Goal: Task Accomplishment & Management: Manage account settings

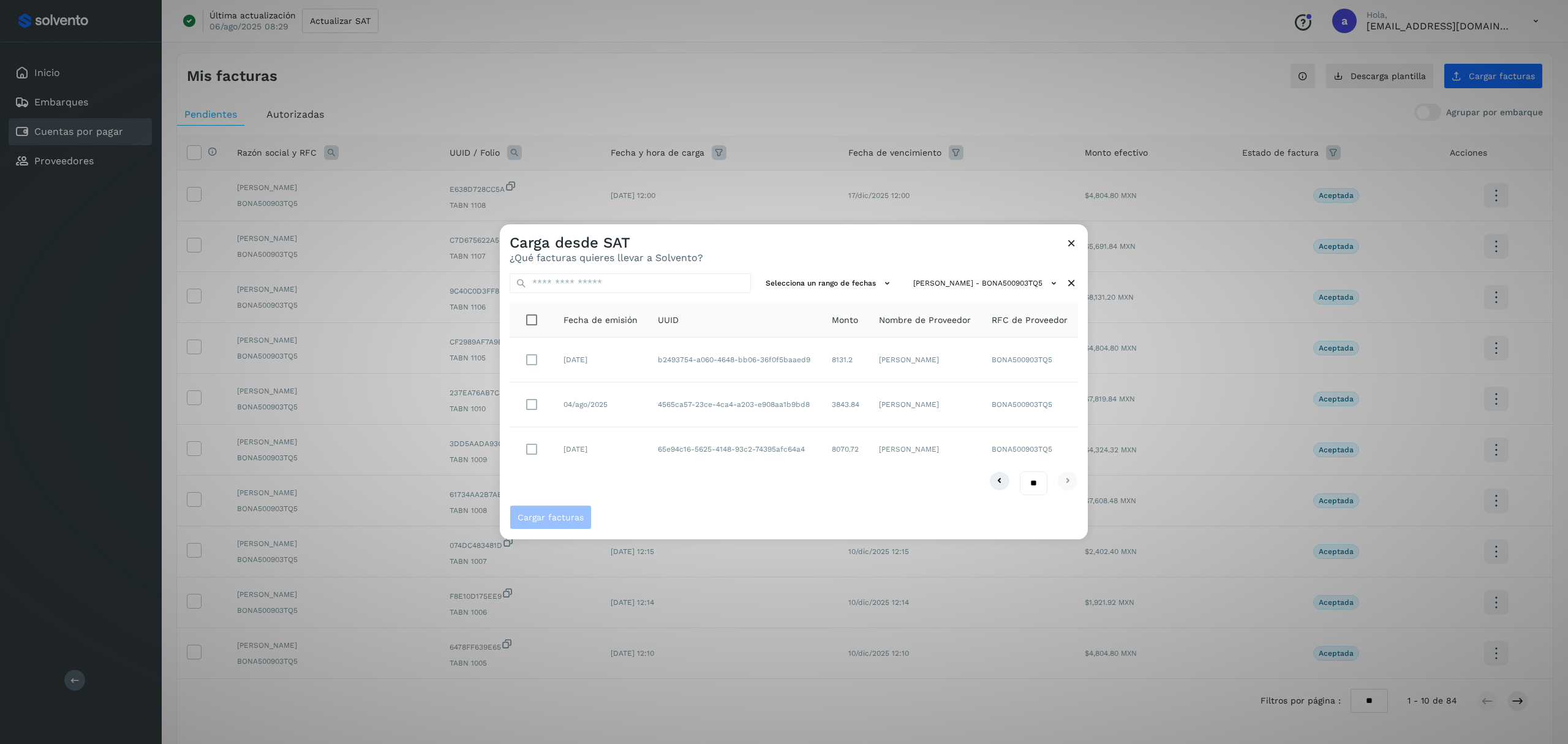
select select "**"
click at [1073, 240] on icon at bounding box center [1072, 243] width 13 height 13
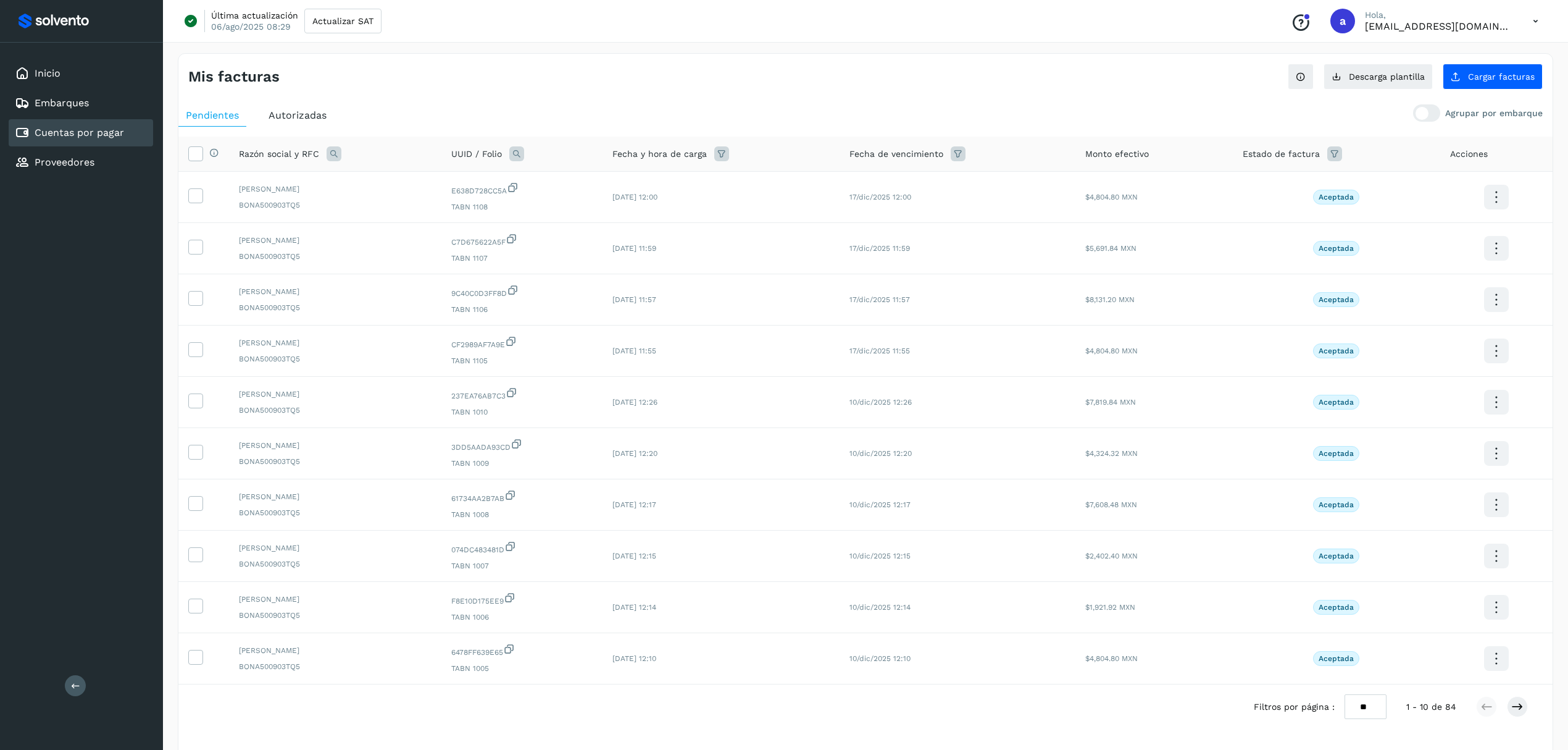
click at [1360, 712] on select "** ** **" at bounding box center [1365, 706] width 42 height 25
select select "**"
click at [1355, 694] on select "** ** **" at bounding box center [1365, 706] width 42 height 25
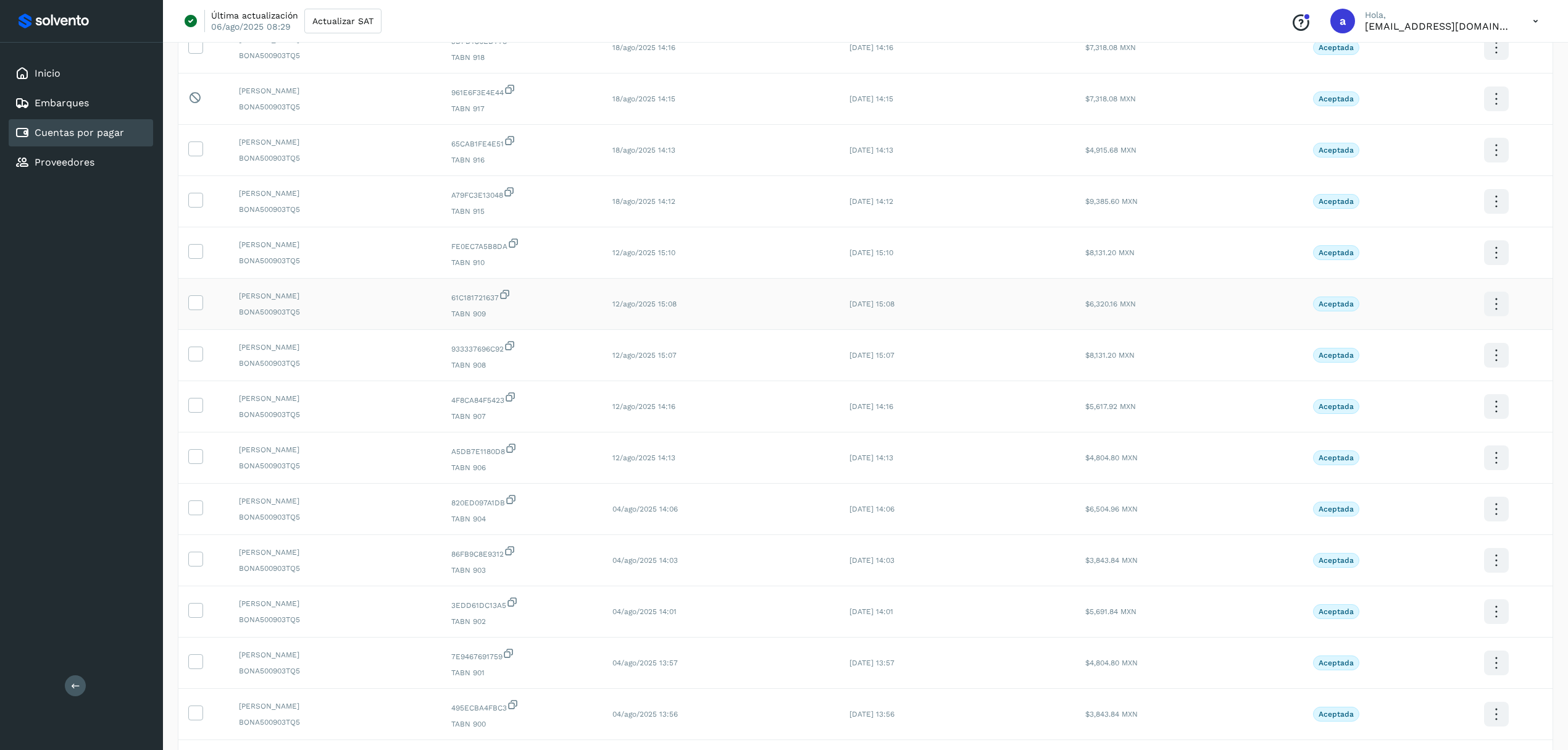
scroll to position [2121, 0]
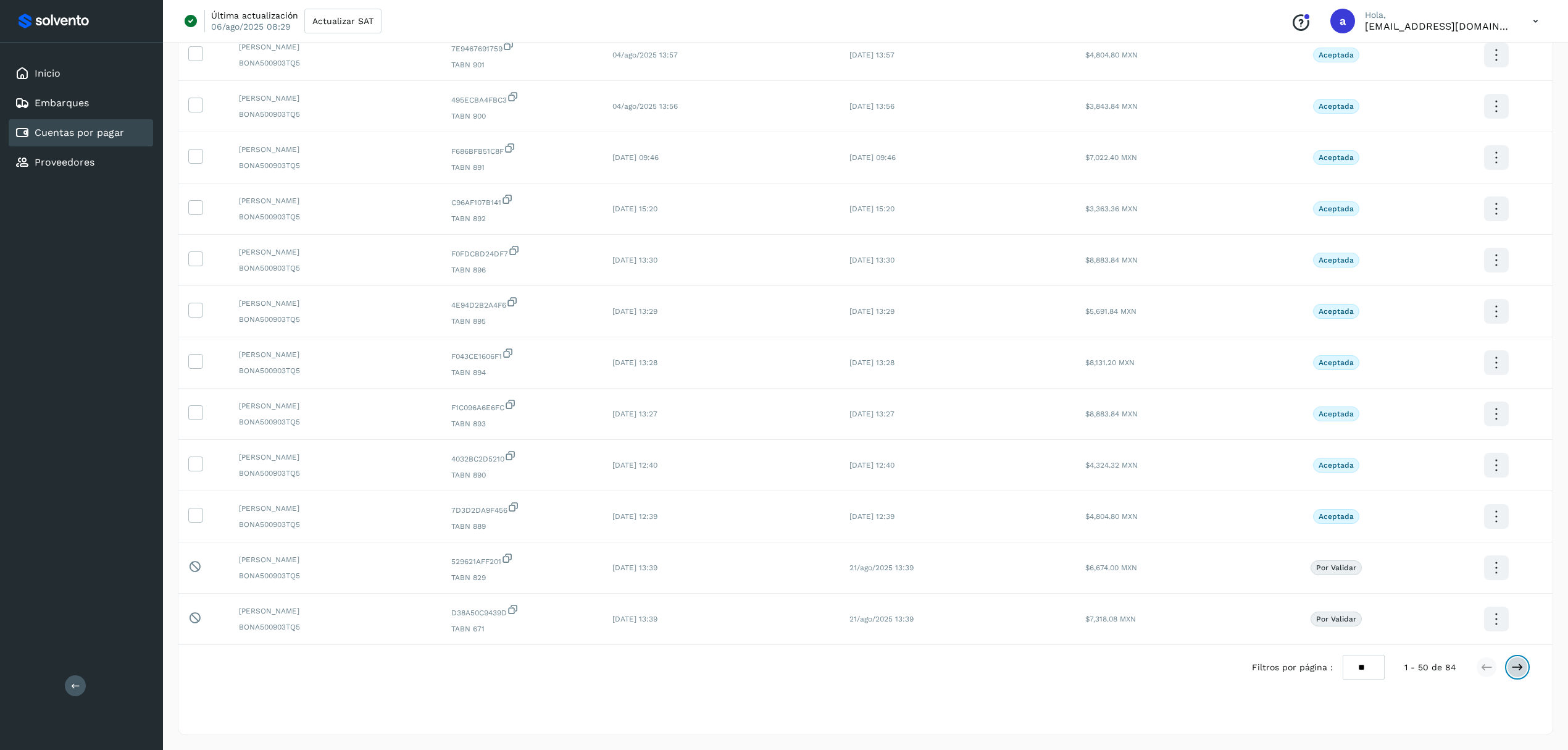
click at [1518, 668] on icon at bounding box center [1516, 666] width 12 height 12
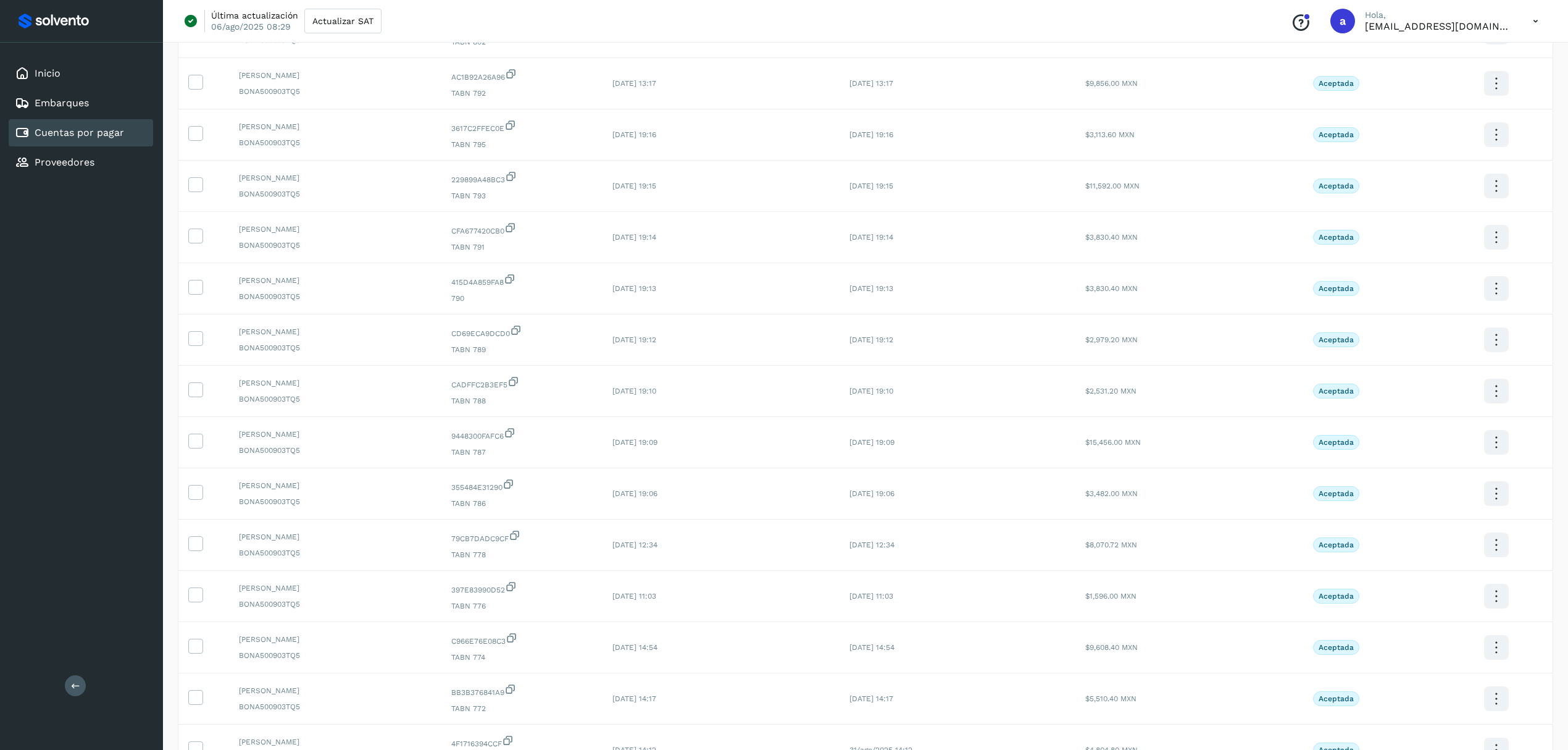
scroll to position [715, 0]
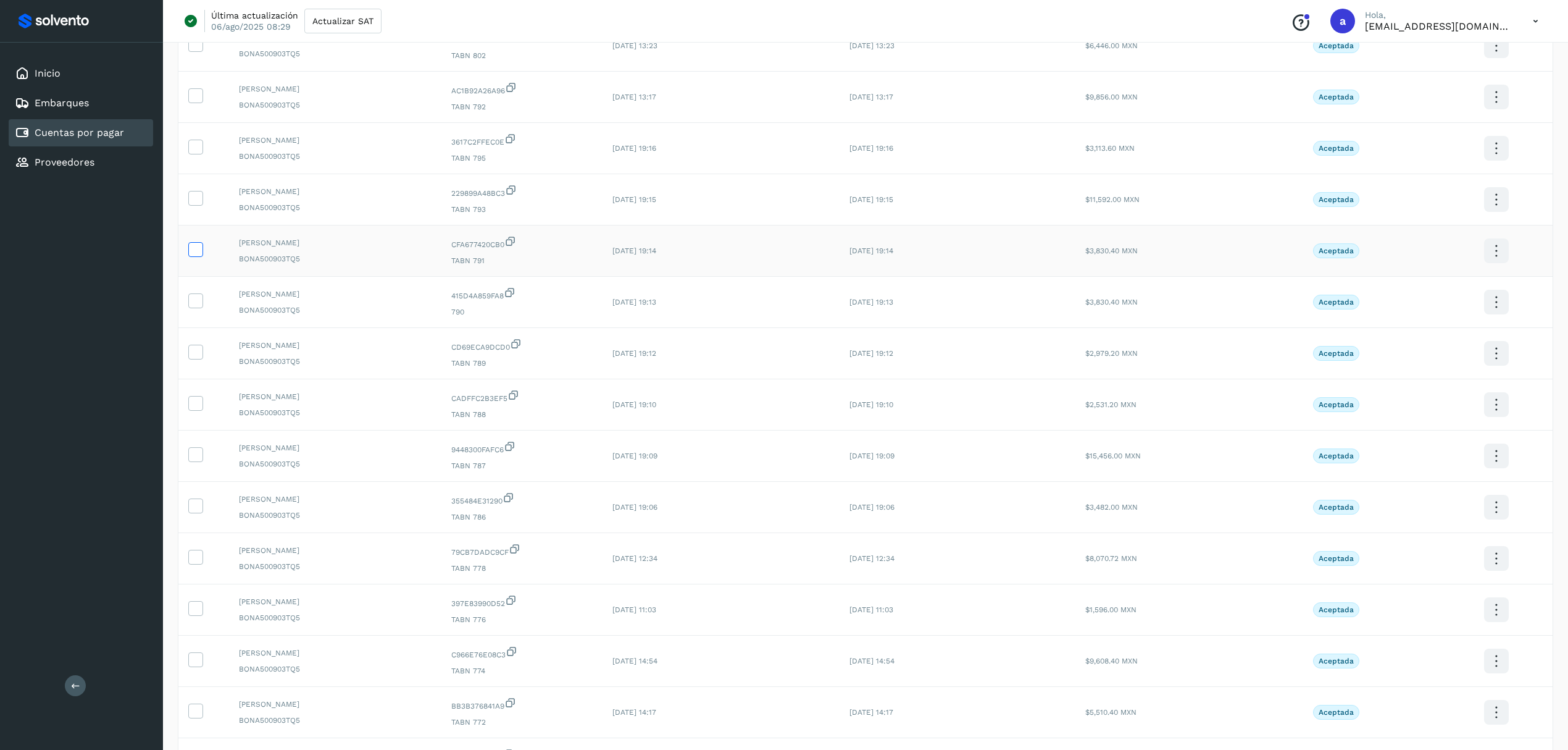
click at [201, 255] on icon at bounding box center [195, 249] width 13 height 13
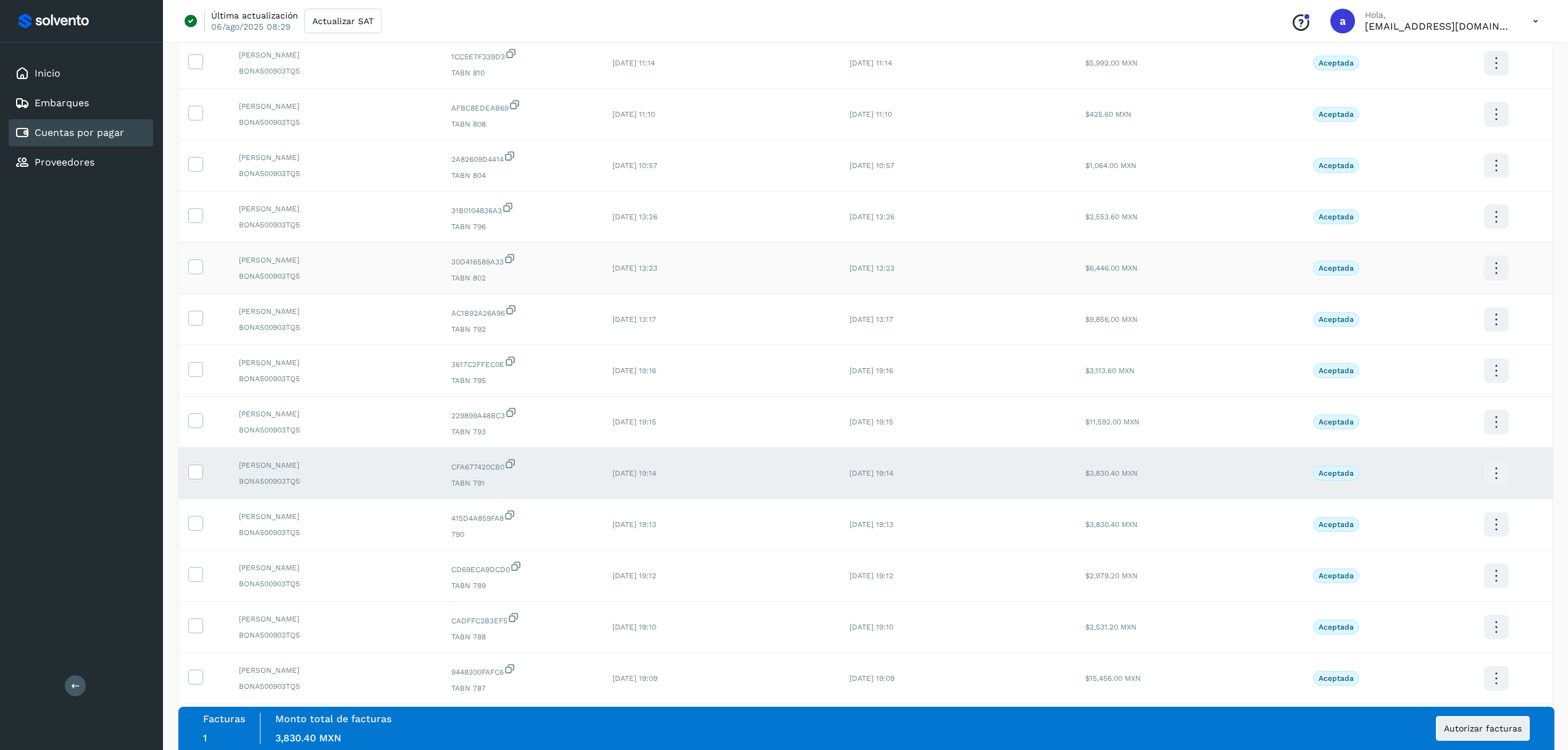
scroll to position [468, 0]
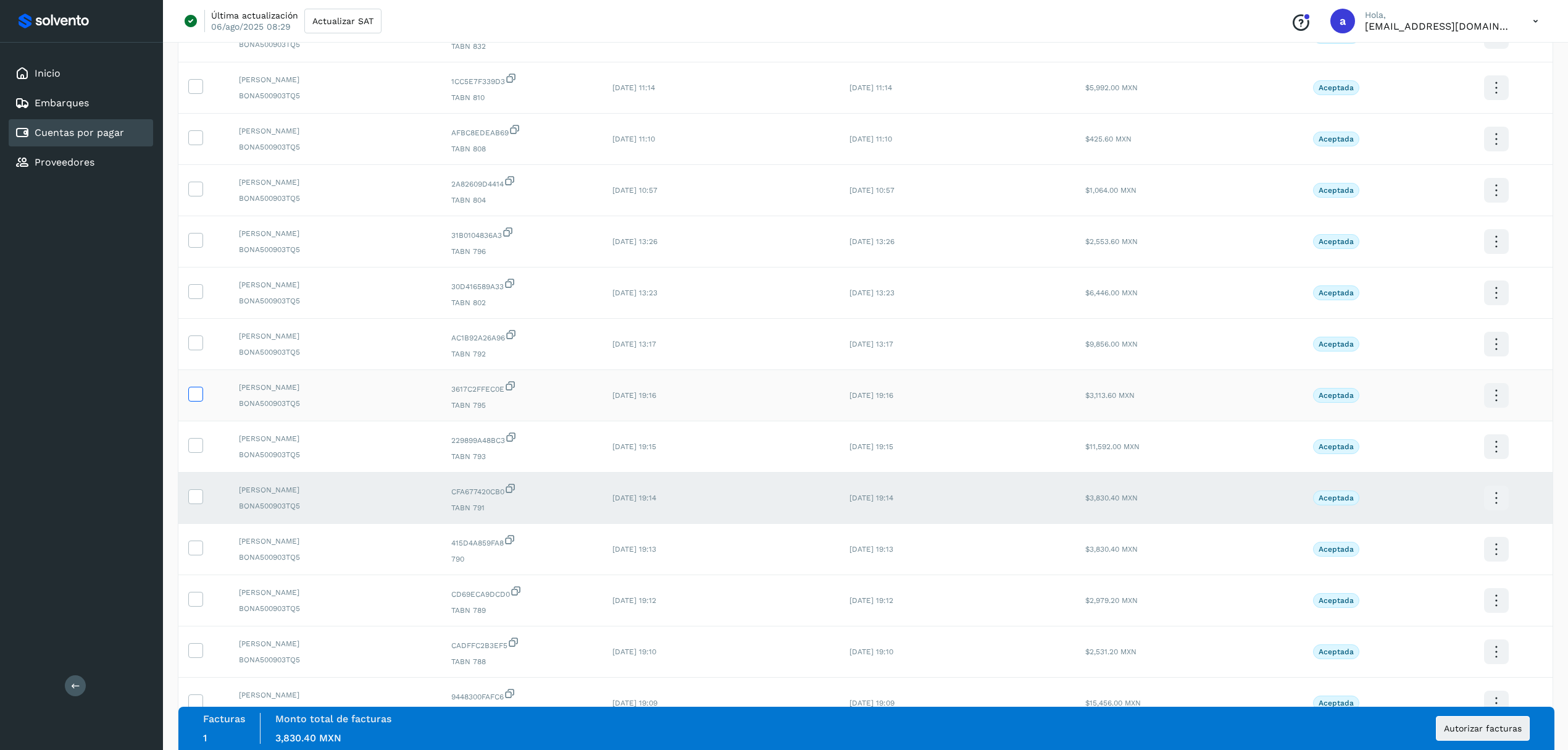
click at [195, 400] on icon at bounding box center [195, 393] width 13 height 13
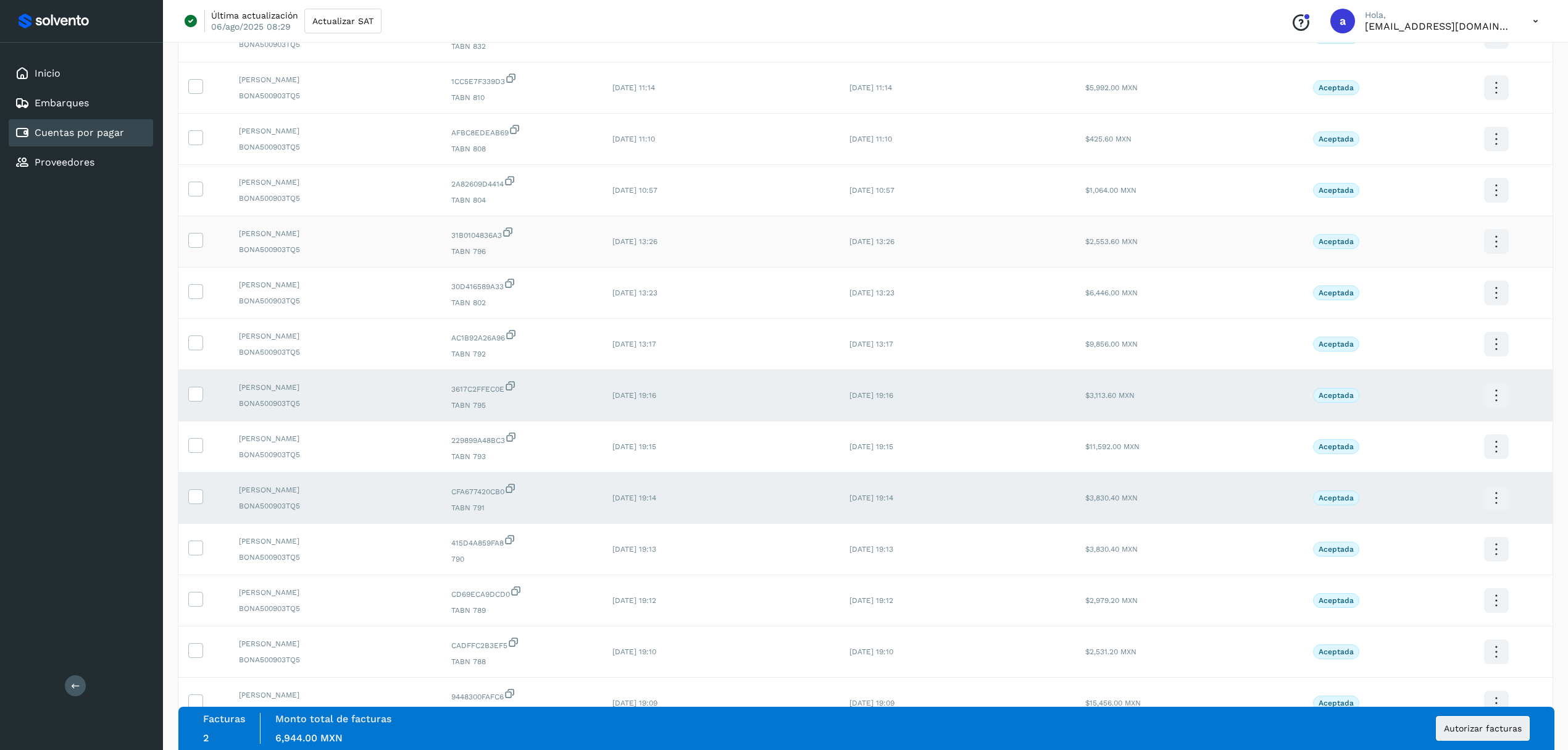
click at [186, 249] on td at bounding box center [203, 241] width 50 height 51
click at [189, 245] on icon at bounding box center [195, 239] width 13 height 13
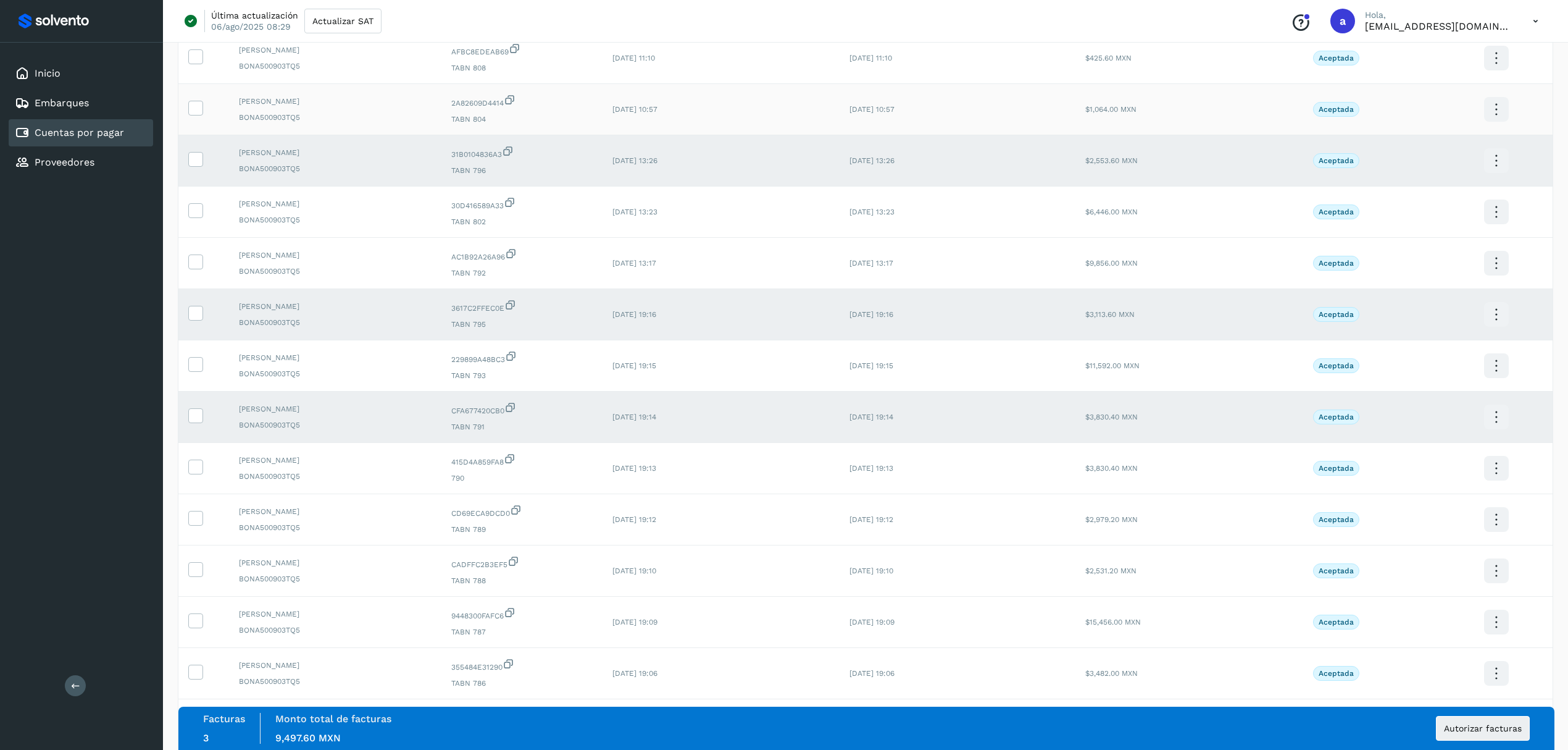
scroll to position [551, 0]
click at [193, 522] on icon at bounding box center [195, 515] width 13 height 13
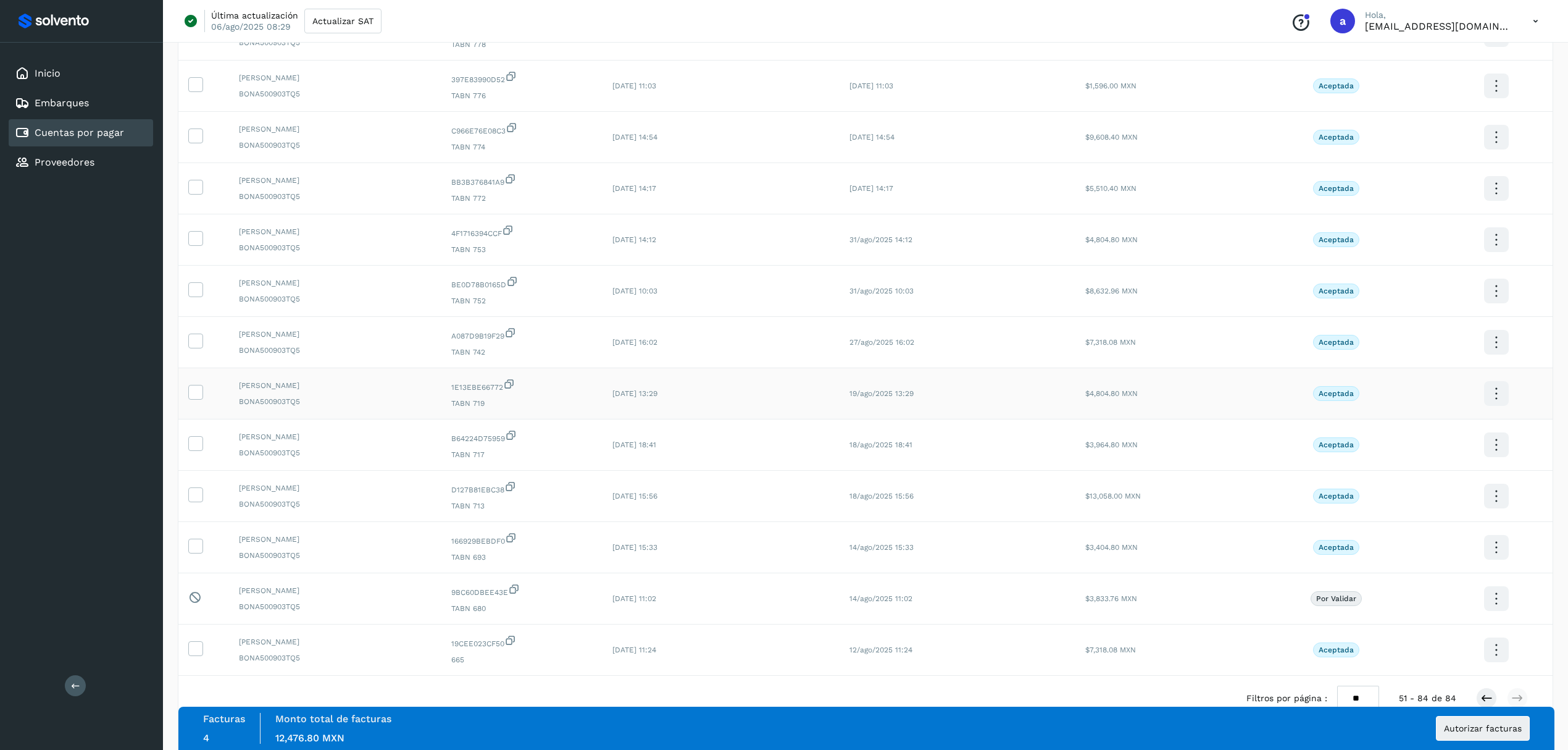
scroll to position [1292, 0]
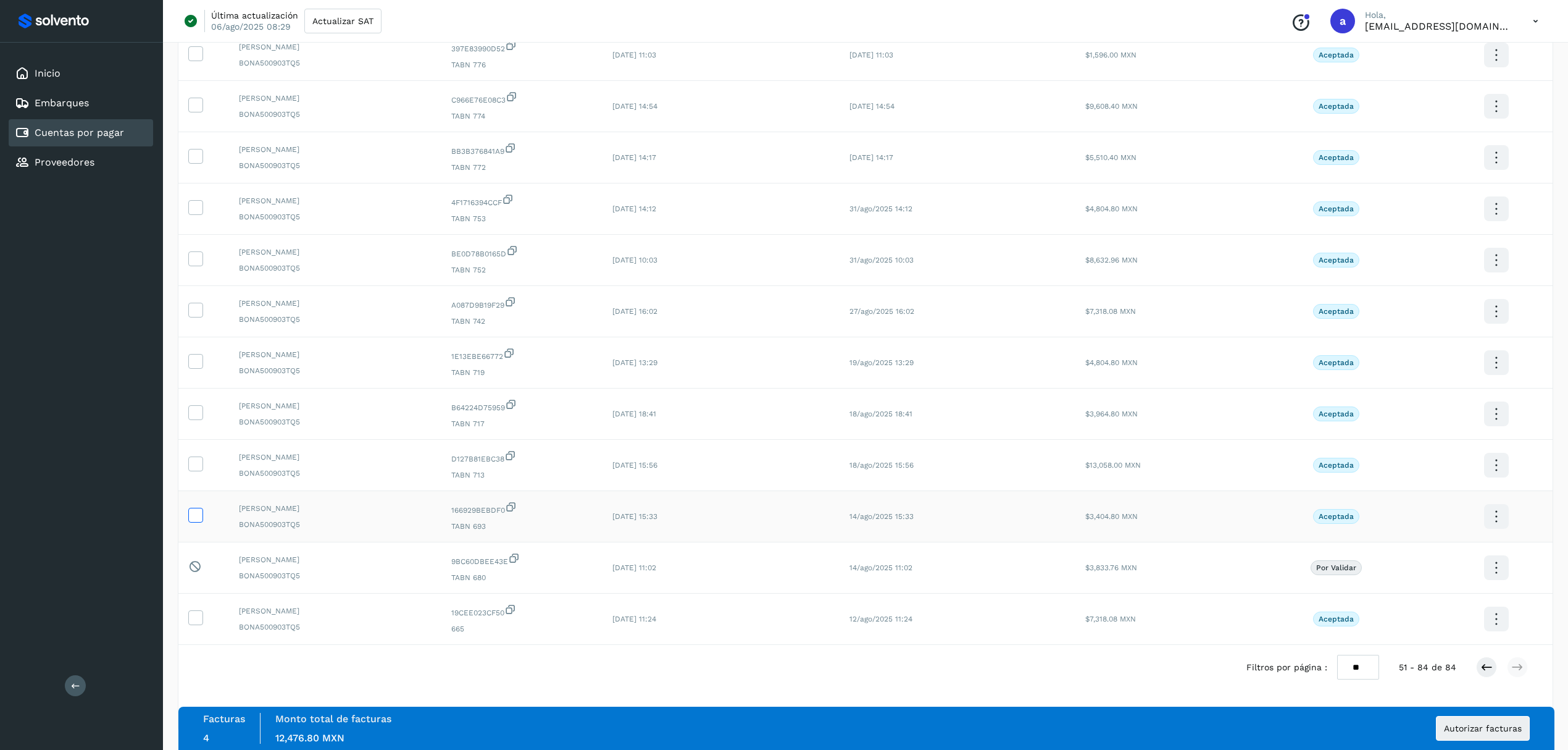
click at [197, 509] on icon at bounding box center [195, 514] width 13 height 13
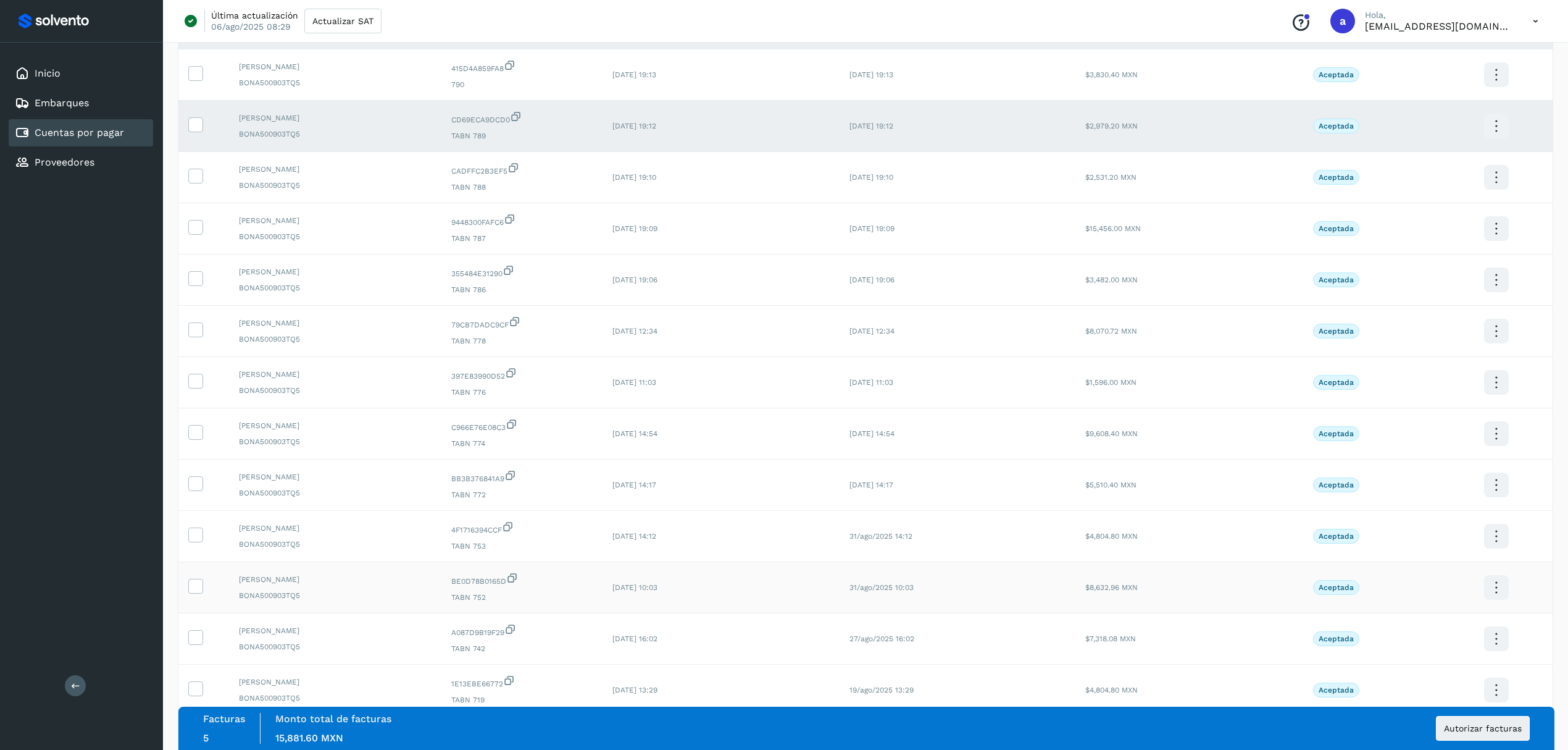
scroll to position [880, 0]
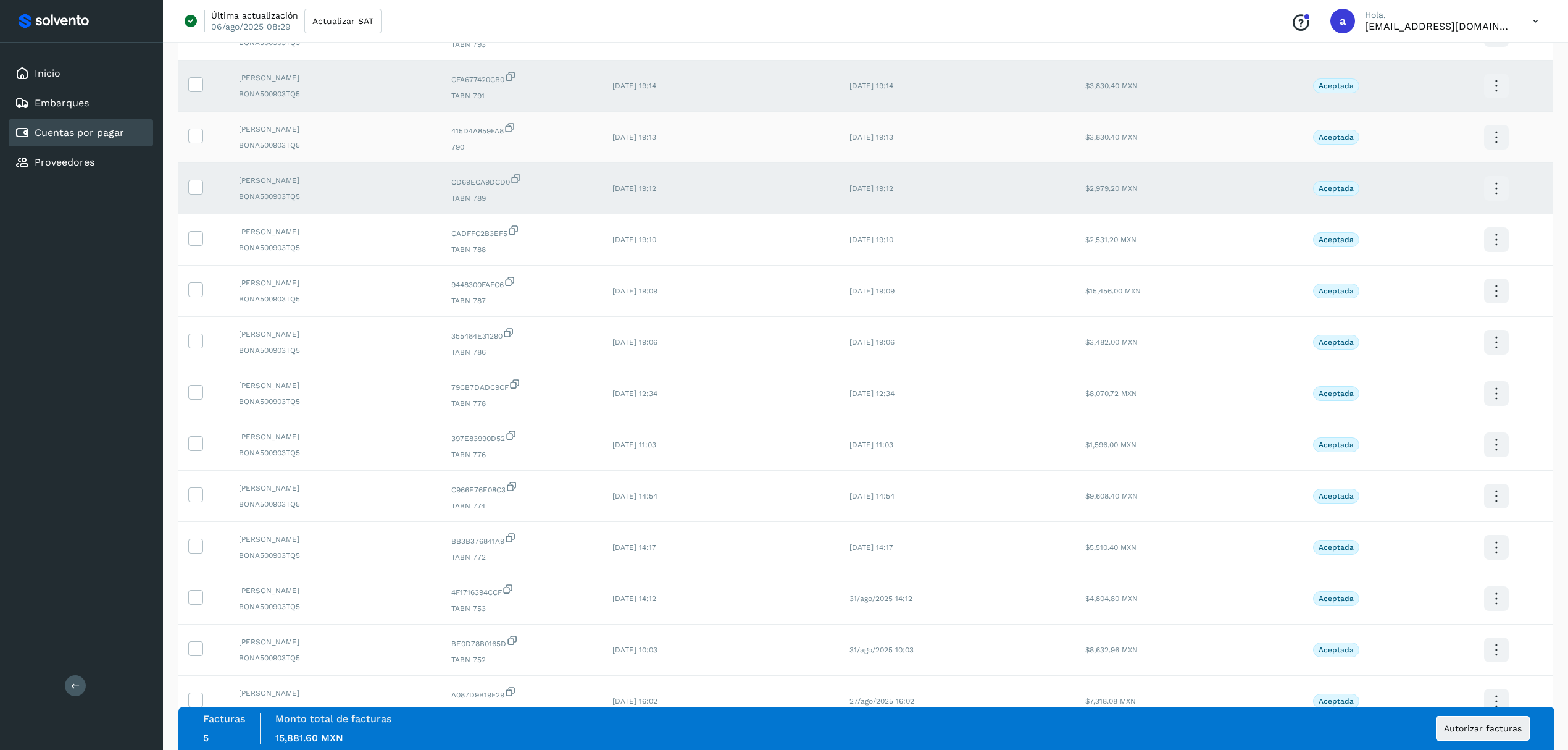
click at [188, 141] on td at bounding box center [203, 138] width 50 height 51
click at [195, 142] on icon at bounding box center [195, 135] width 13 height 13
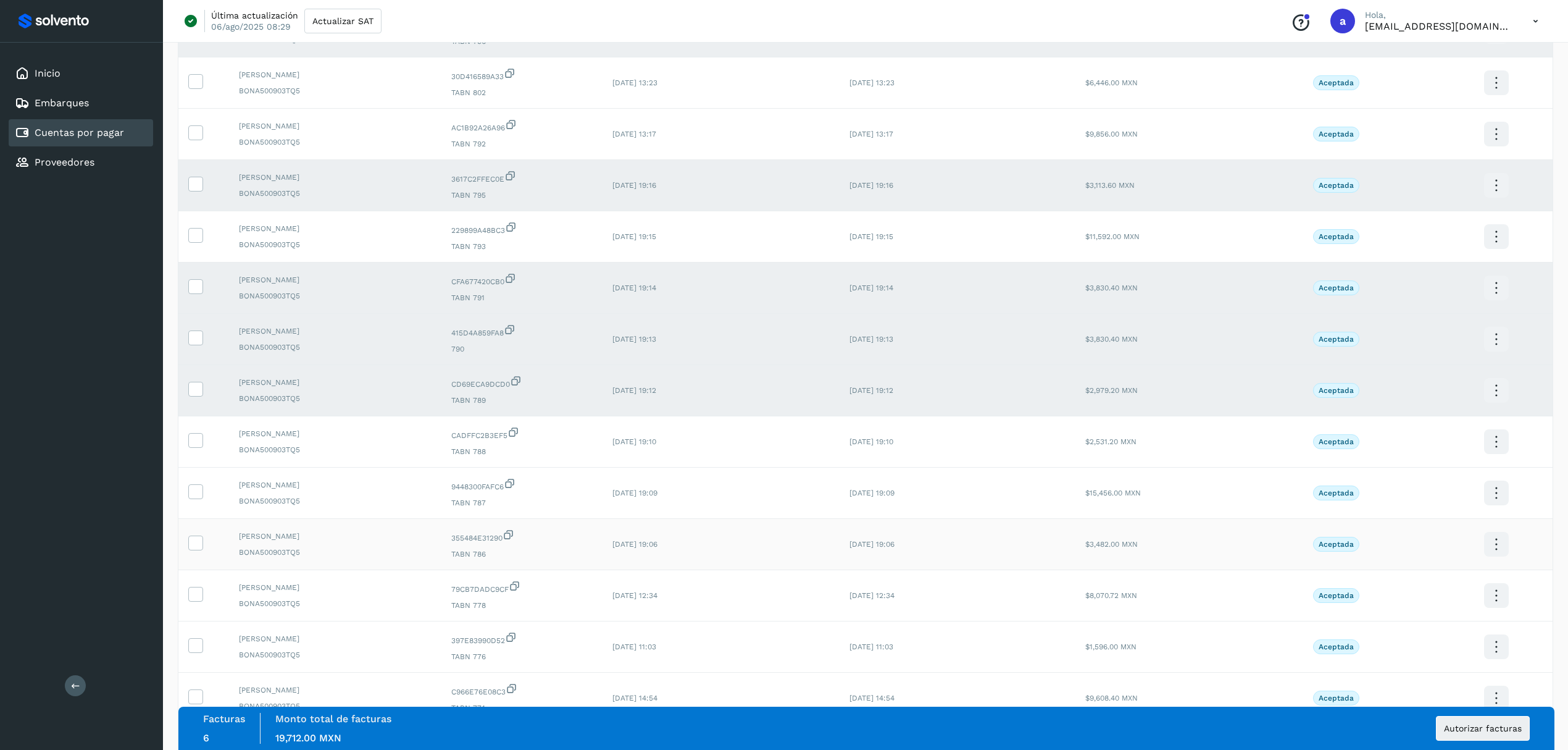
scroll to position [633, 0]
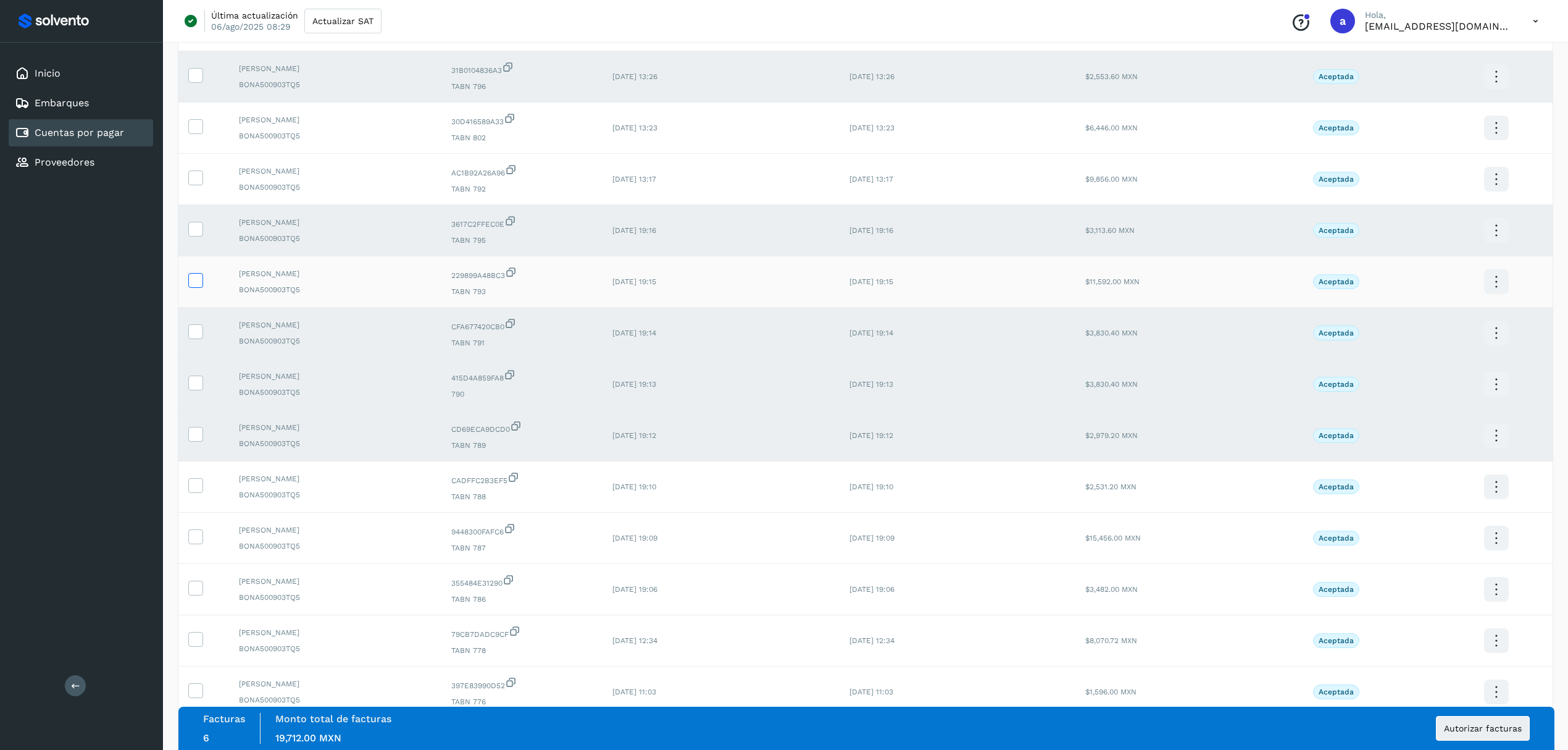
click at [196, 287] on span at bounding box center [195, 282] width 13 height 9
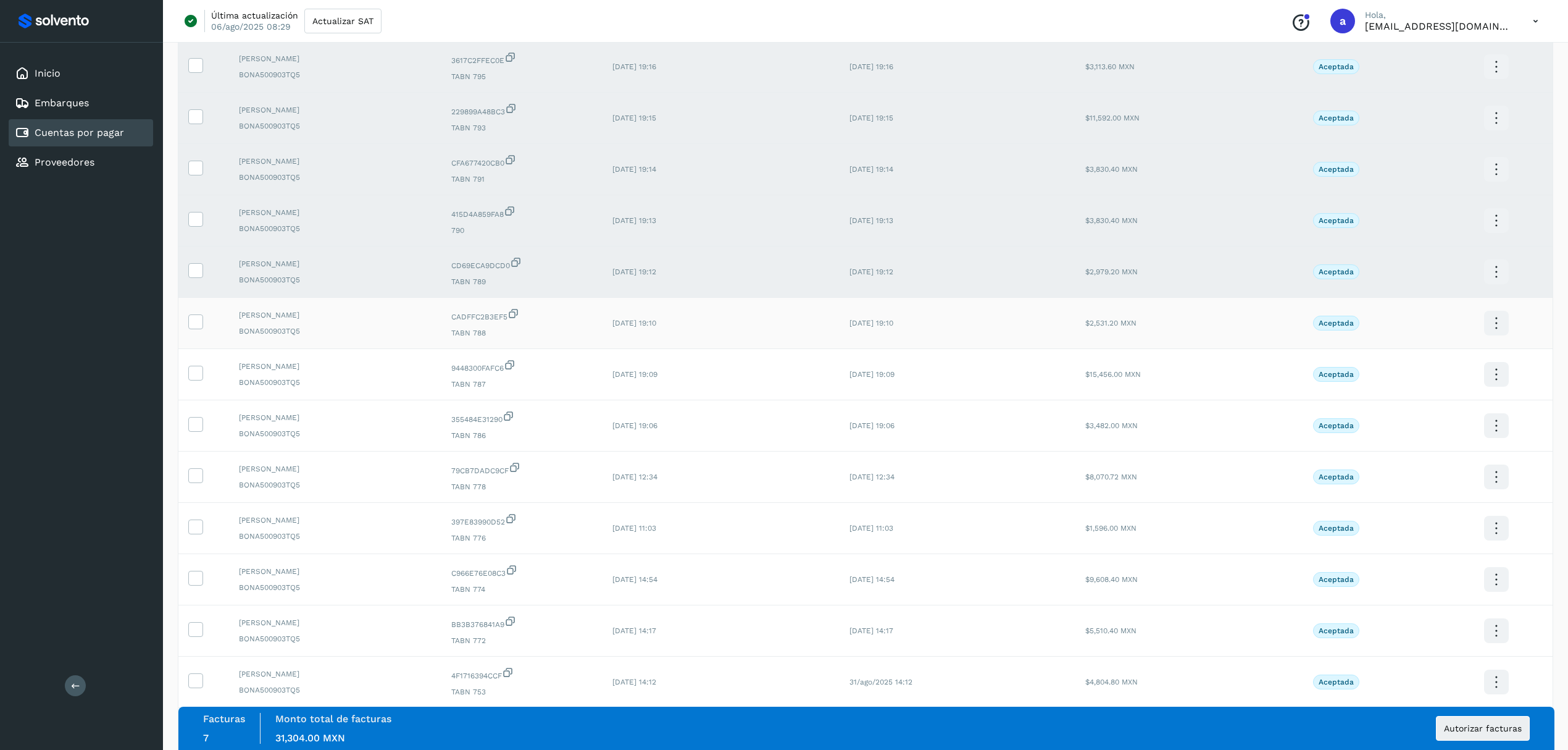
scroll to position [798, 0]
click at [191, 429] on icon at bounding box center [195, 422] width 13 height 13
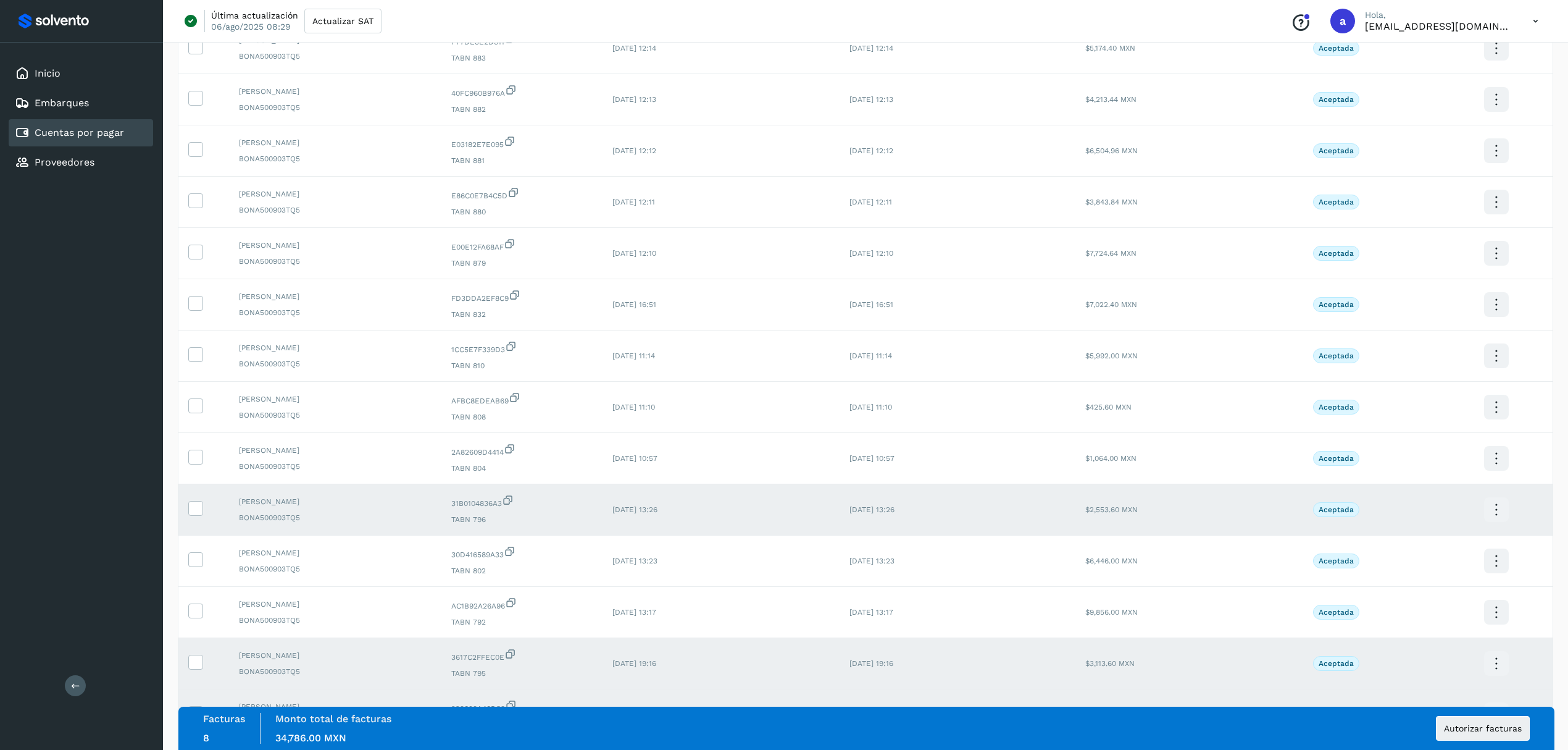
scroll to position [139, 0]
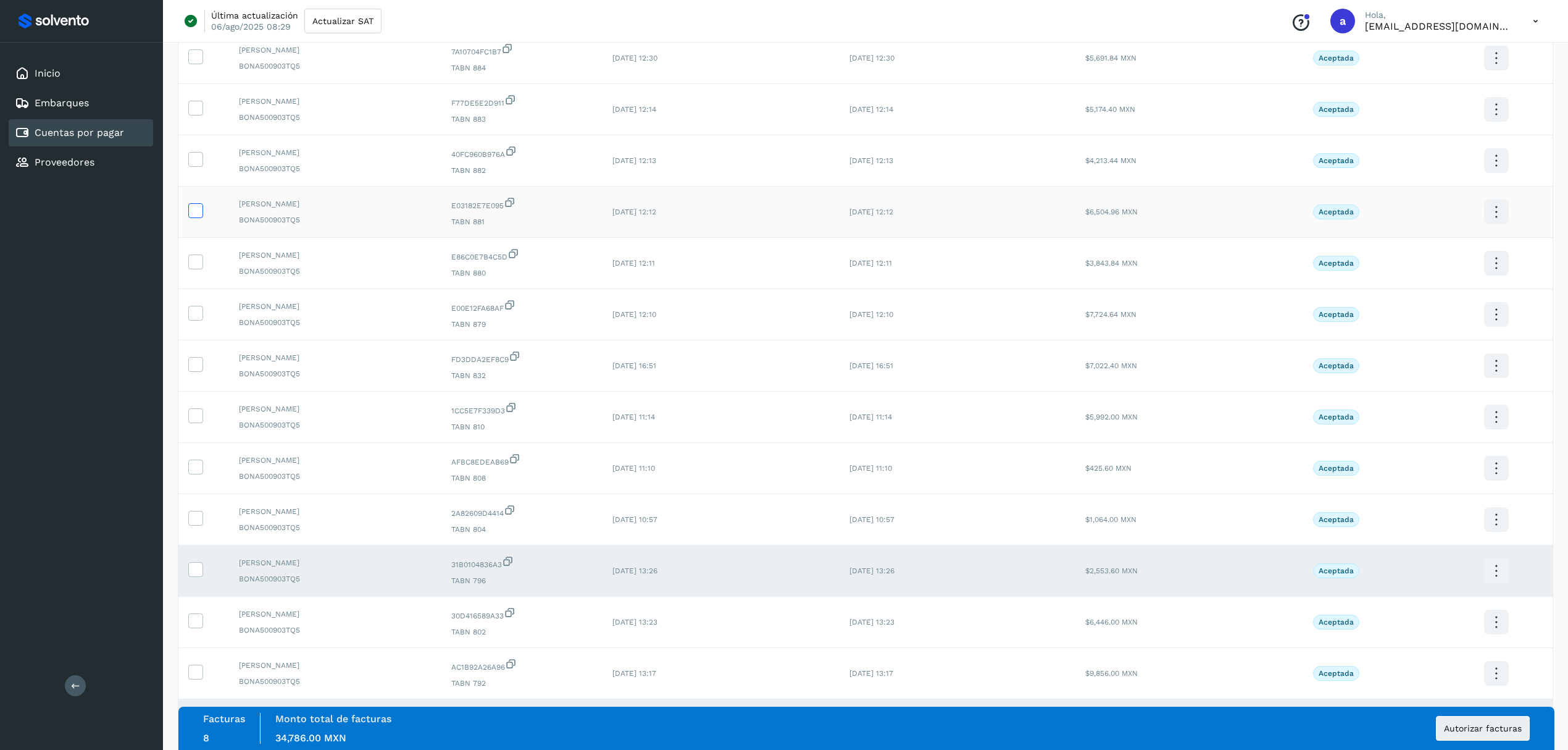
click at [191, 217] on span at bounding box center [195, 213] width 13 height 9
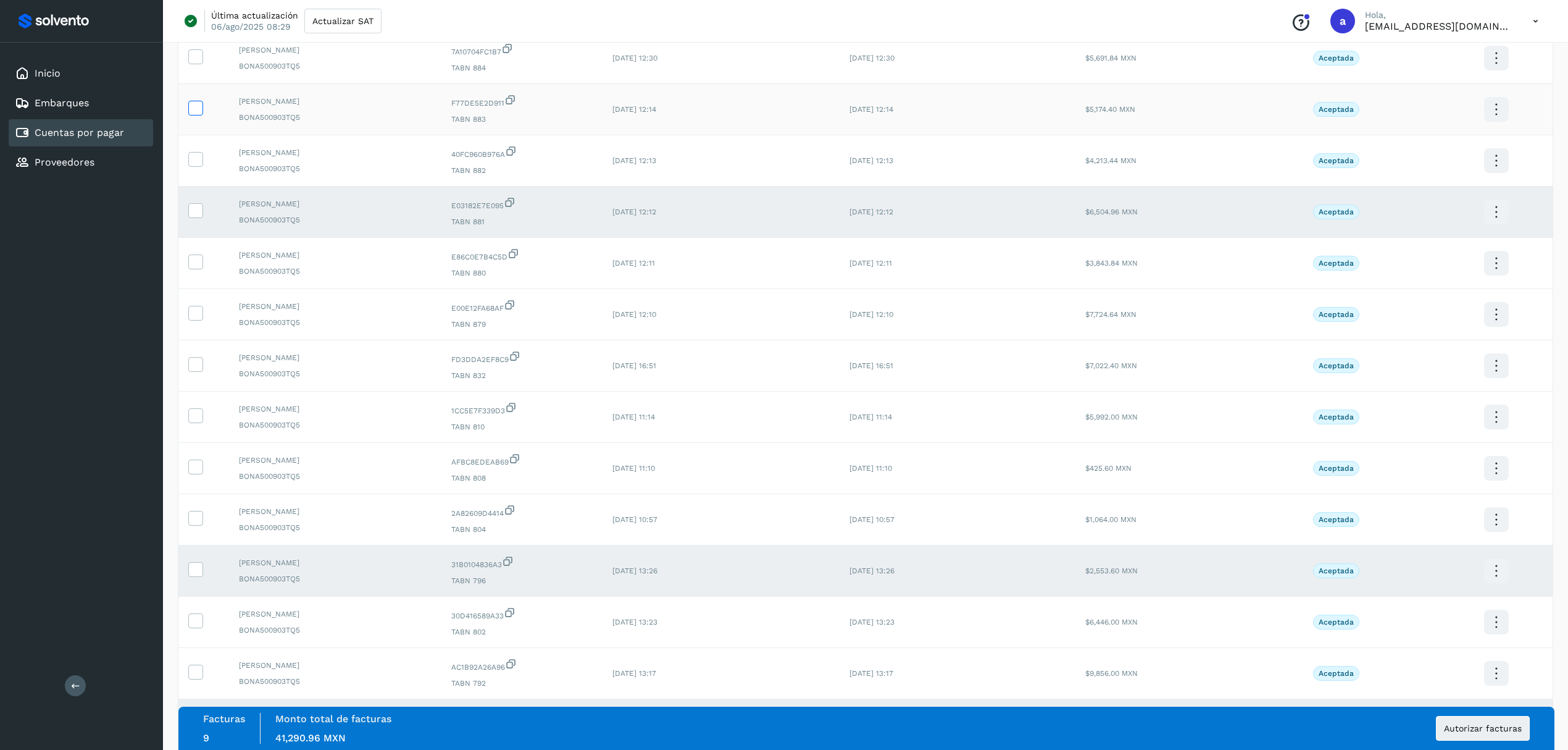
click at [193, 112] on icon at bounding box center [195, 107] width 13 height 13
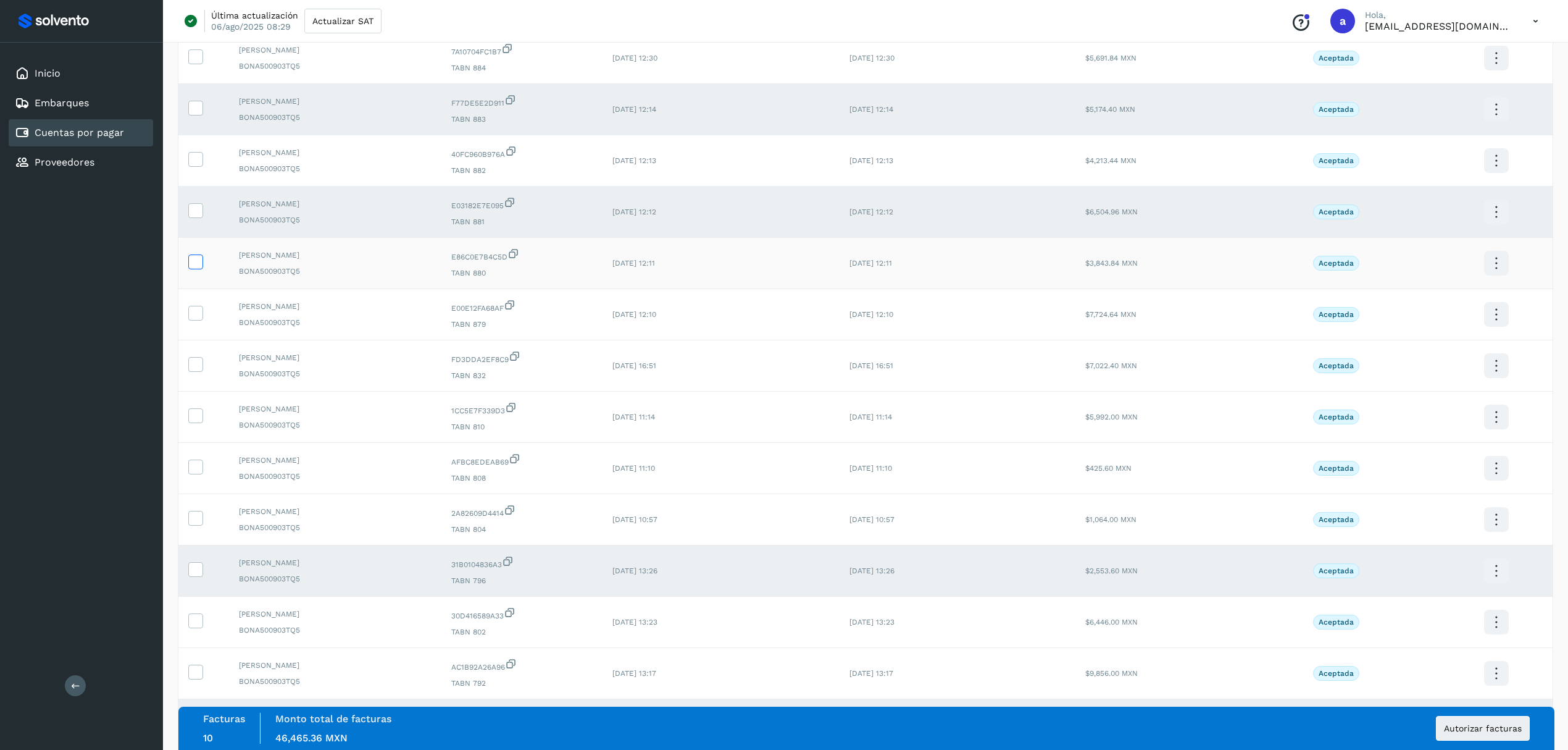
click at [197, 265] on icon at bounding box center [195, 261] width 13 height 13
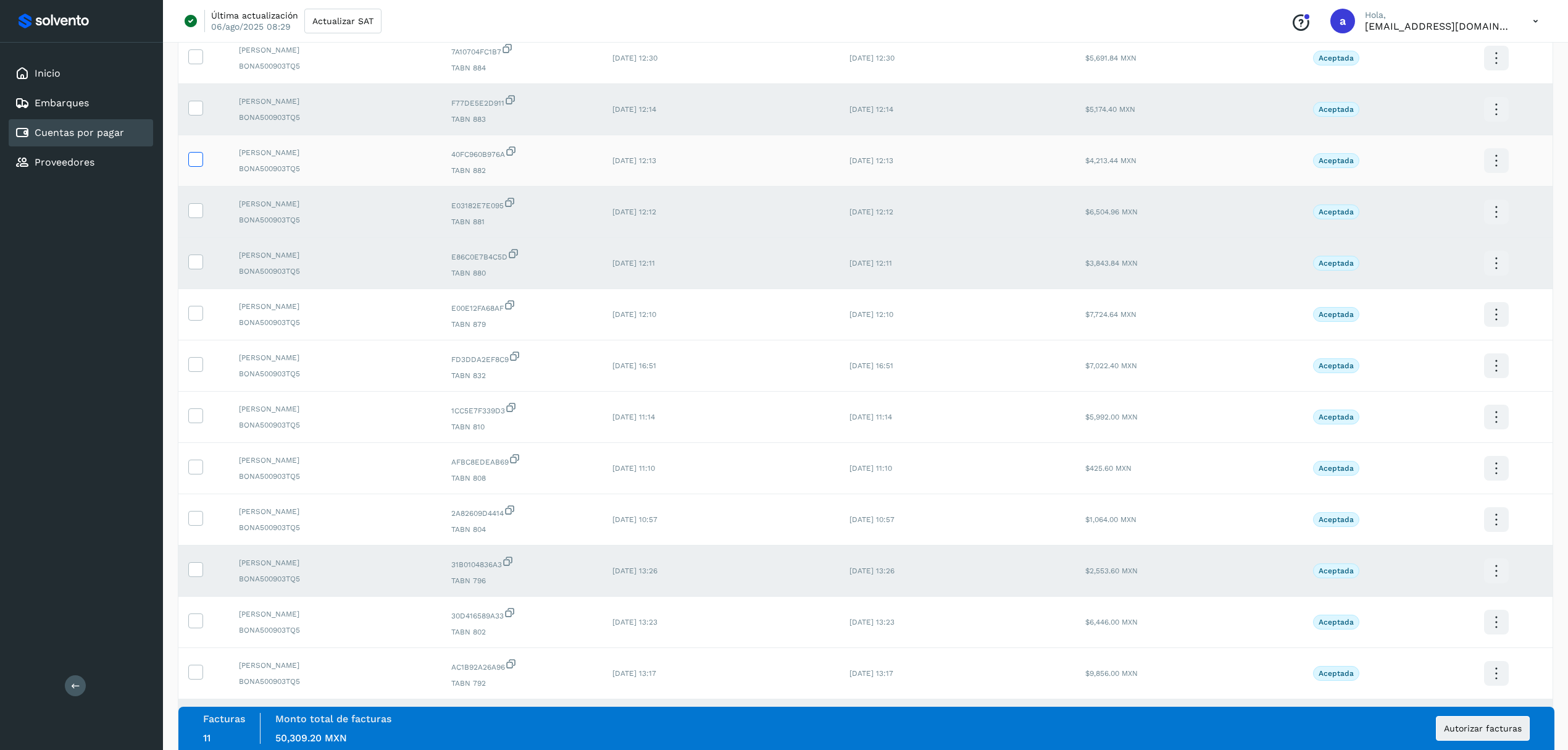
click at [195, 158] on icon at bounding box center [195, 158] width 13 height 13
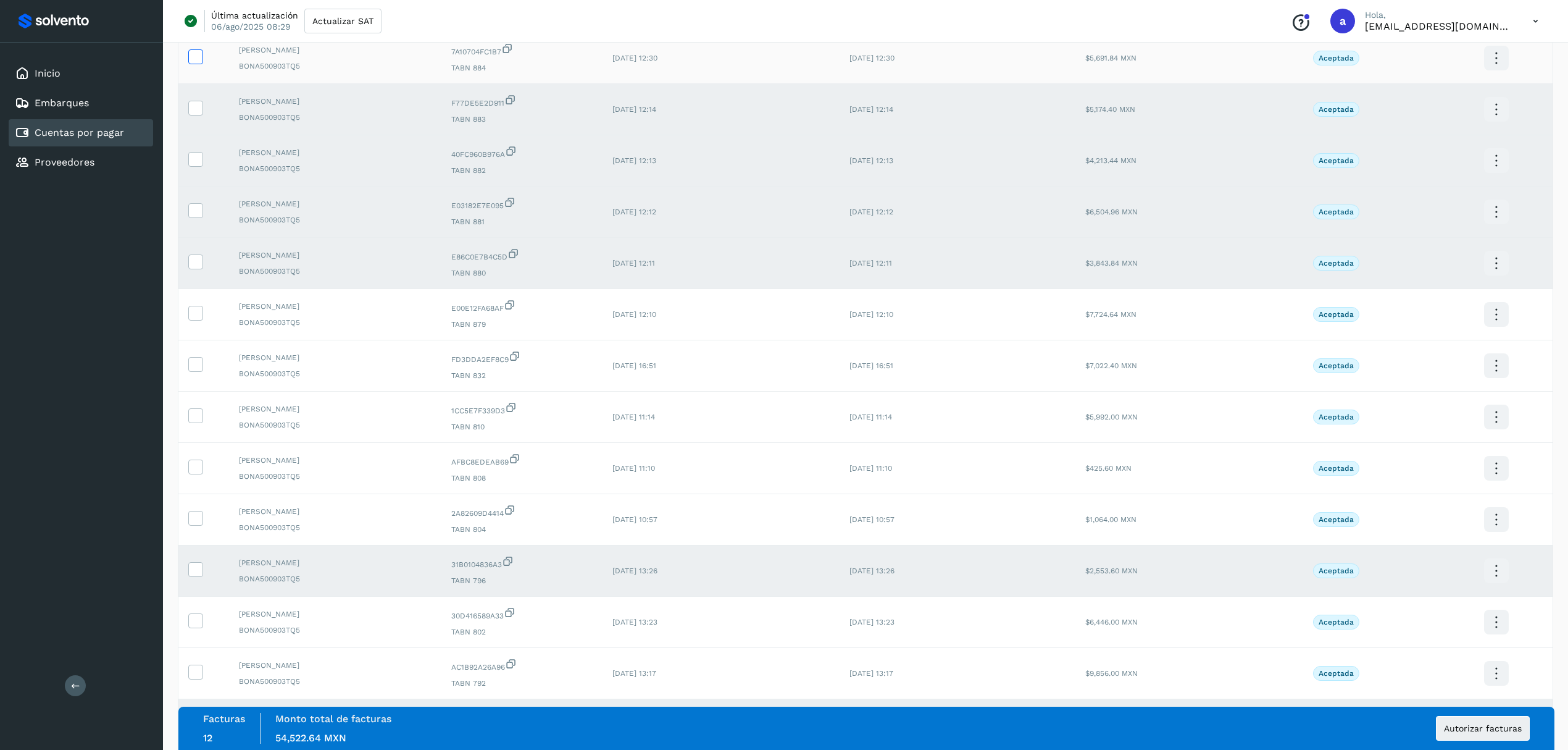
click at [193, 53] on icon at bounding box center [195, 56] width 13 height 13
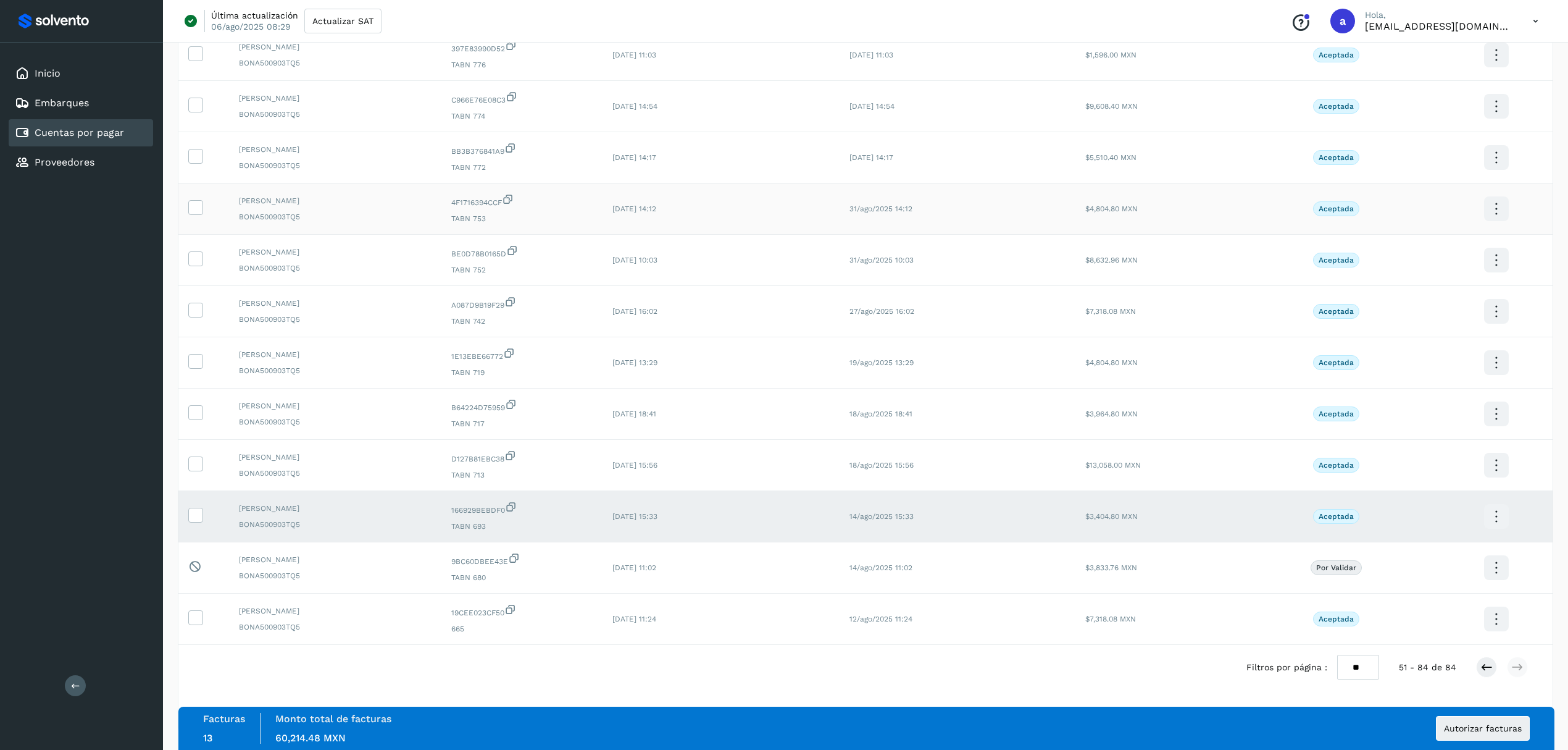
scroll to position [1292, 0]
click at [1482, 673] on button at bounding box center [1486, 667] width 21 height 21
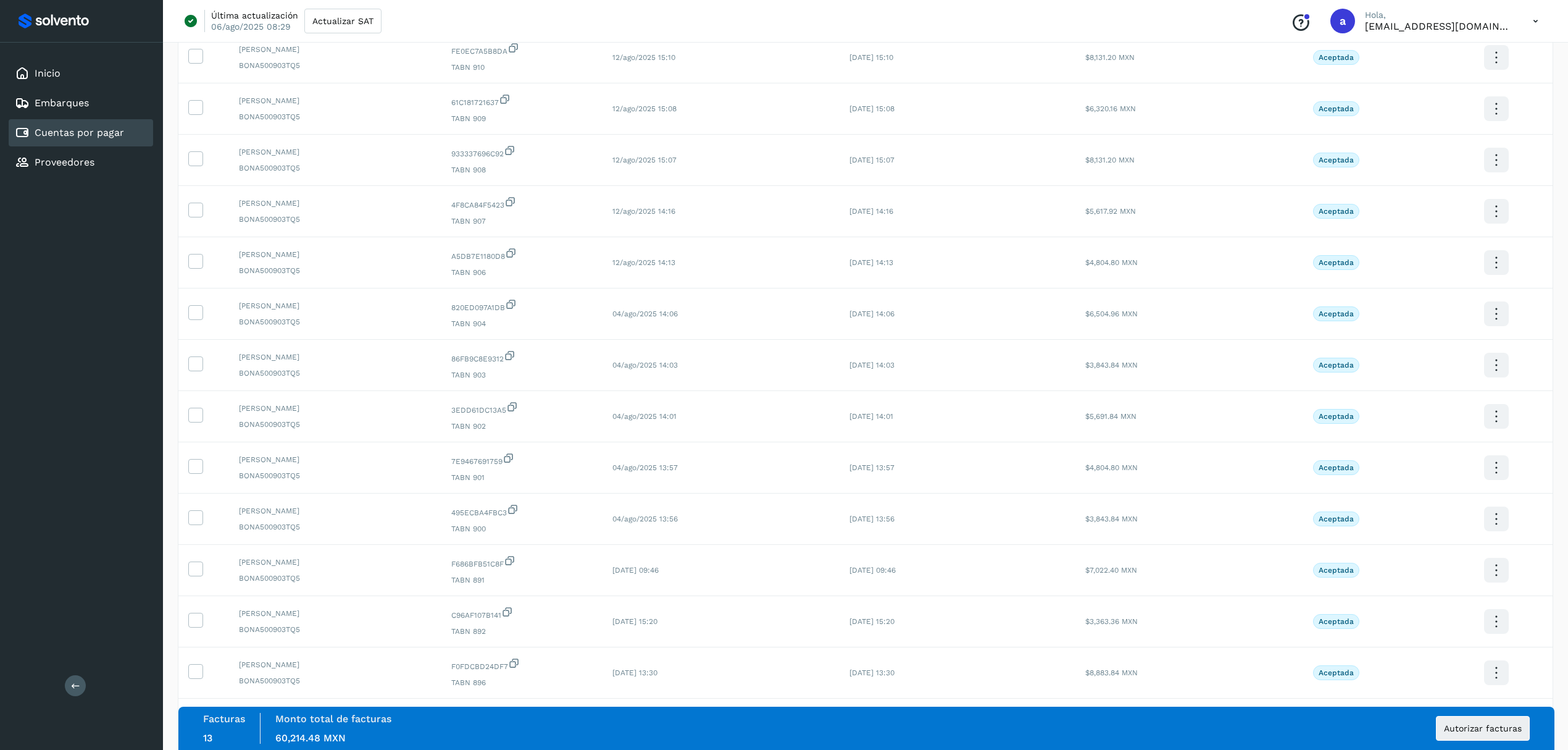
scroll to position [1729, 0]
click at [201, 215] on icon at bounding box center [195, 209] width 13 height 13
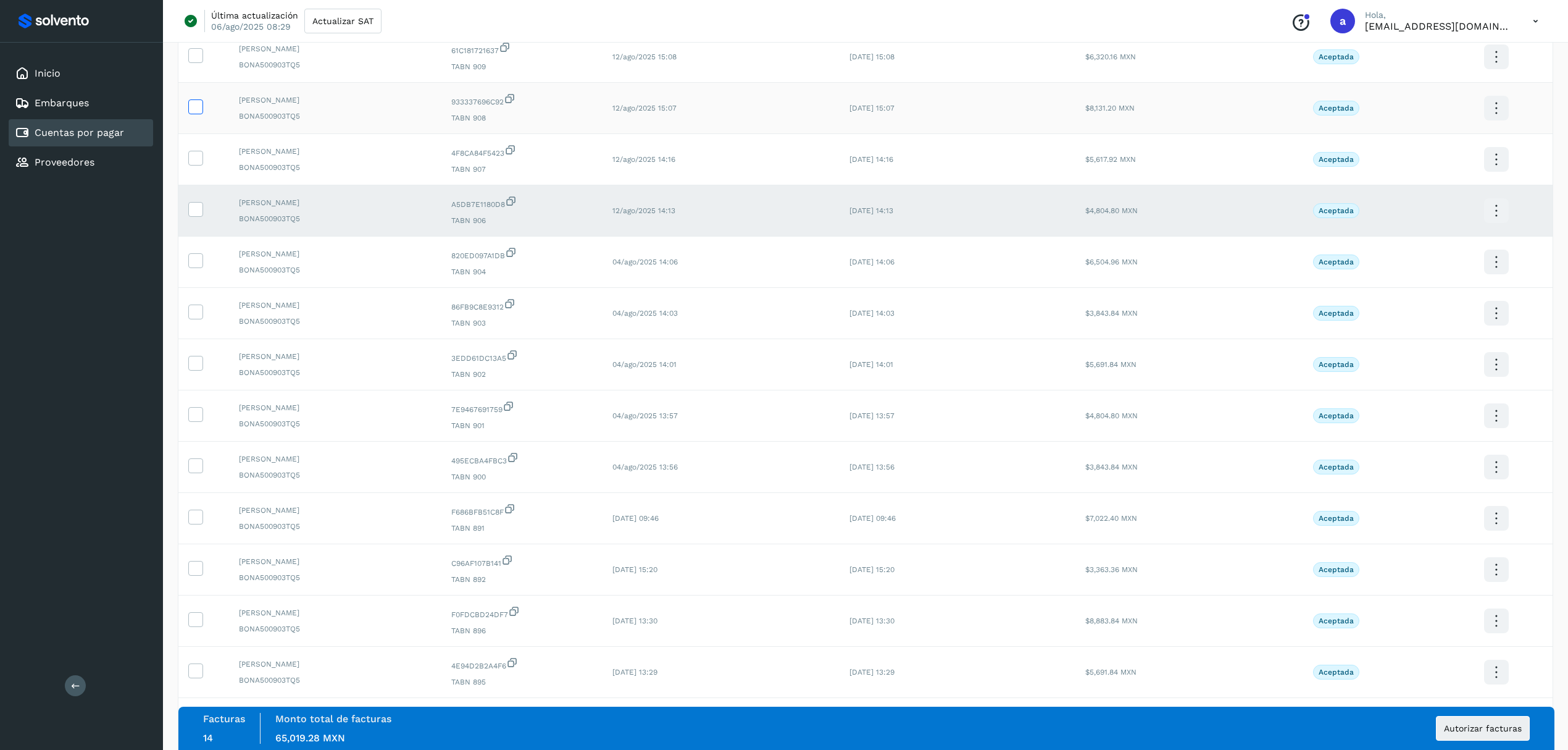
click at [193, 113] on icon at bounding box center [195, 106] width 13 height 13
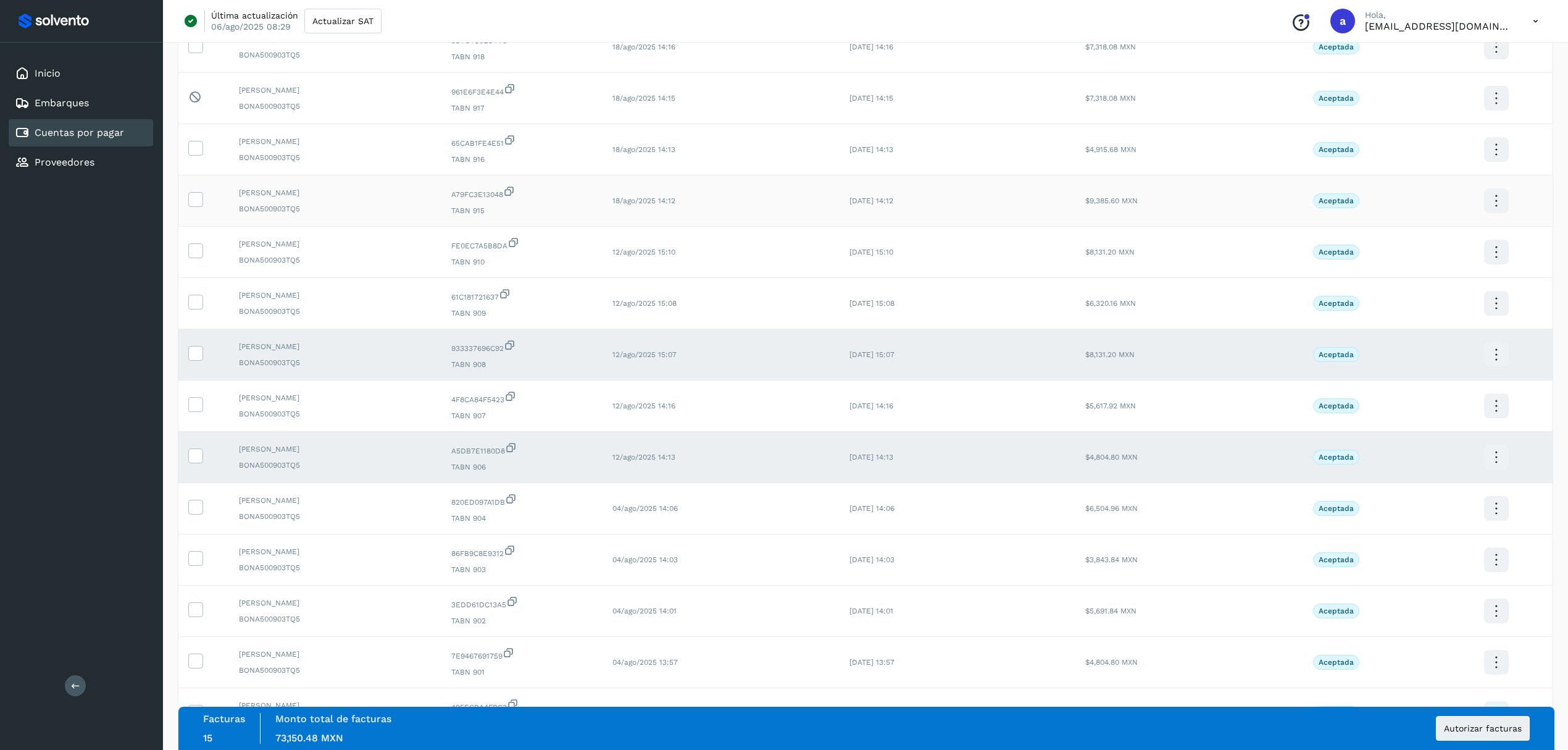
scroll to position [1482, 0]
click at [193, 257] on icon at bounding box center [195, 250] width 13 height 13
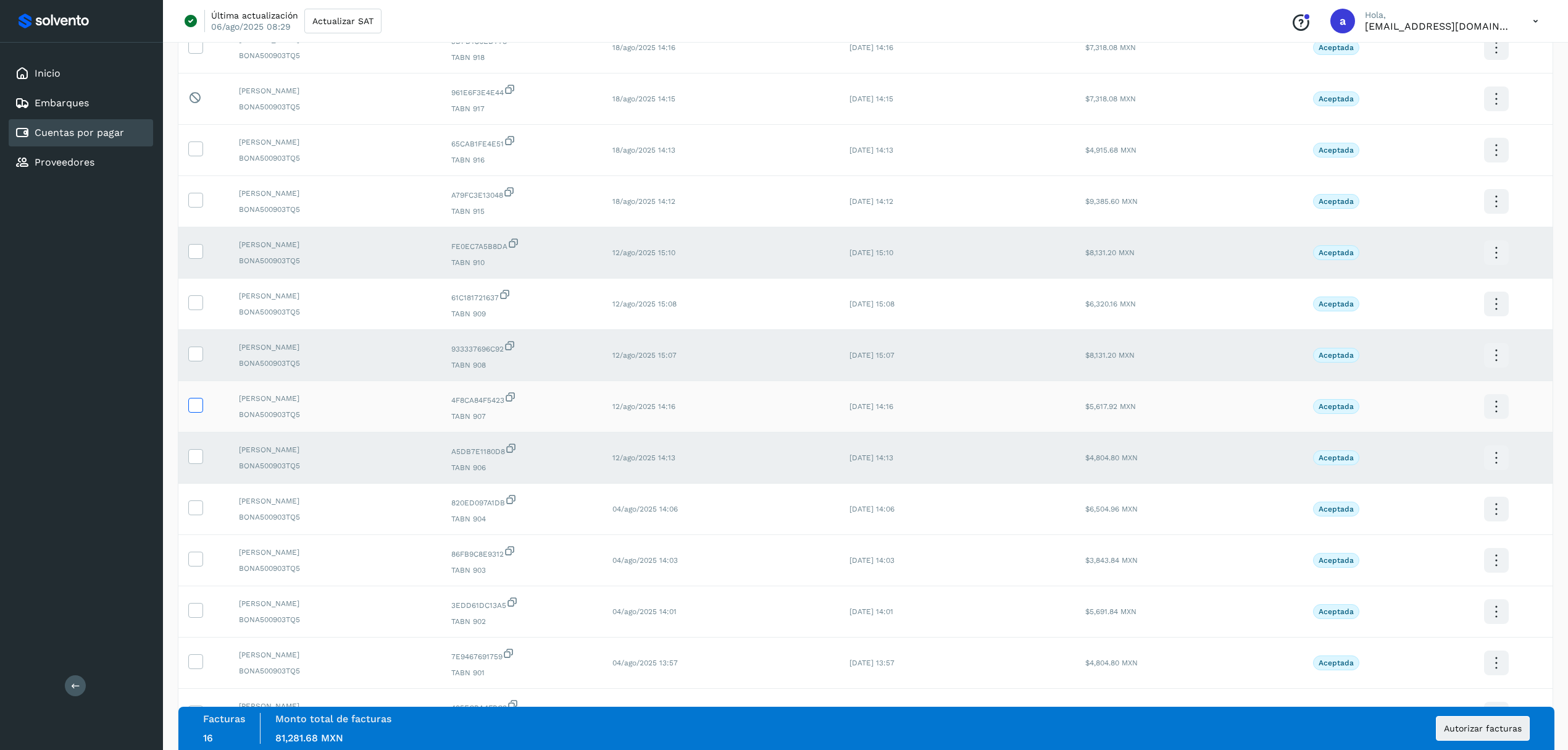
click at [198, 413] on label at bounding box center [196, 405] width 15 height 15
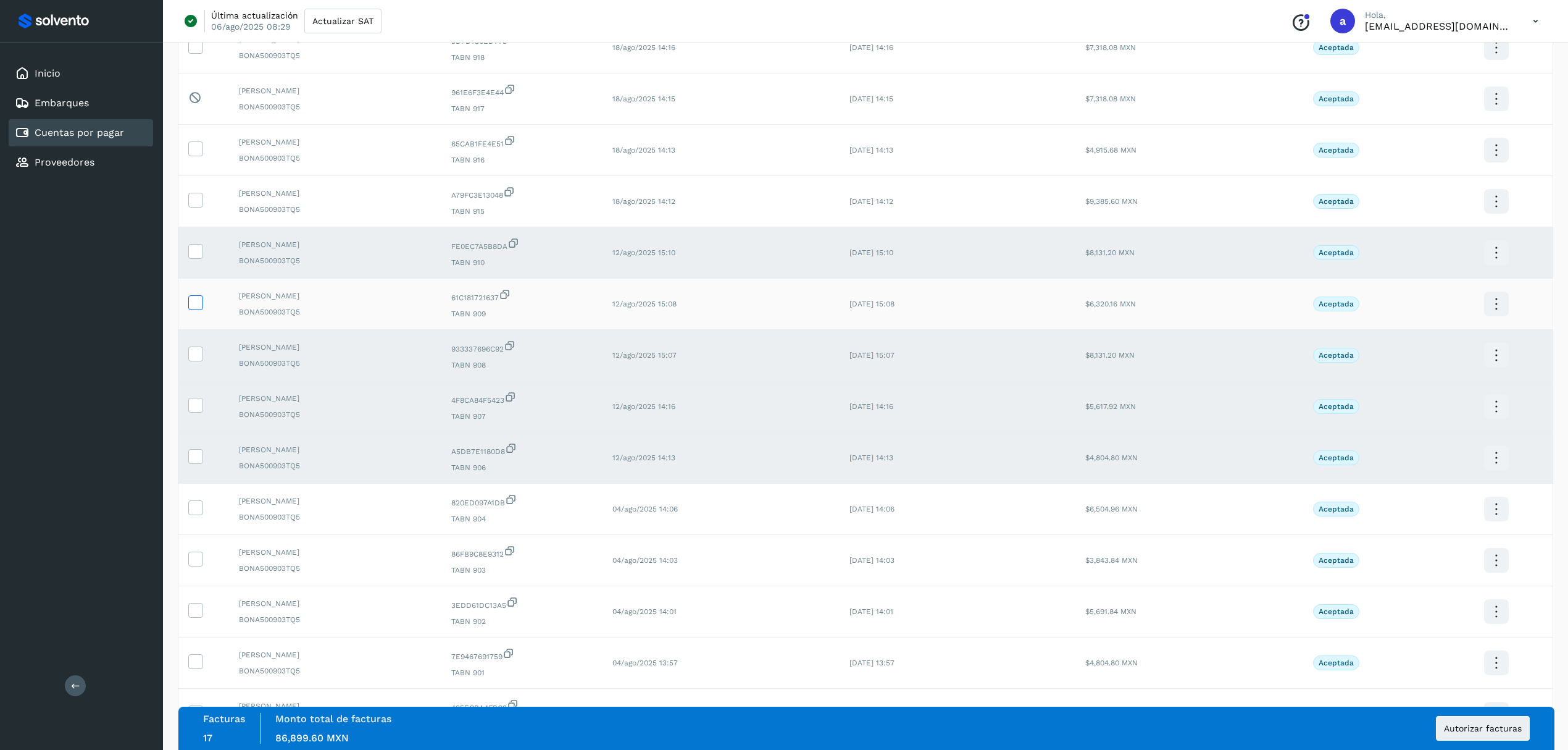
click at [196, 308] on icon at bounding box center [195, 301] width 13 height 13
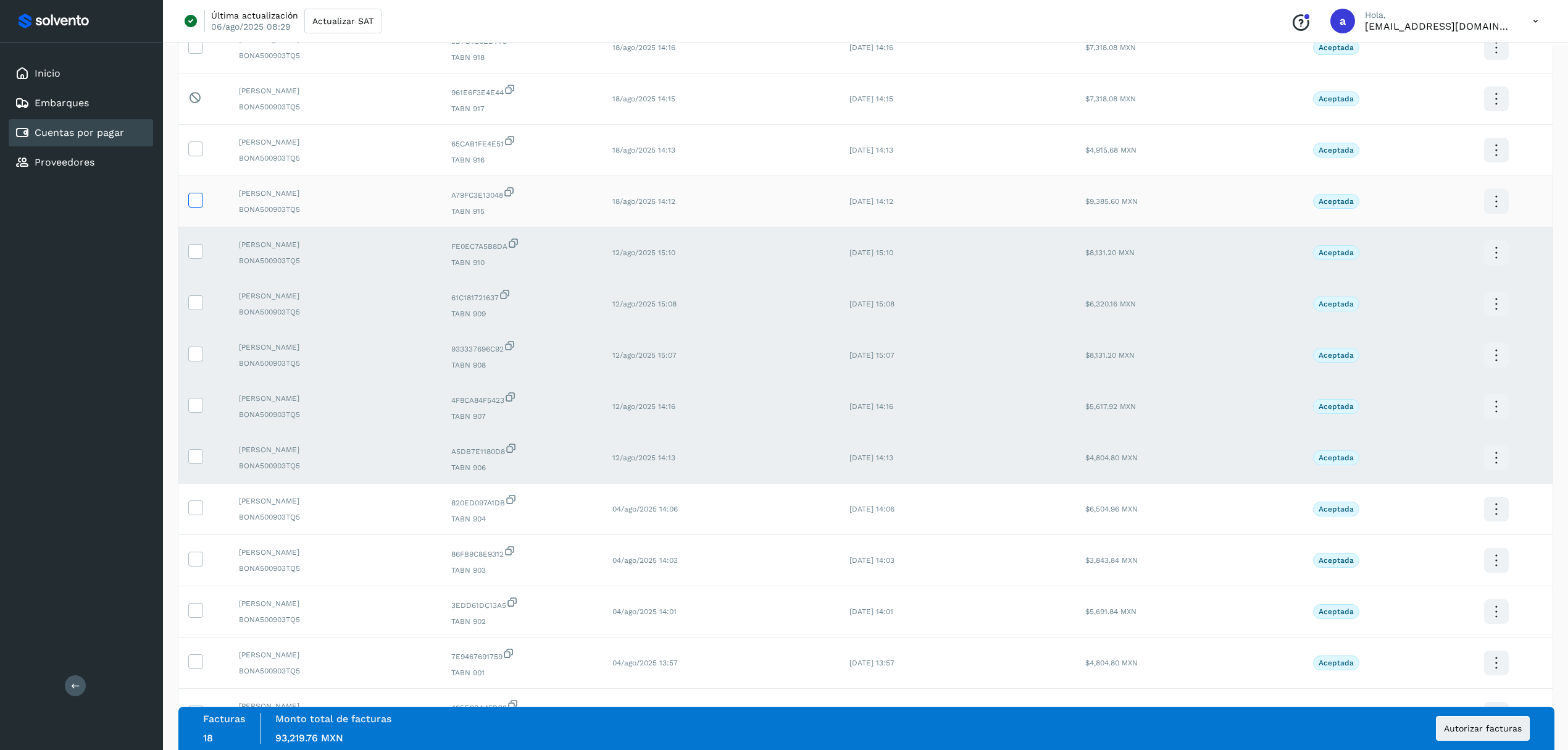
click at [198, 205] on icon at bounding box center [195, 199] width 13 height 13
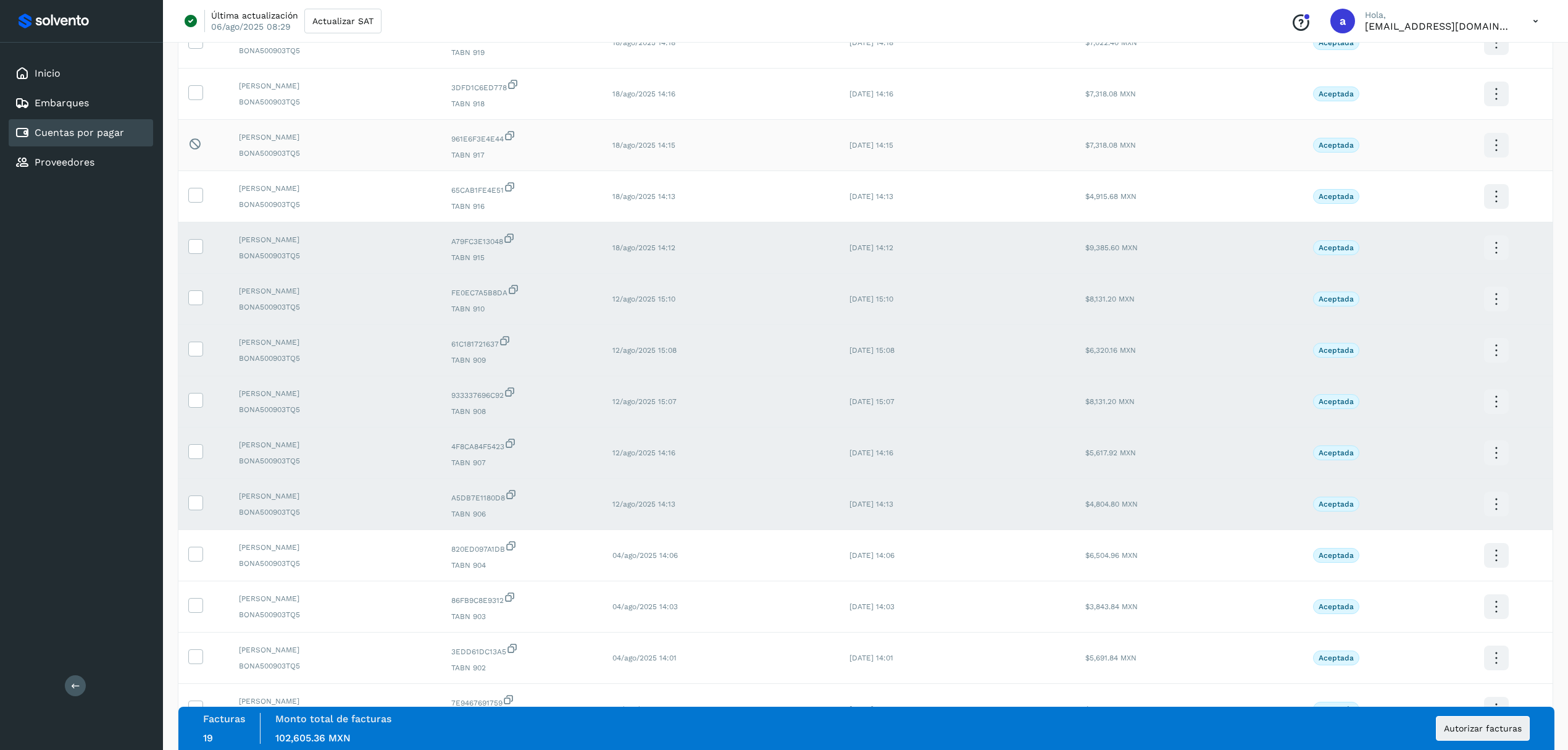
scroll to position [1399, 0]
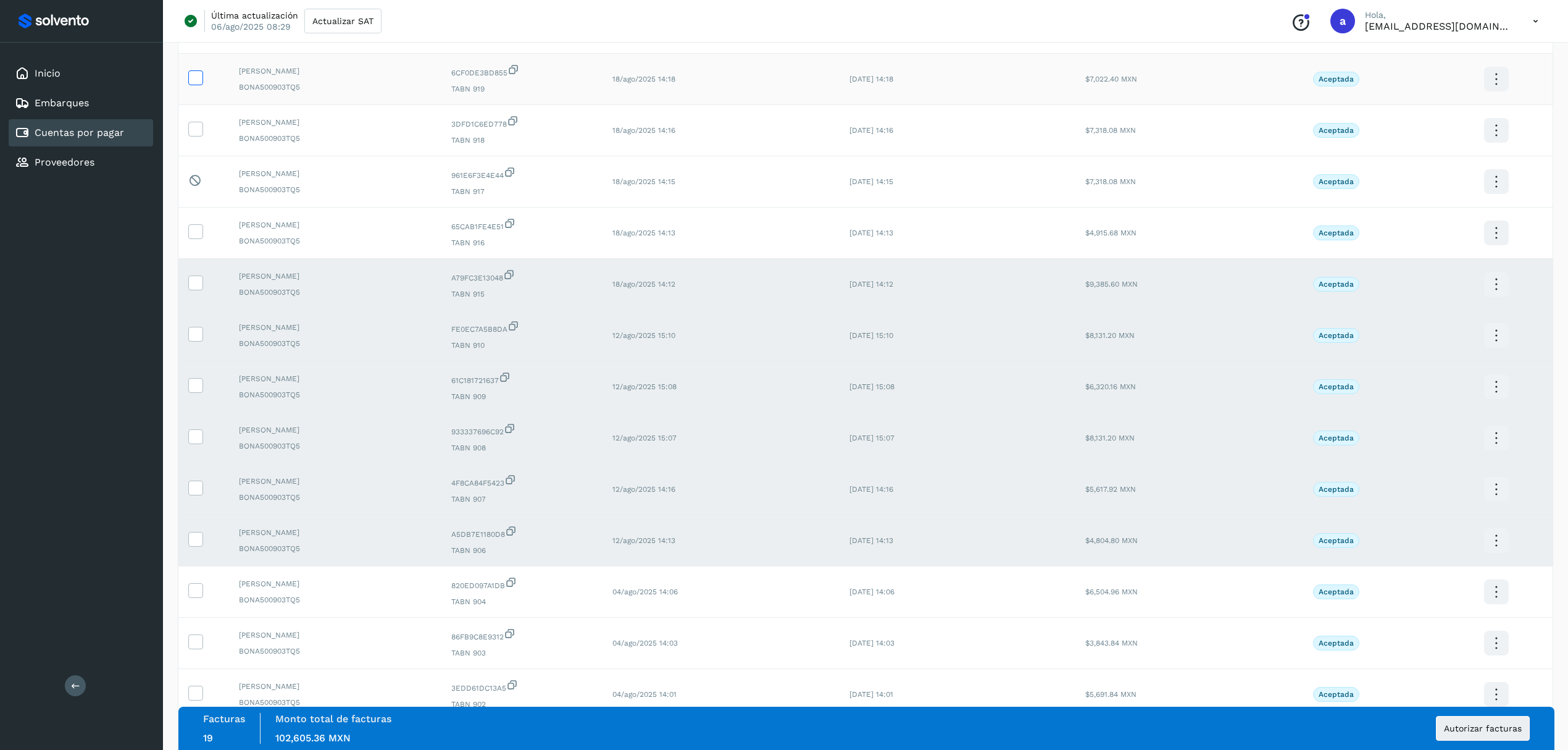
click at [200, 83] on icon at bounding box center [195, 77] width 13 height 13
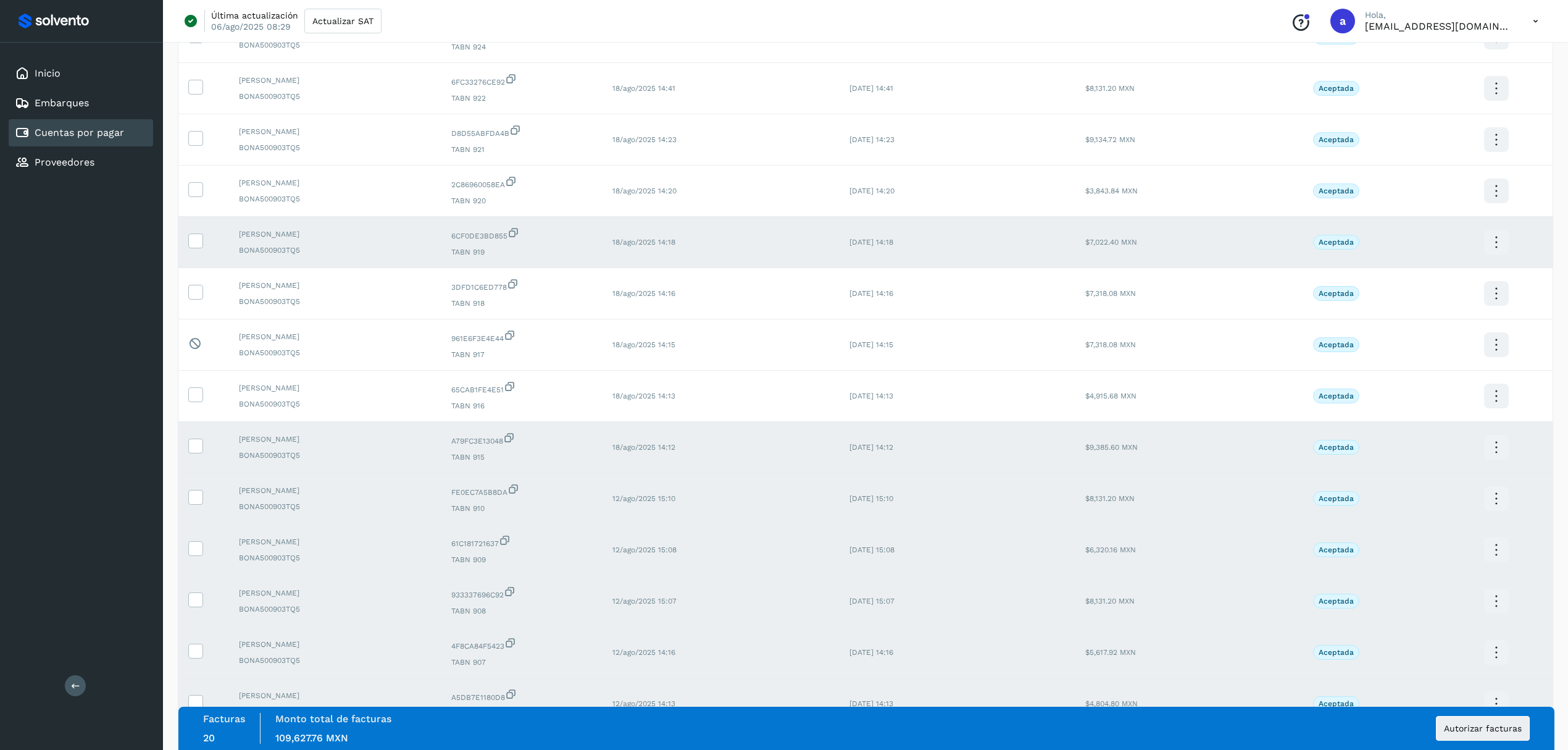
scroll to position [1235, 0]
click at [204, 154] on td at bounding box center [203, 141] width 50 height 51
click at [191, 145] on icon at bounding box center [195, 138] width 13 height 13
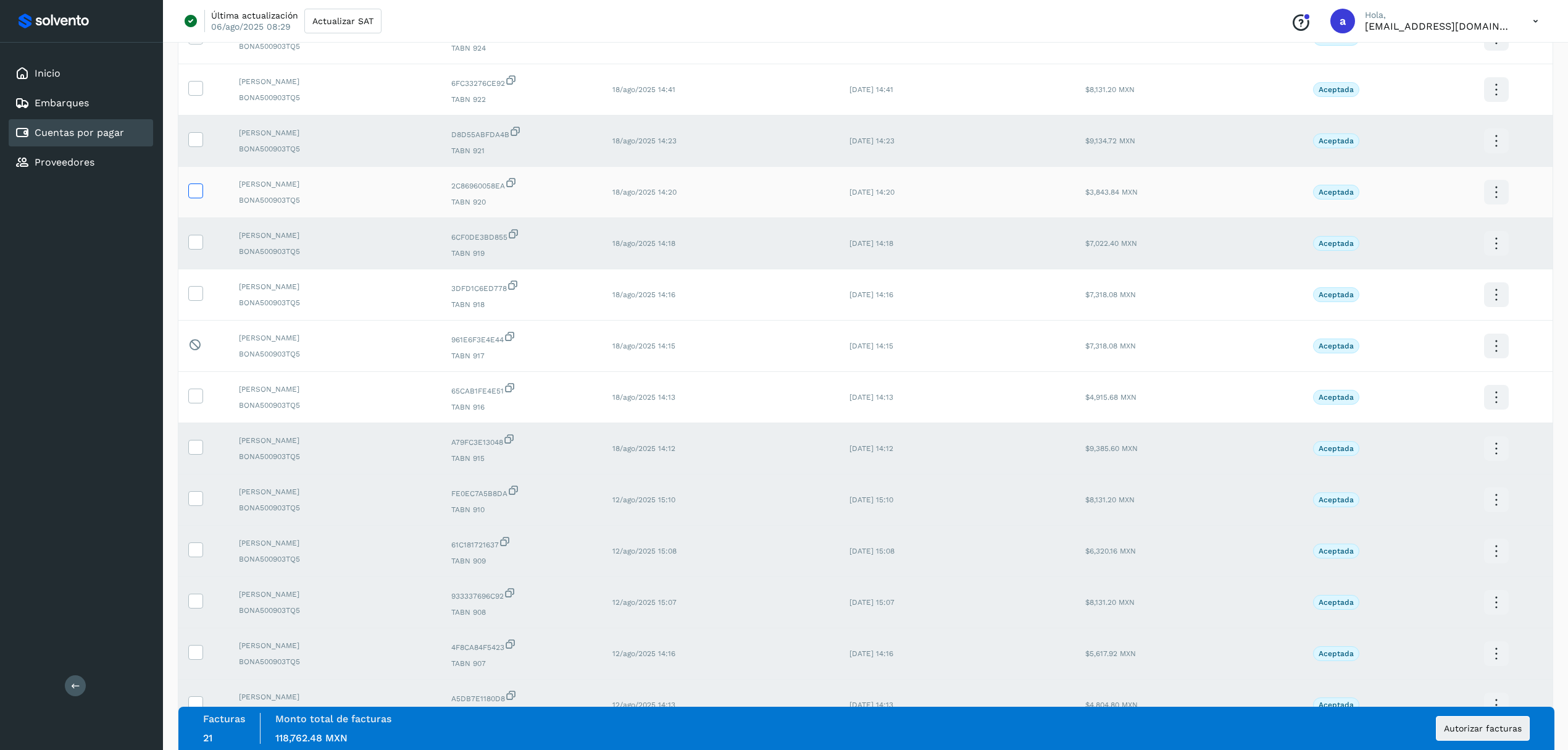
click at [196, 197] on icon at bounding box center [195, 189] width 13 height 13
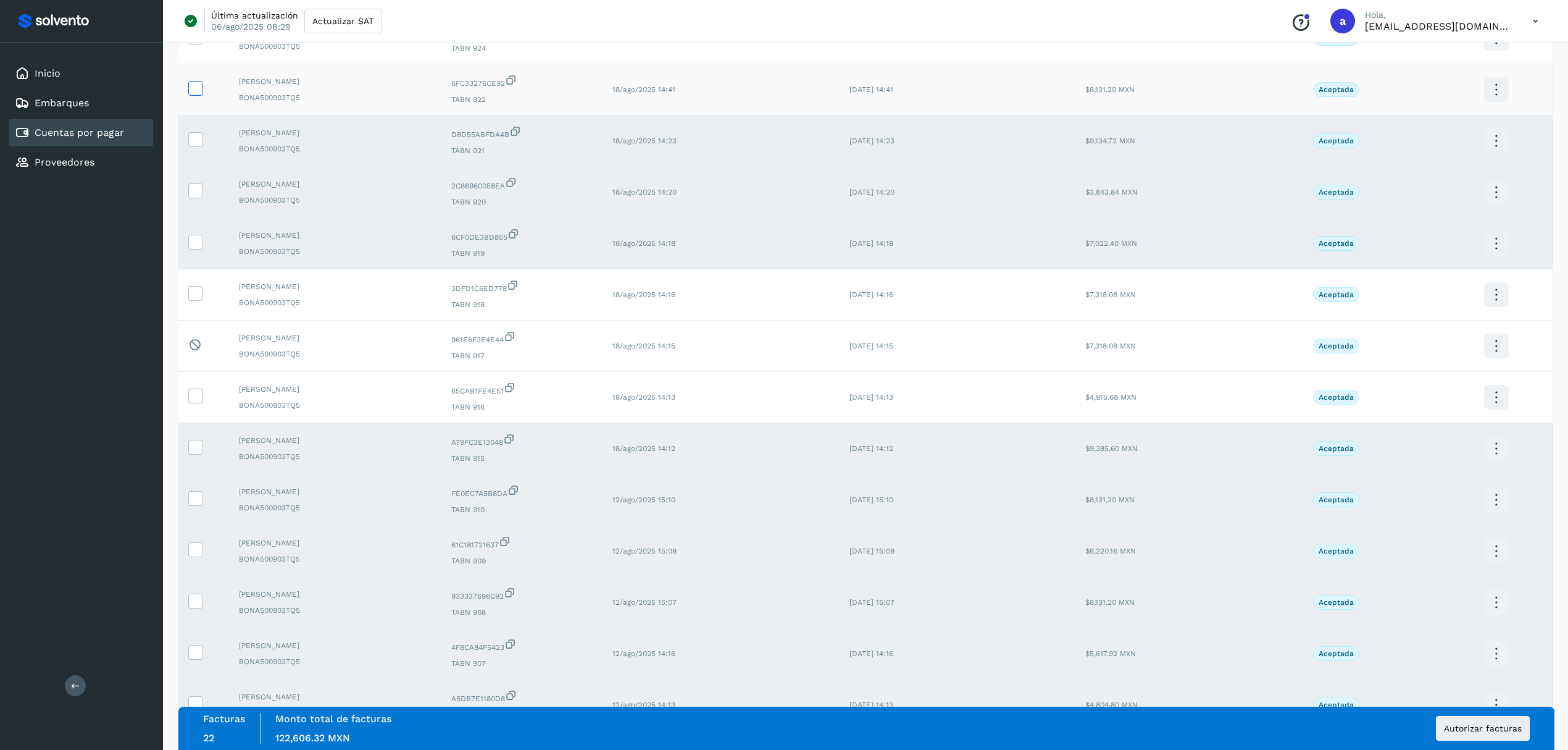
click at [193, 94] on icon at bounding box center [195, 87] width 13 height 13
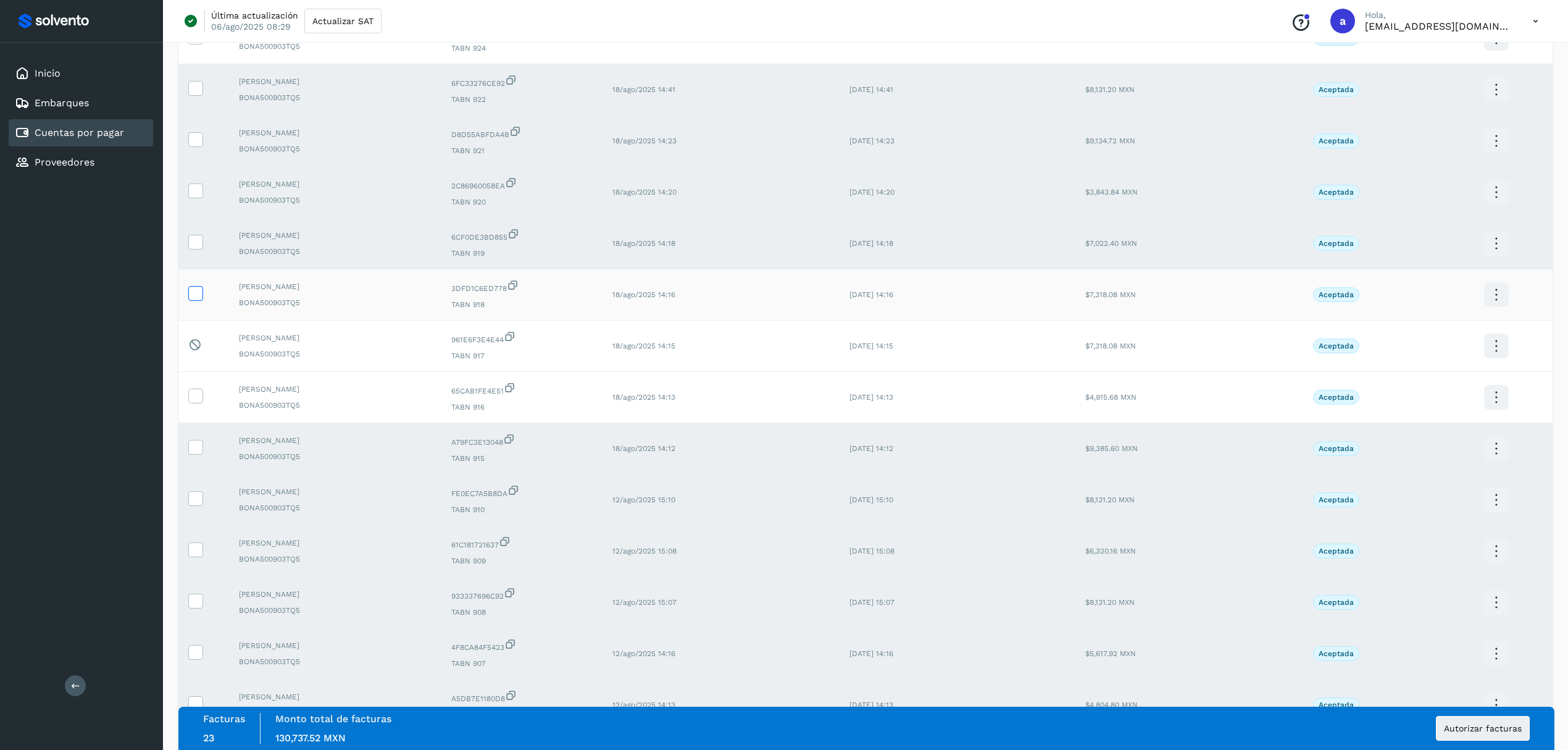
click at [198, 299] on icon at bounding box center [195, 293] width 13 height 13
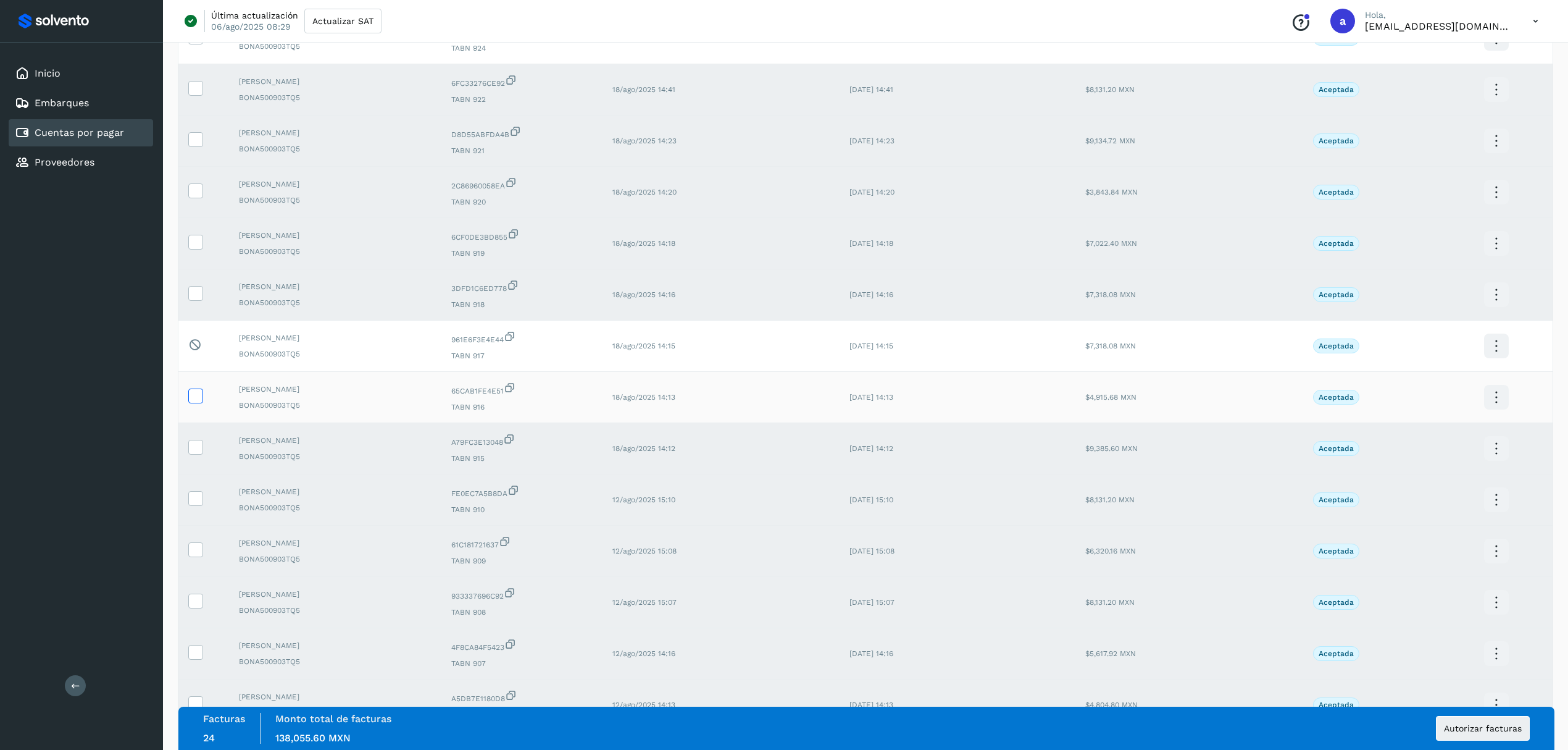
click at [202, 403] on label at bounding box center [196, 396] width 15 height 15
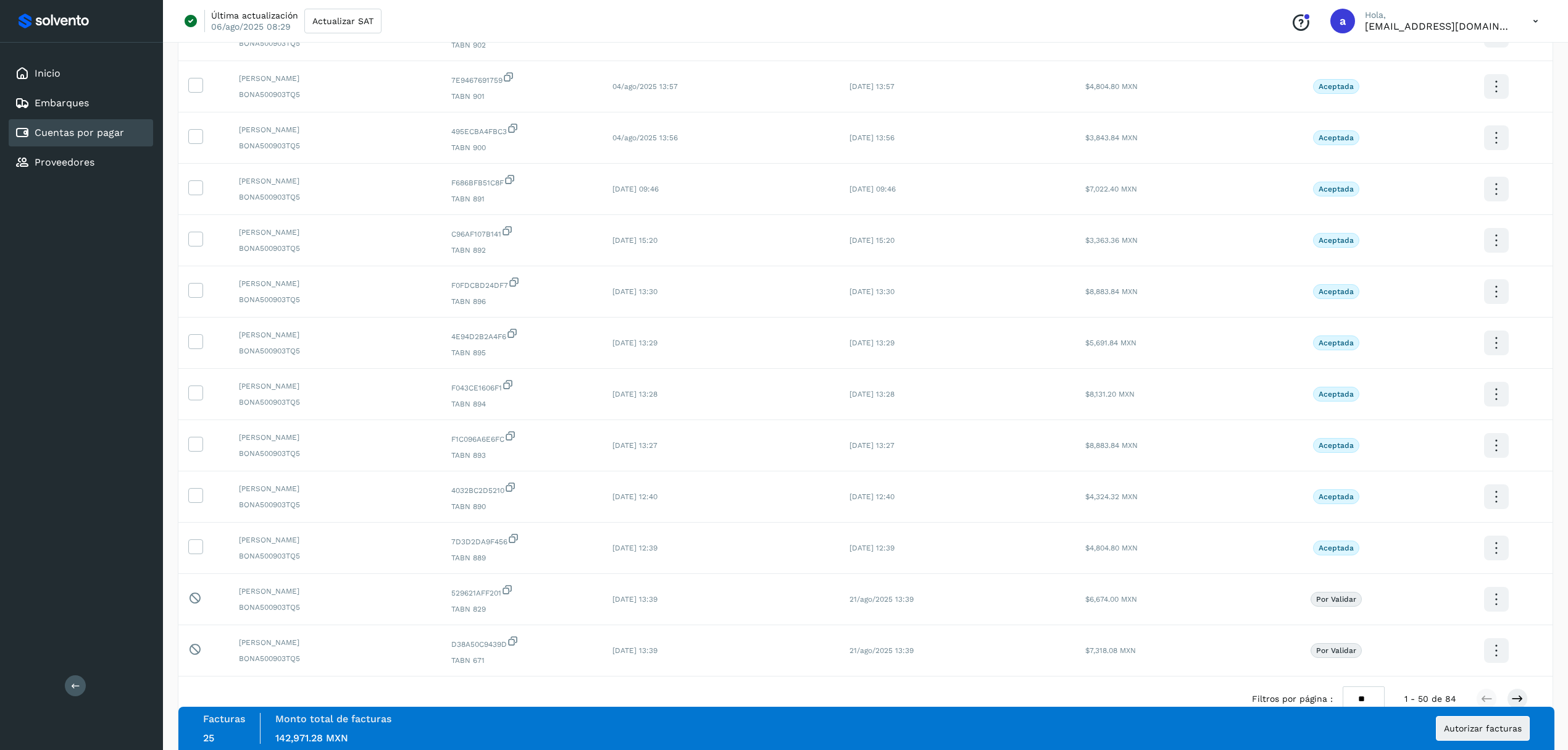
scroll to position [2121, 0]
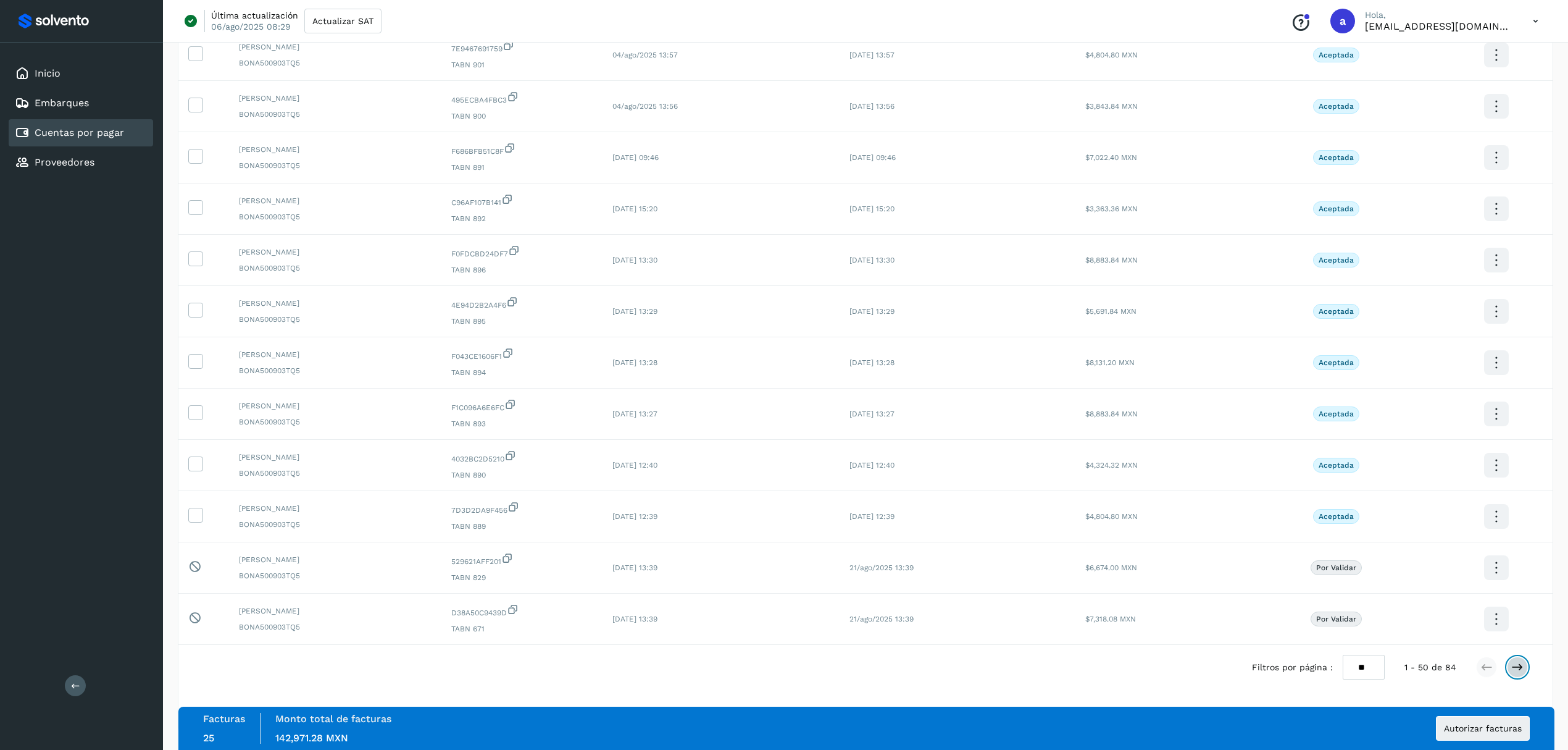
click at [1522, 669] on icon at bounding box center [1516, 666] width 12 height 12
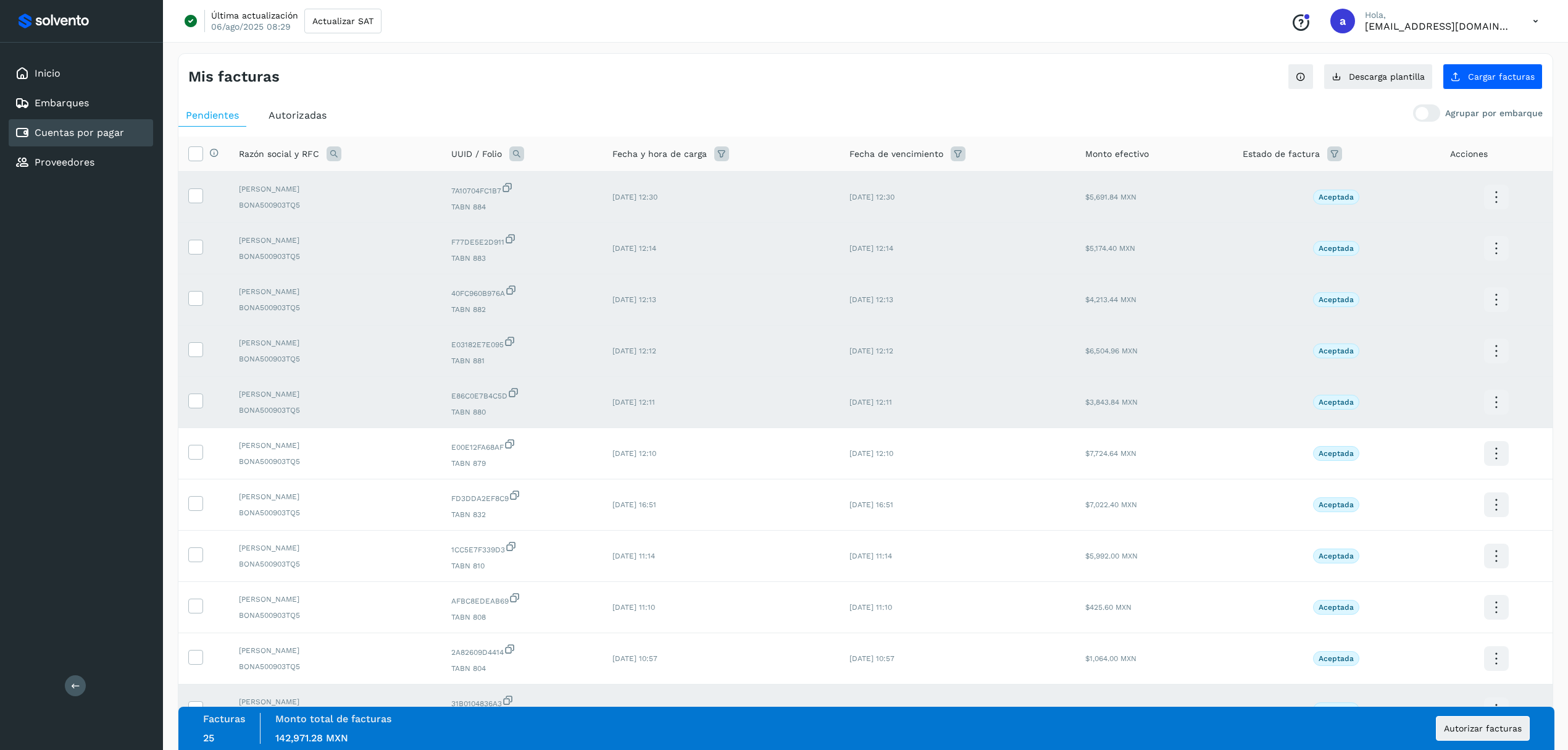
scroll to position [82, 0]
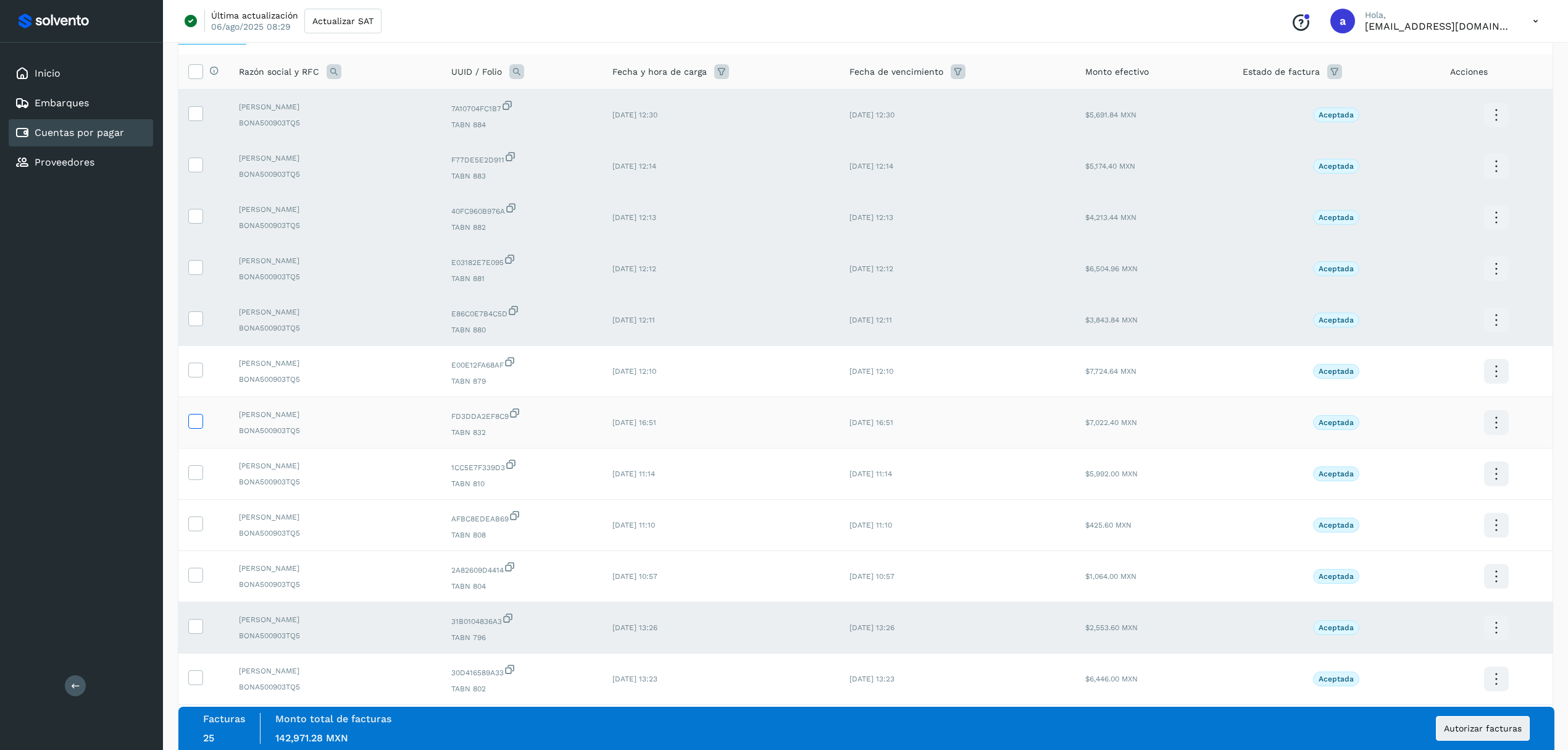
click at [196, 424] on icon at bounding box center [195, 420] width 13 height 13
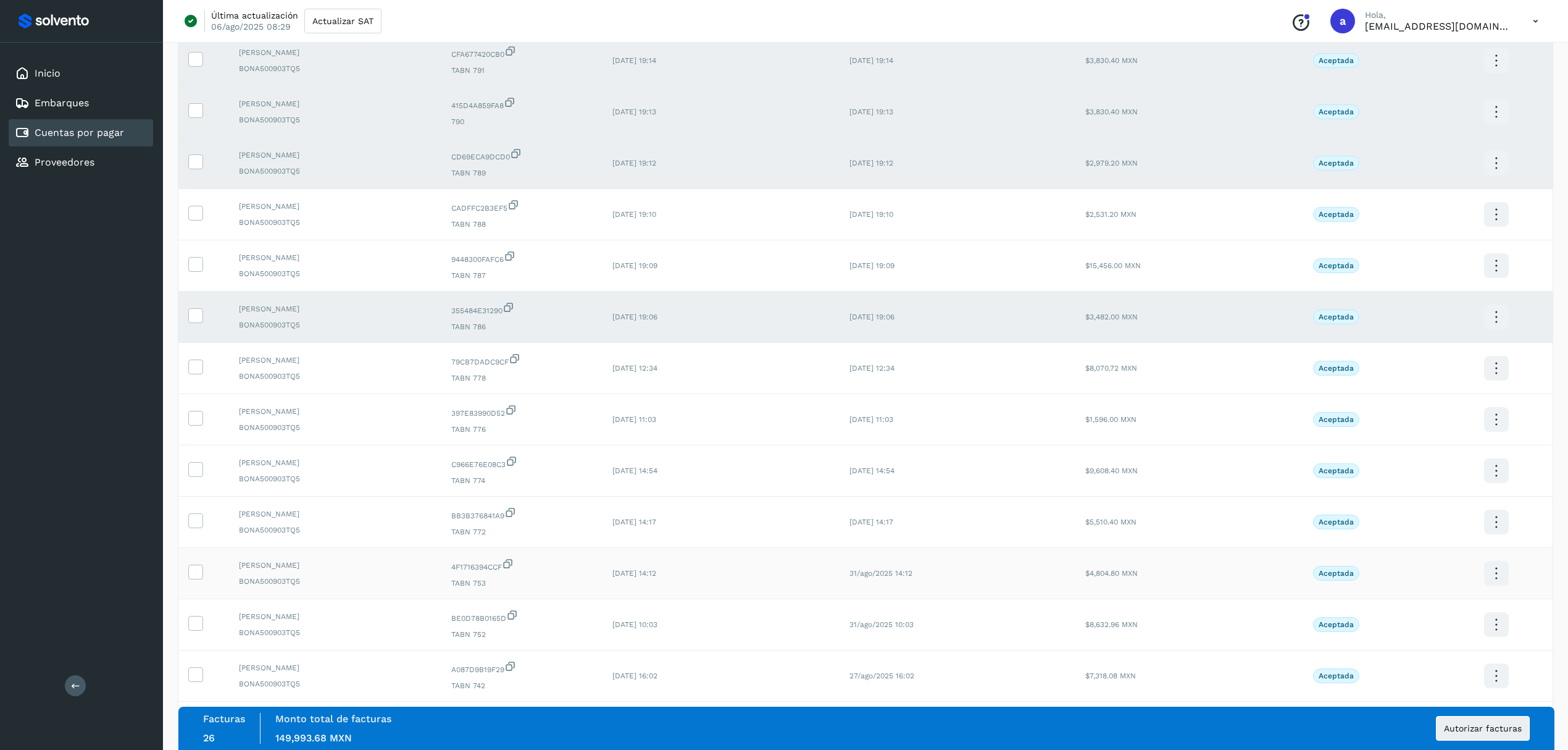
scroll to position [1292, 0]
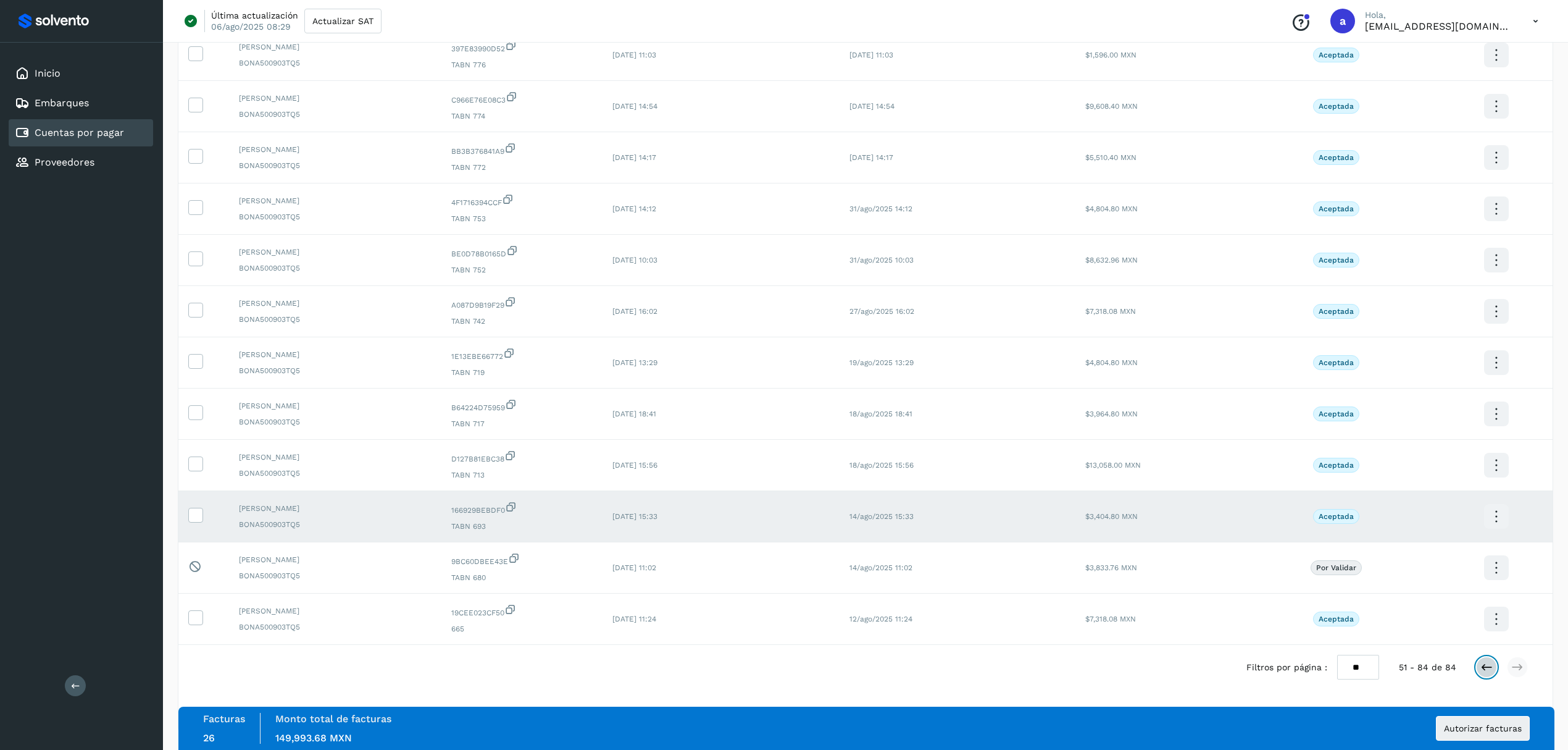
click at [1487, 672] on icon at bounding box center [1486, 666] width 12 height 12
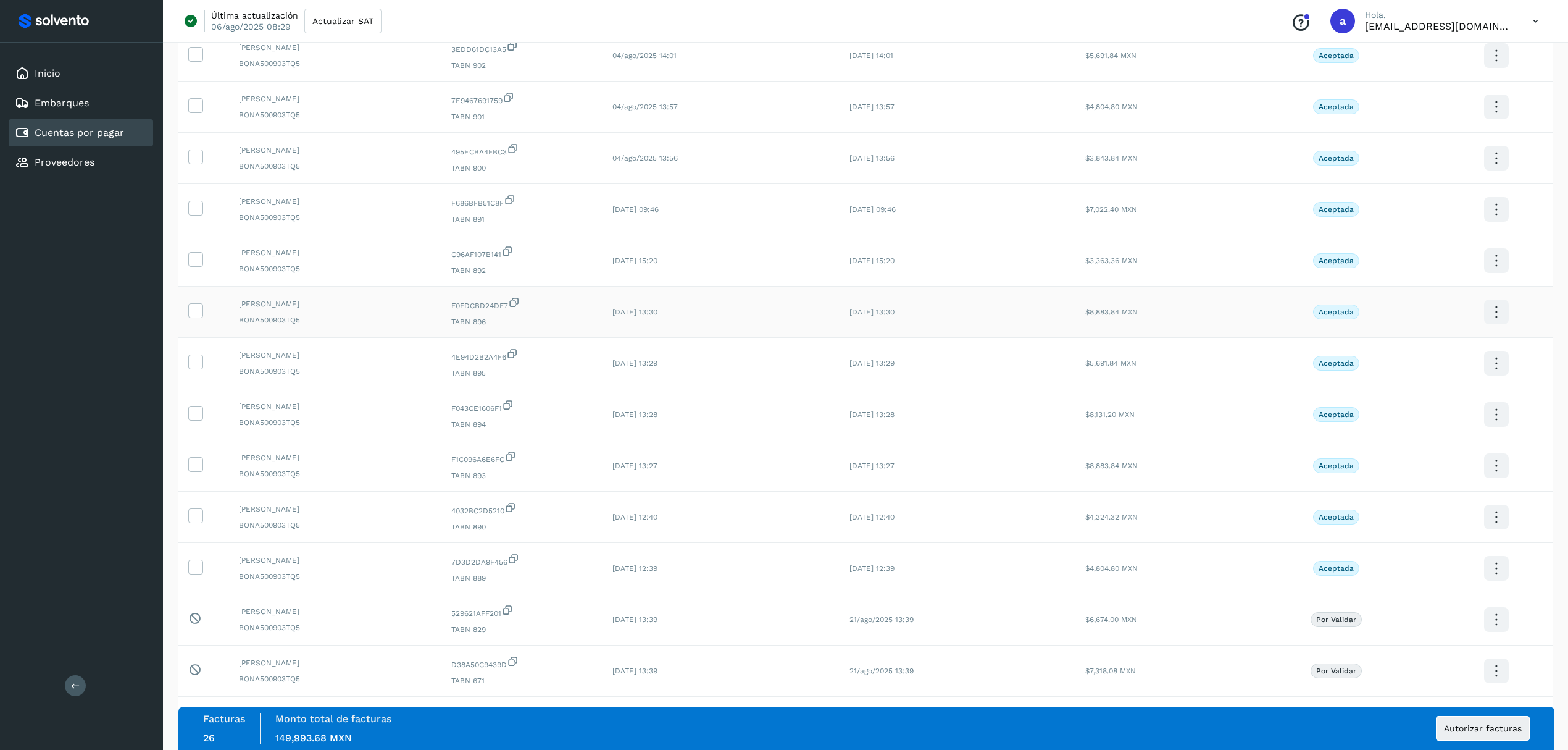
scroll to position [2039, 0]
click at [185, 541] on td at bounding box center [203, 516] width 50 height 51
click at [190, 520] on icon at bounding box center [195, 513] width 13 height 13
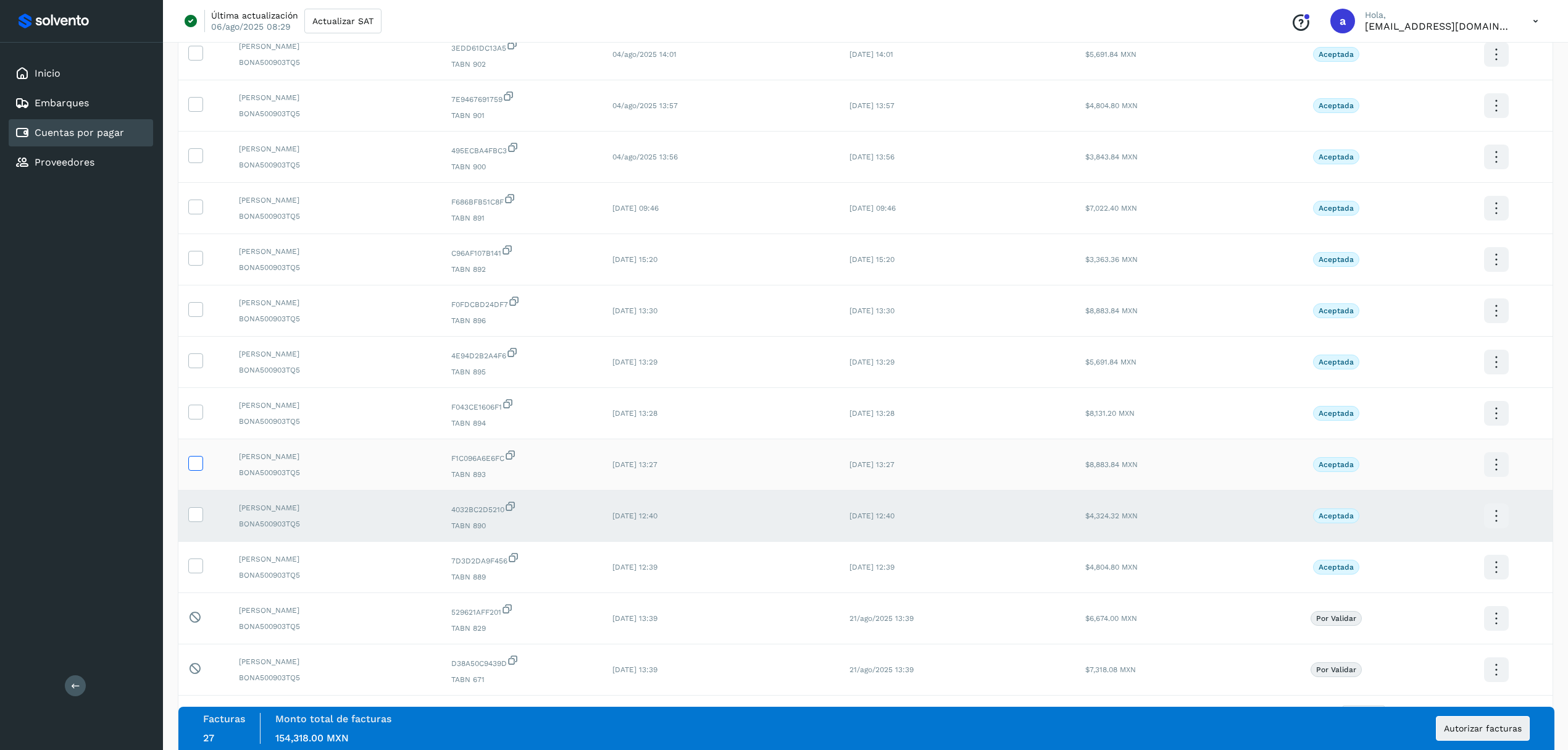
click at [199, 469] on icon at bounding box center [195, 462] width 13 height 13
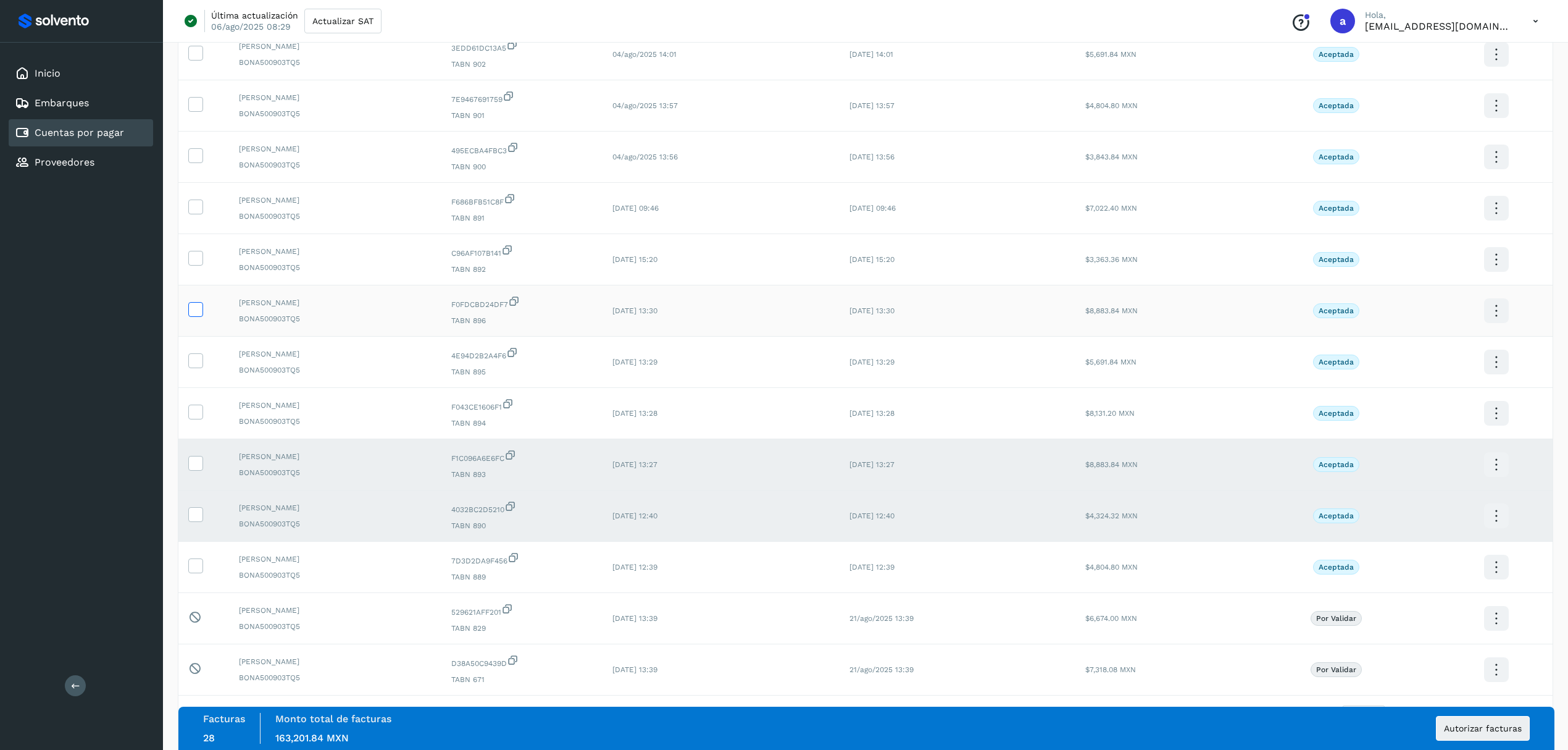
click at [193, 315] on icon at bounding box center [195, 309] width 13 height 13
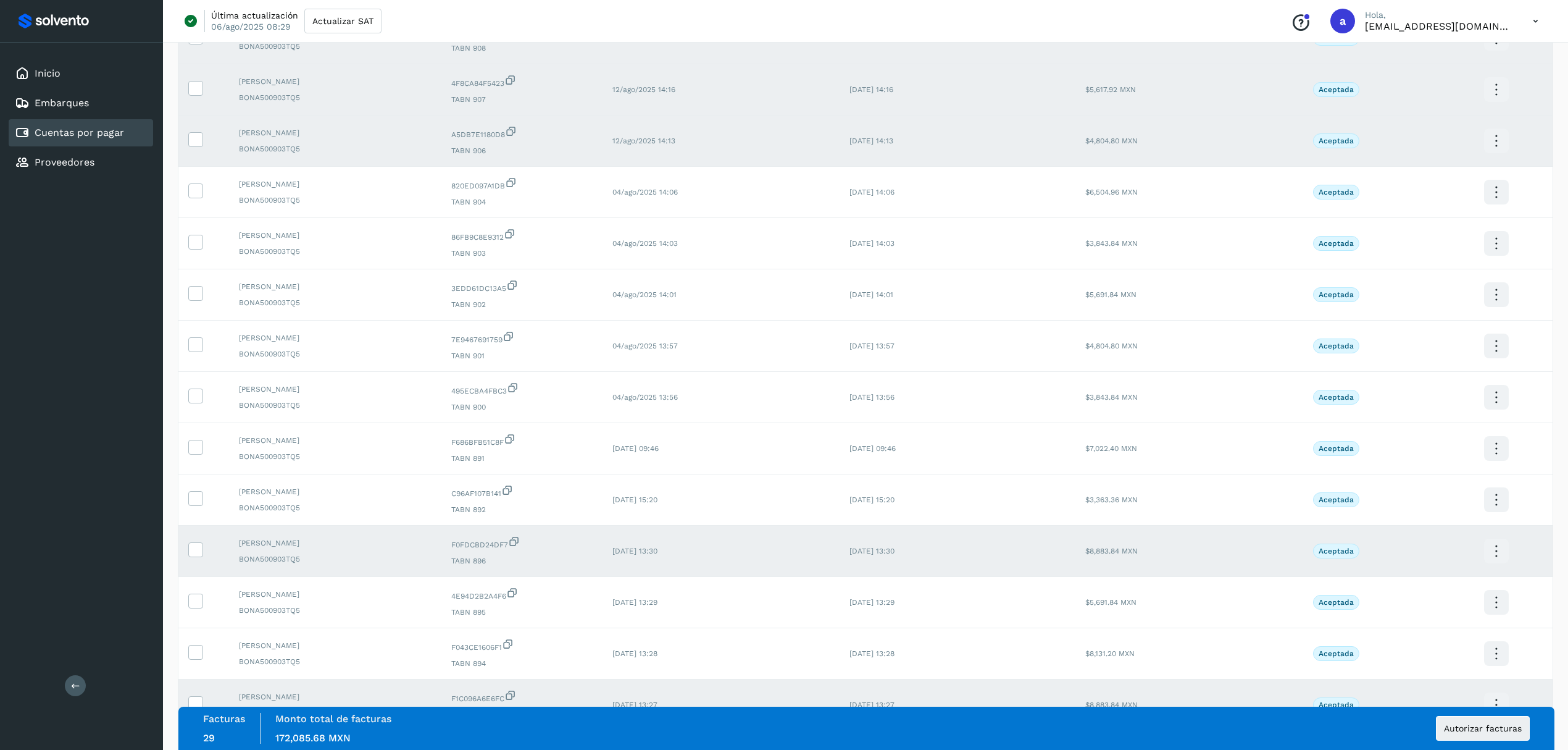
scroll to position [1792, 0]
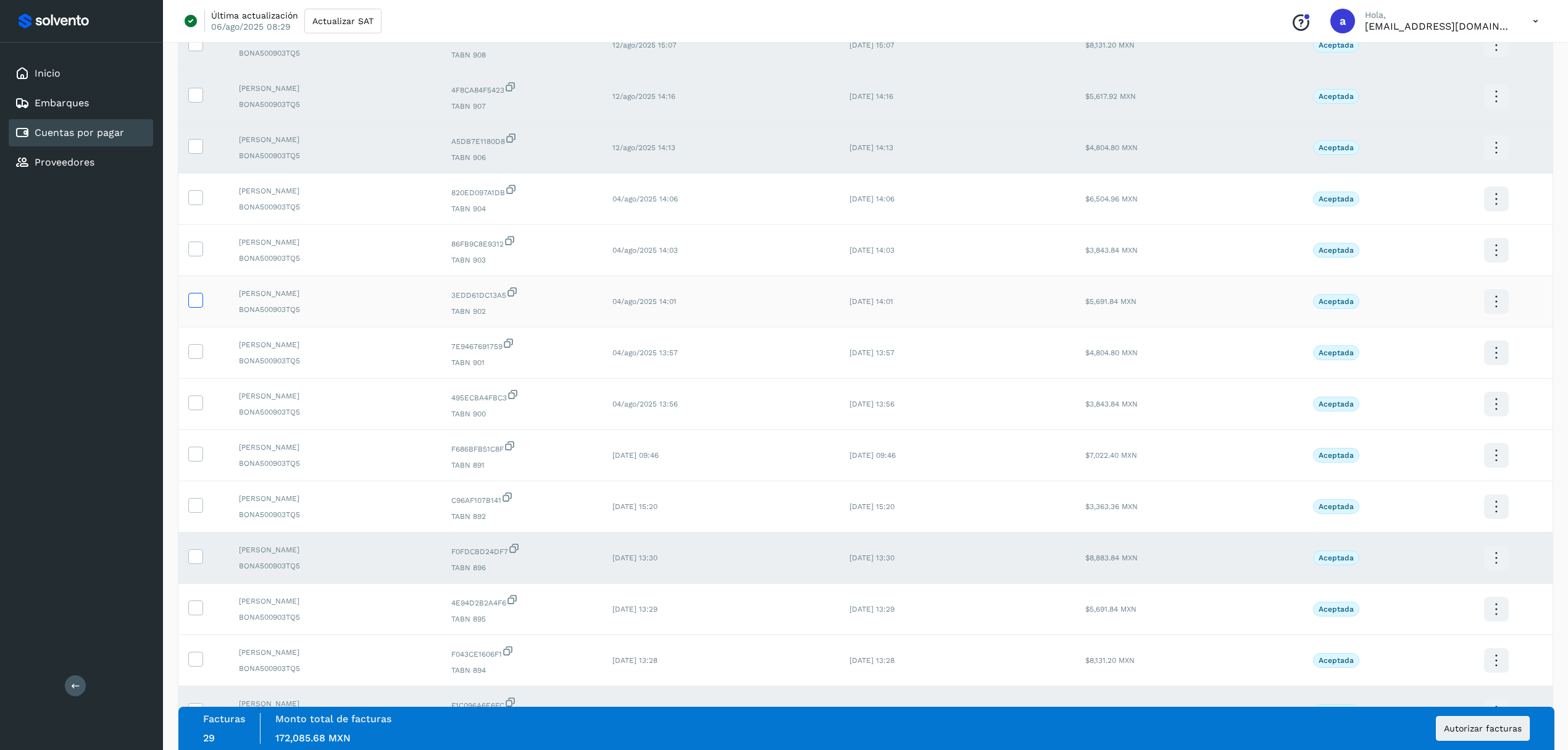
click at [195, 305] on icon at bounding box center [195, 299] width 13 height 13
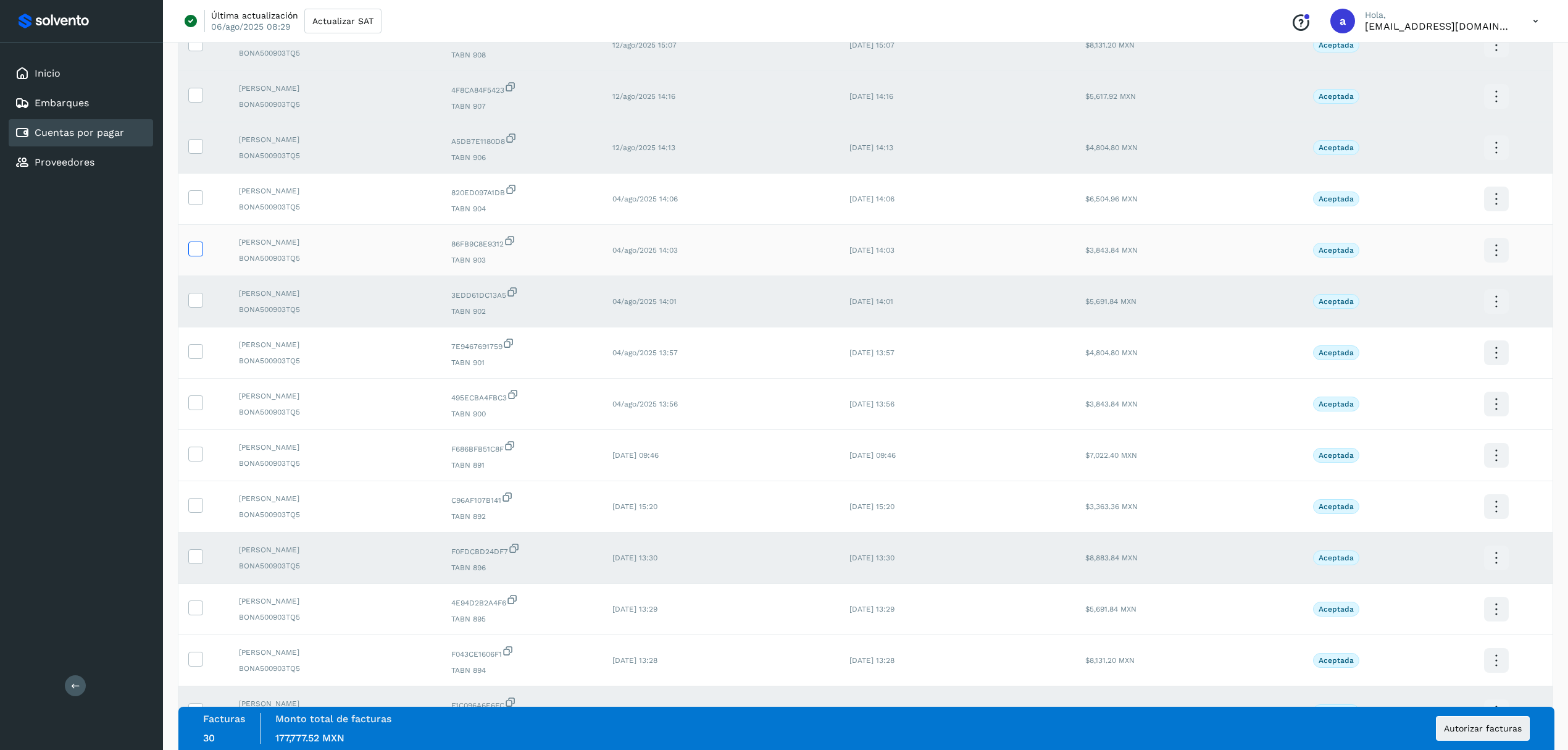
click at [196, 254] on icon at bounding box center [195, 248] width 13 height 13
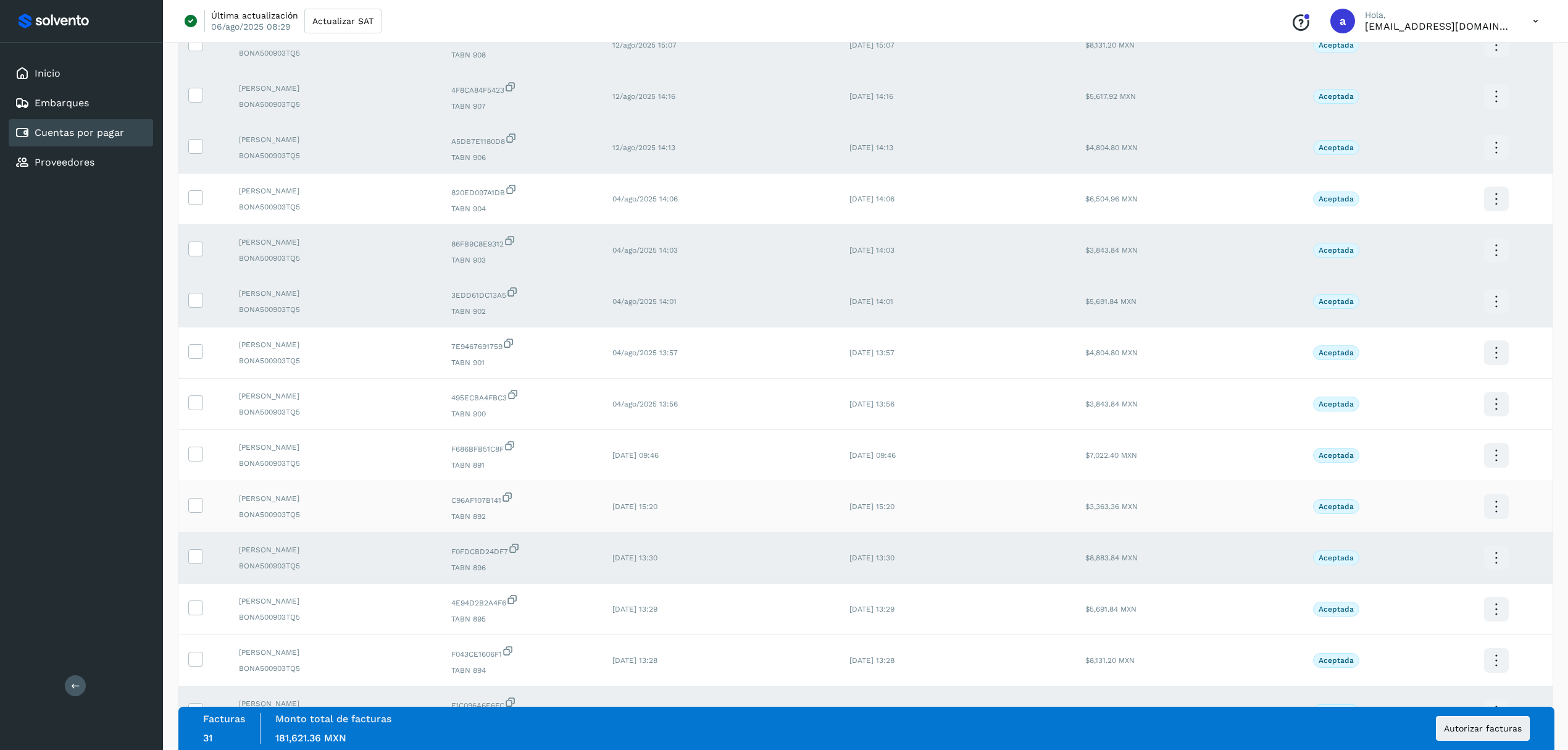
scroll to position [1875, 0]
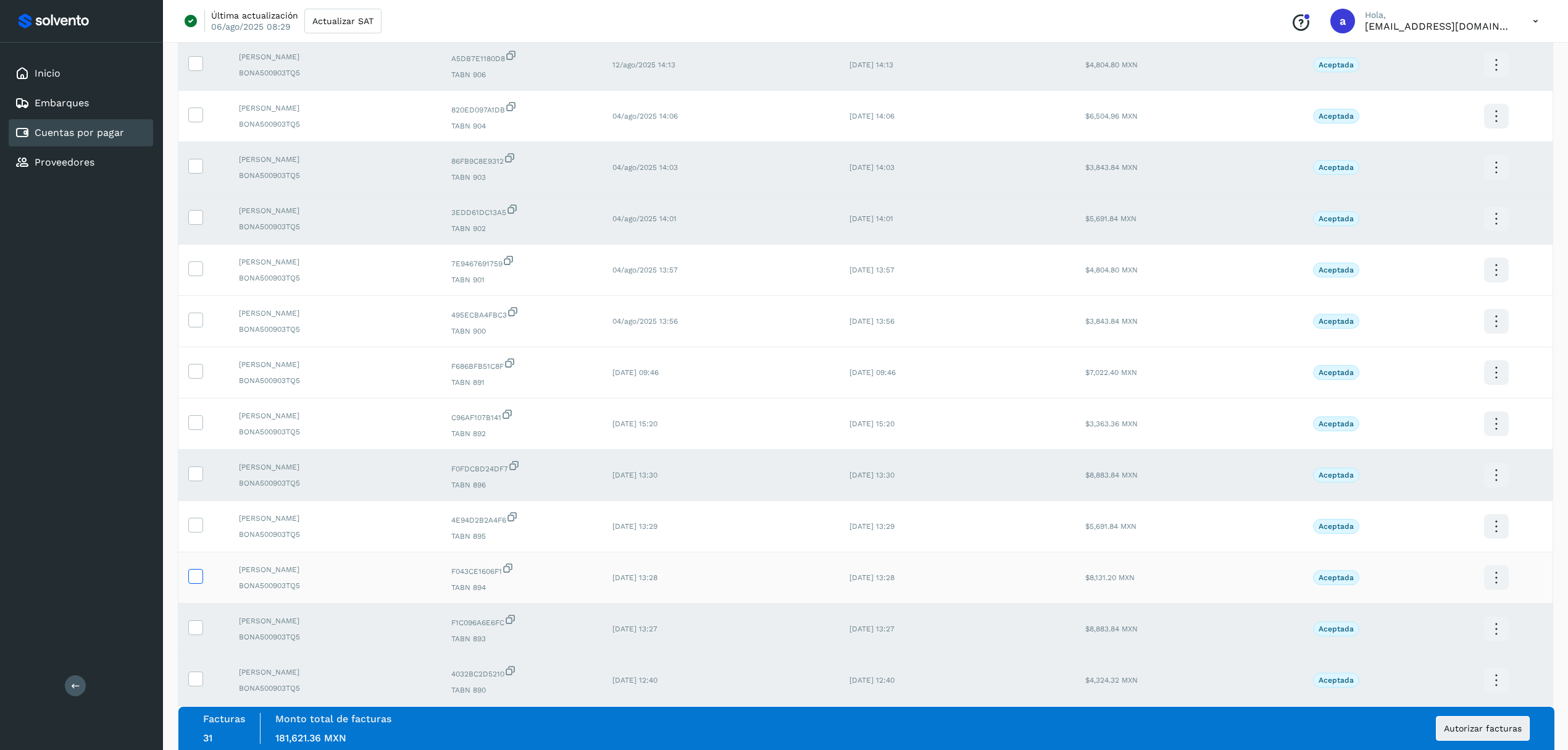
click at [197, 581] on icon at bounding box center [195, 575] width 13 height 13
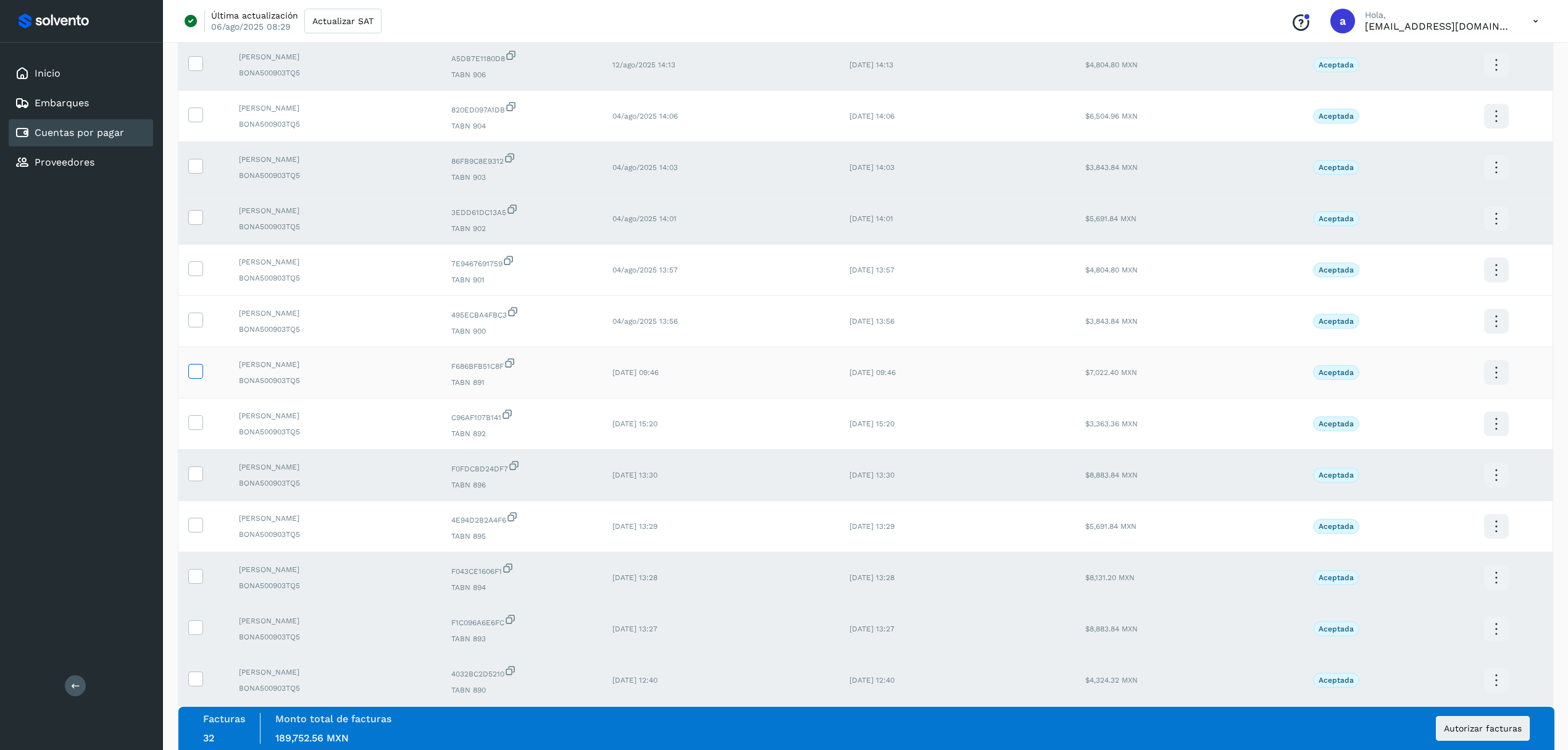
click at [195, 377] on icon at bounding box center [195, 370] width 13 height 13
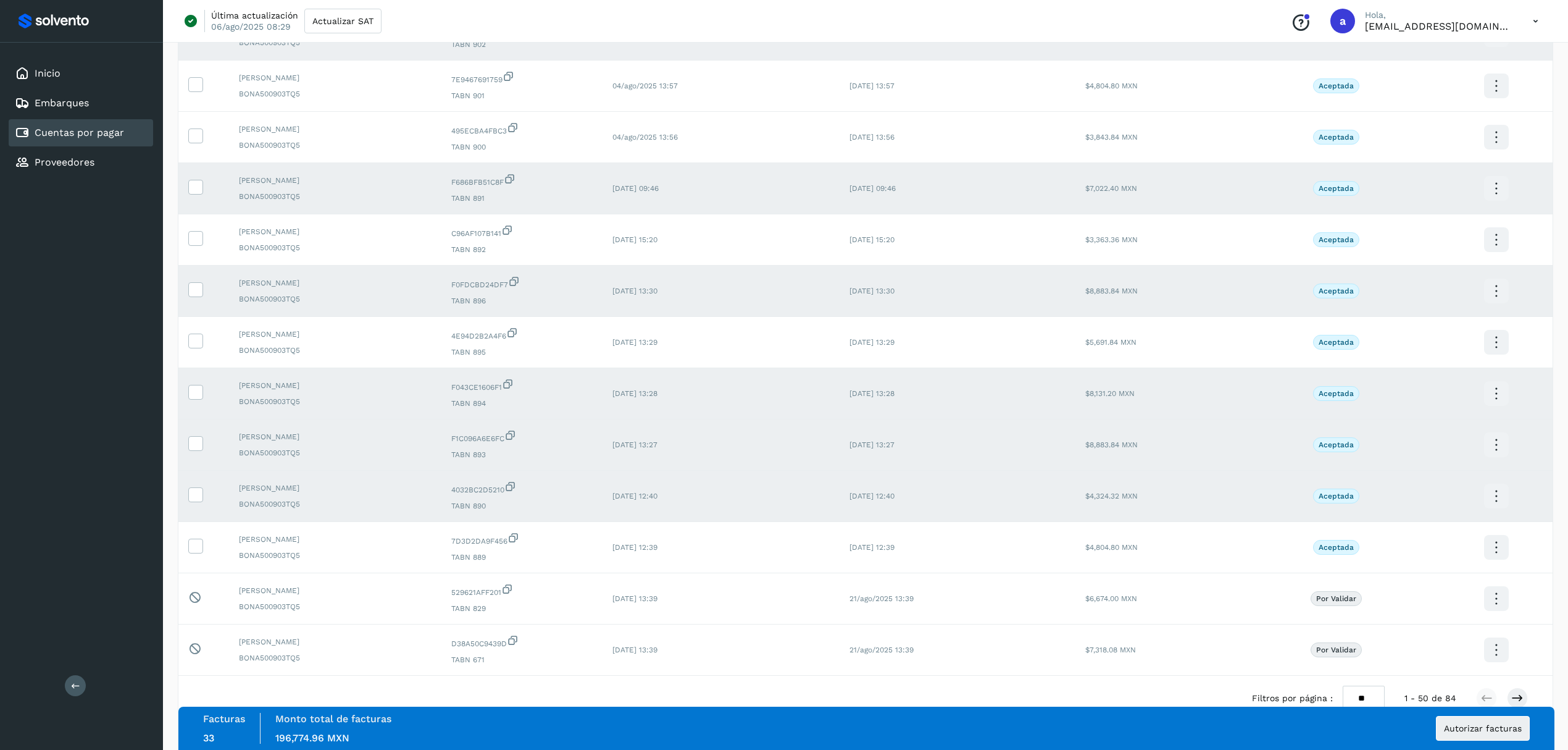
scroll to position [2121, 0]
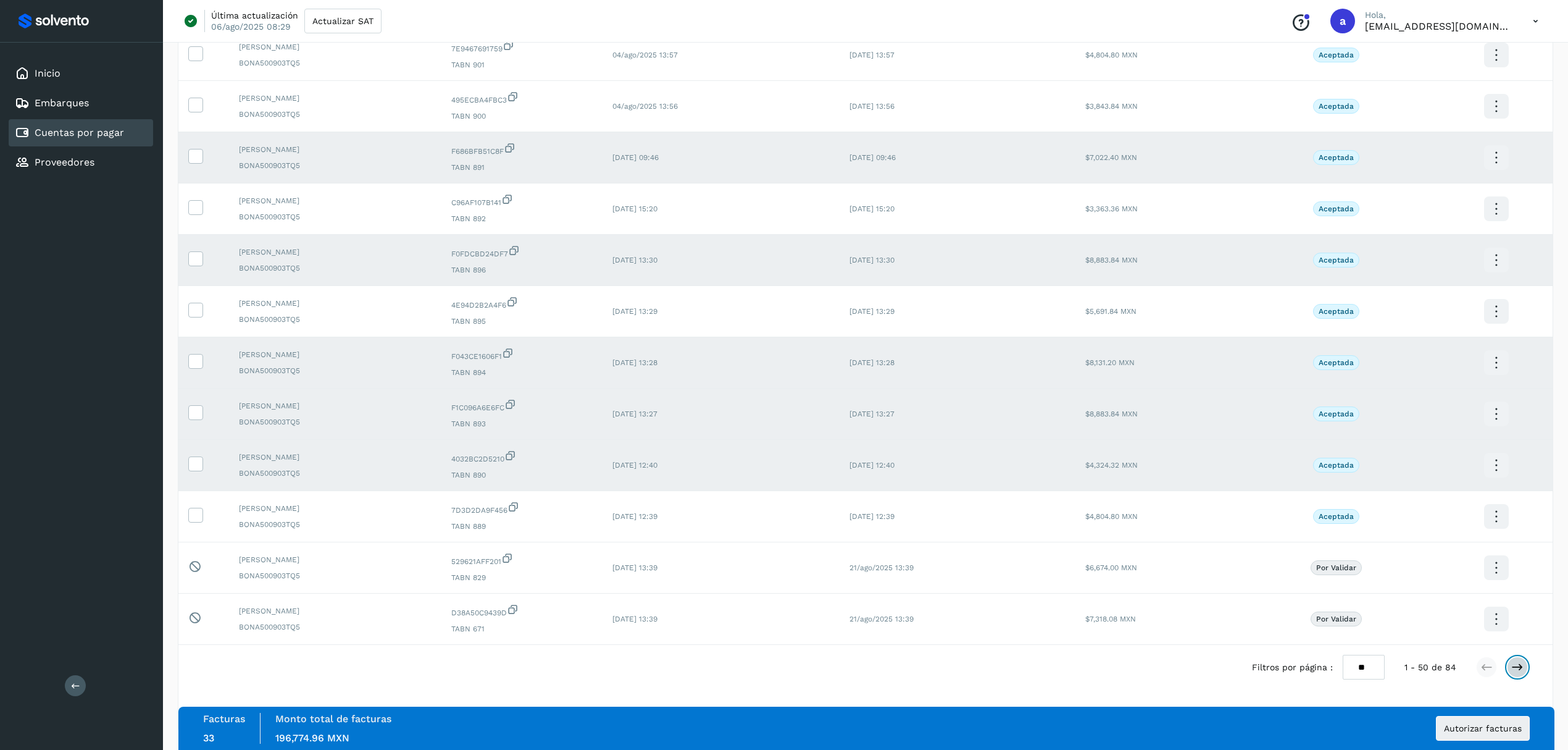
click at [1523, 667] on icon at bounding box center [1516, 666] width 12 height 12
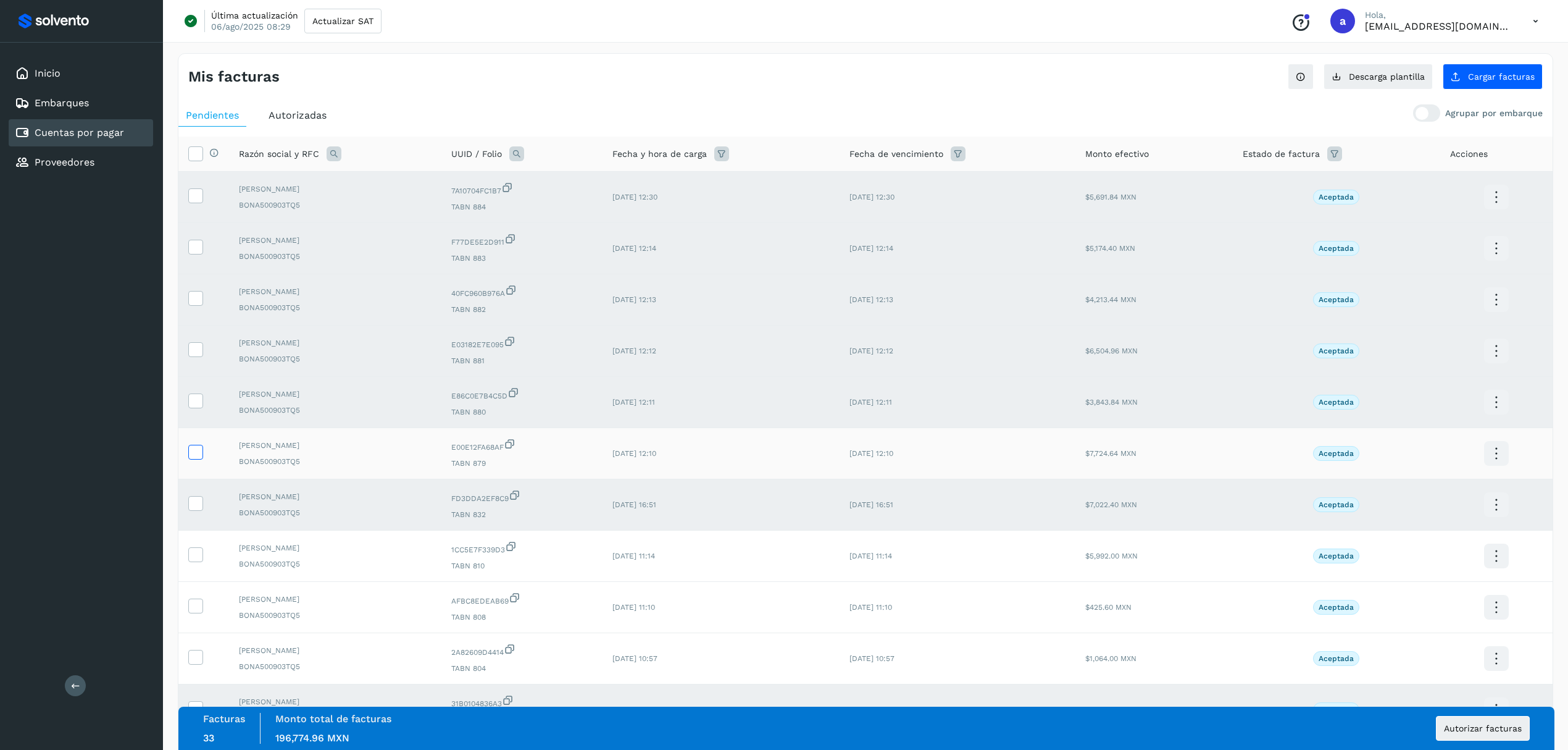
click at [197, 456] on icon at bounding box center [195, 451] width 13 height 13
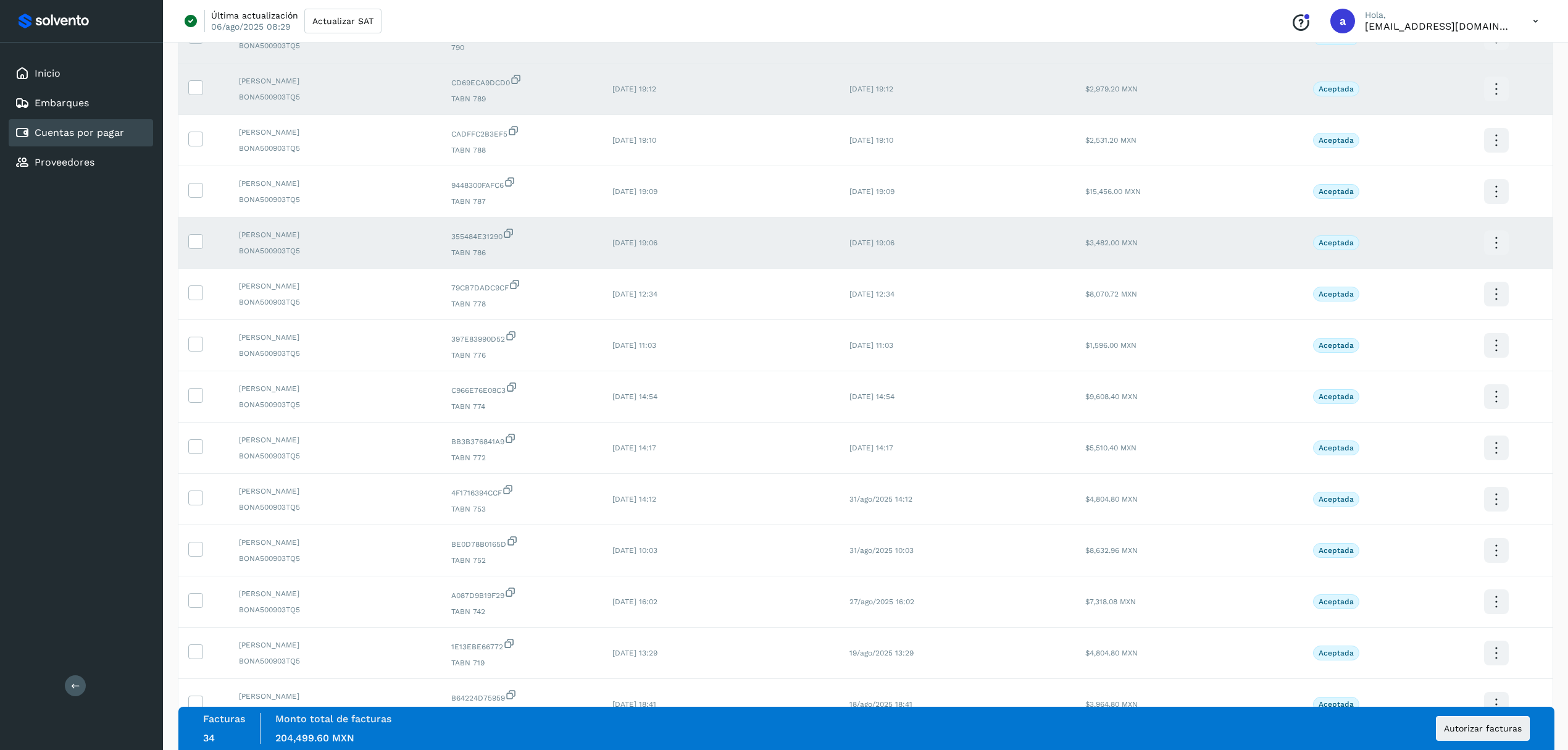
scroll to position [1070, 0]
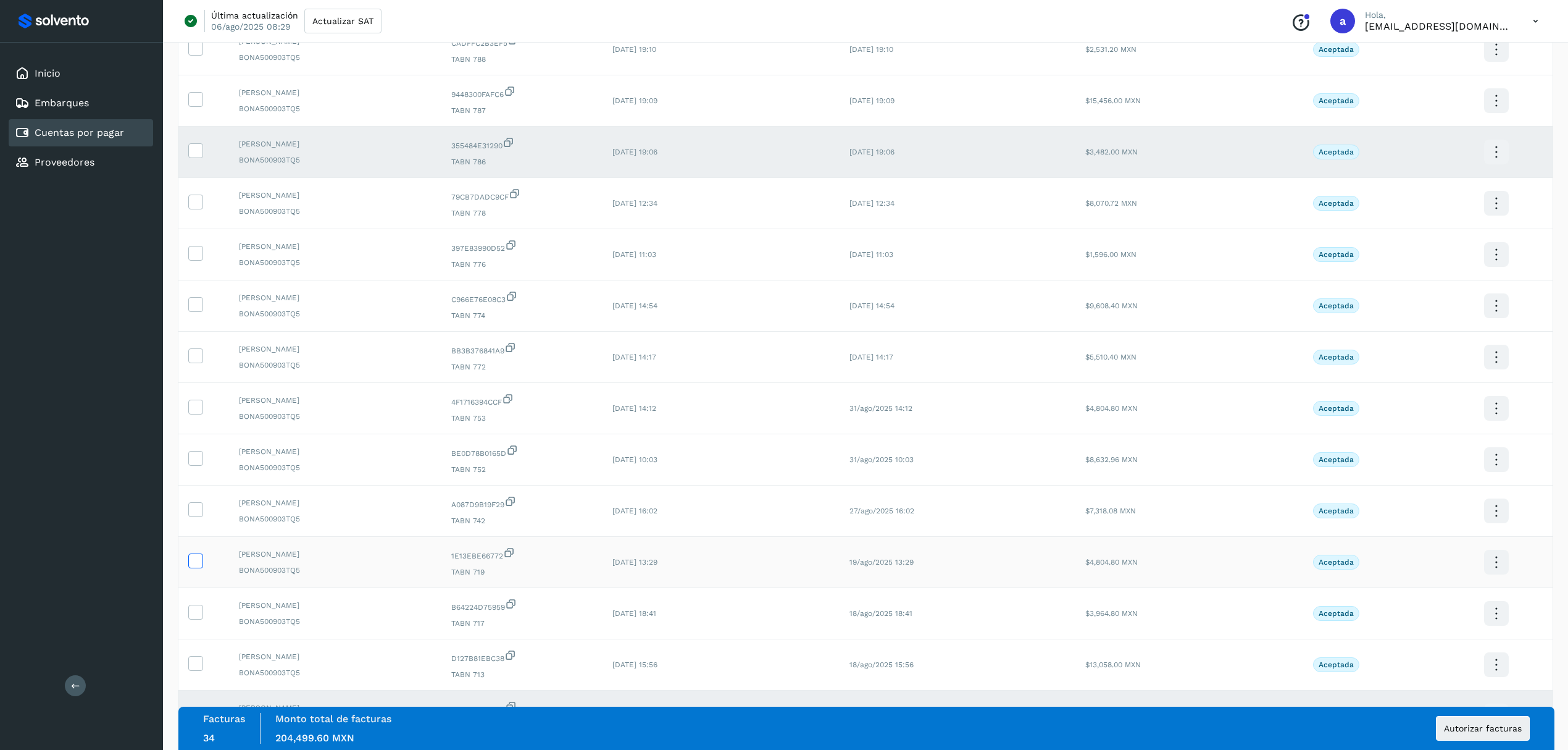
click at [201, 566] on icon at bounding box center [195, 560] width 13 height 13
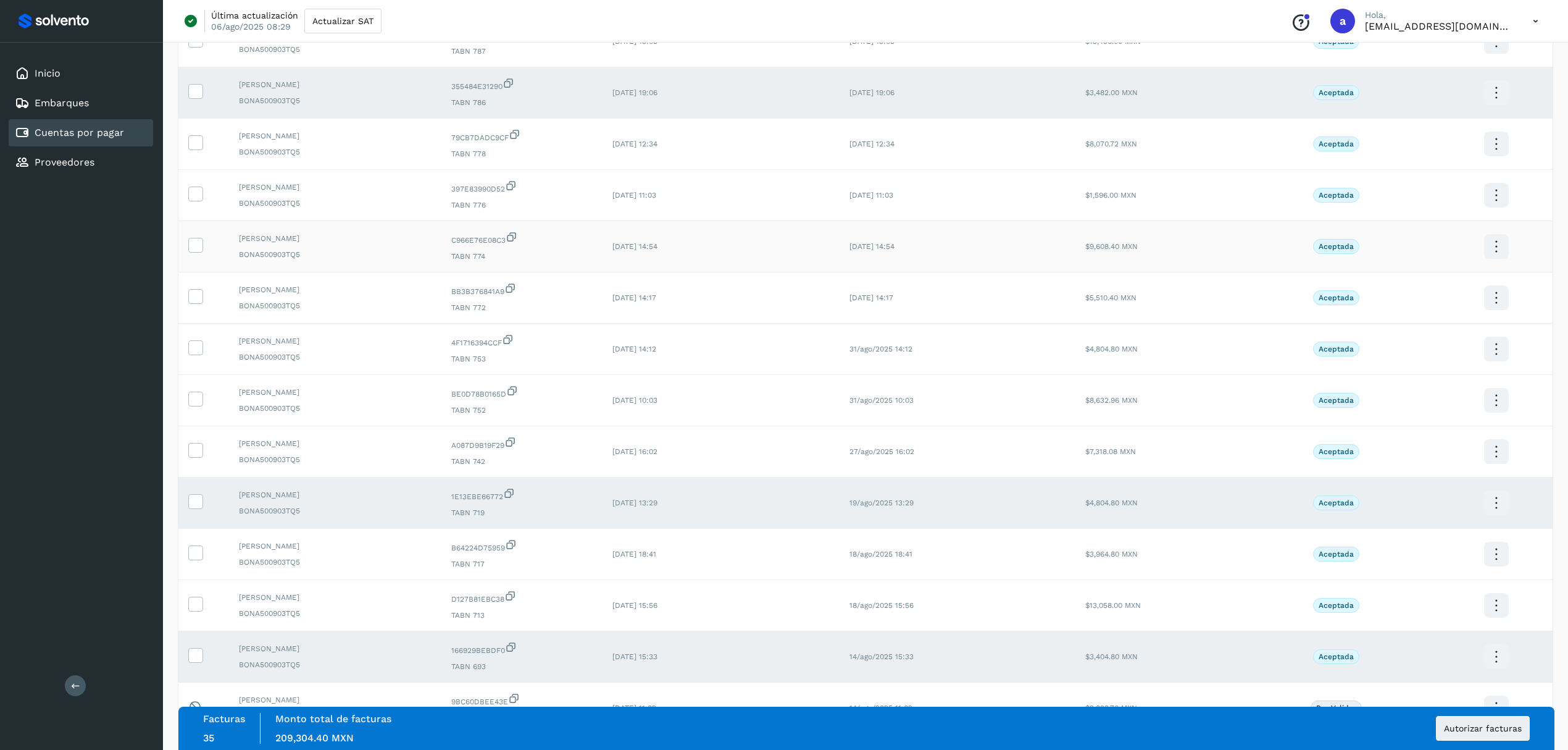
scroll to position [1292, 0]
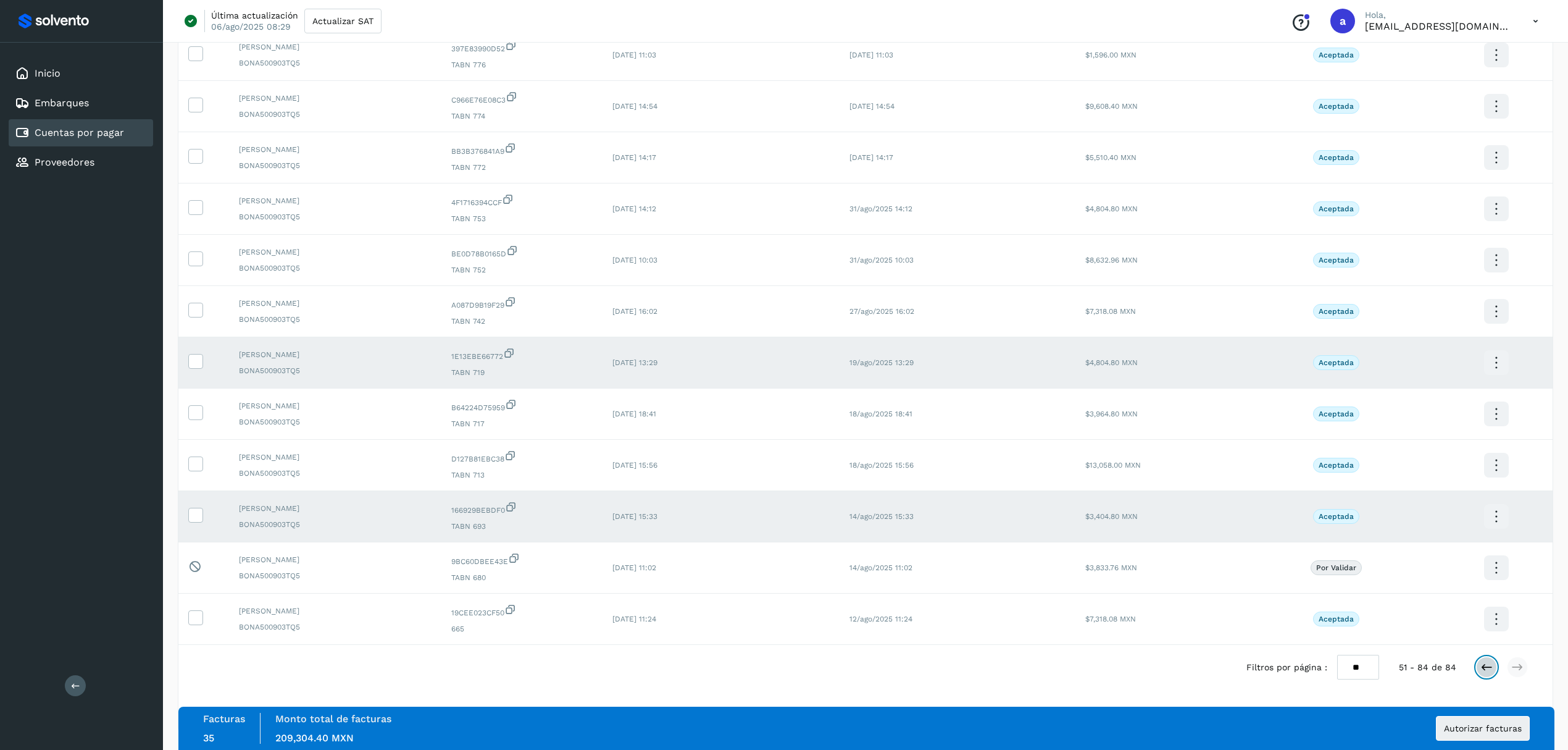
click at [1489, 668] on icon at bounding box center [1486, 666] width 12 height 12
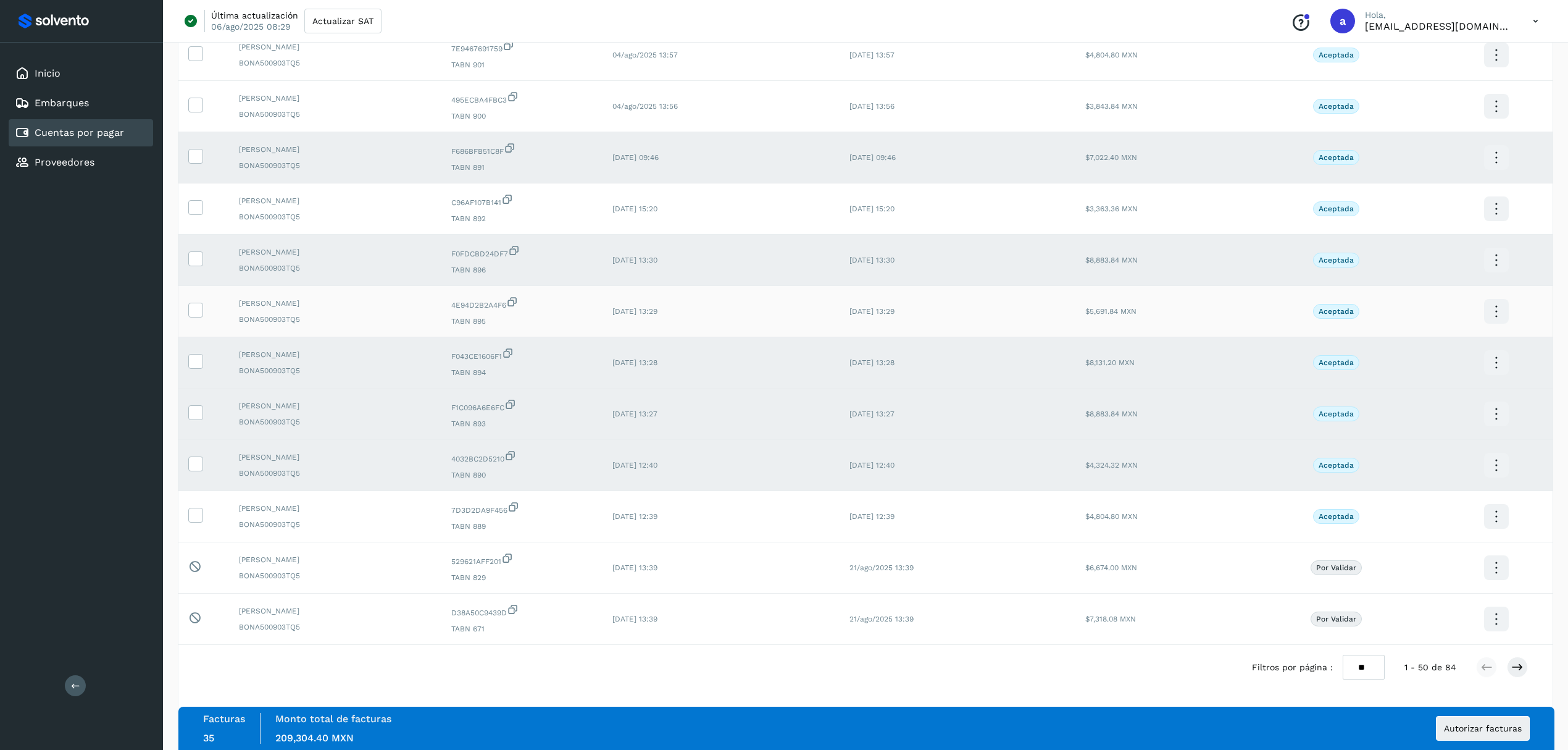
scroll to position [2121, 0]
click at [189, 511] on icon at bounding box center [195, 514] width 13 height 13
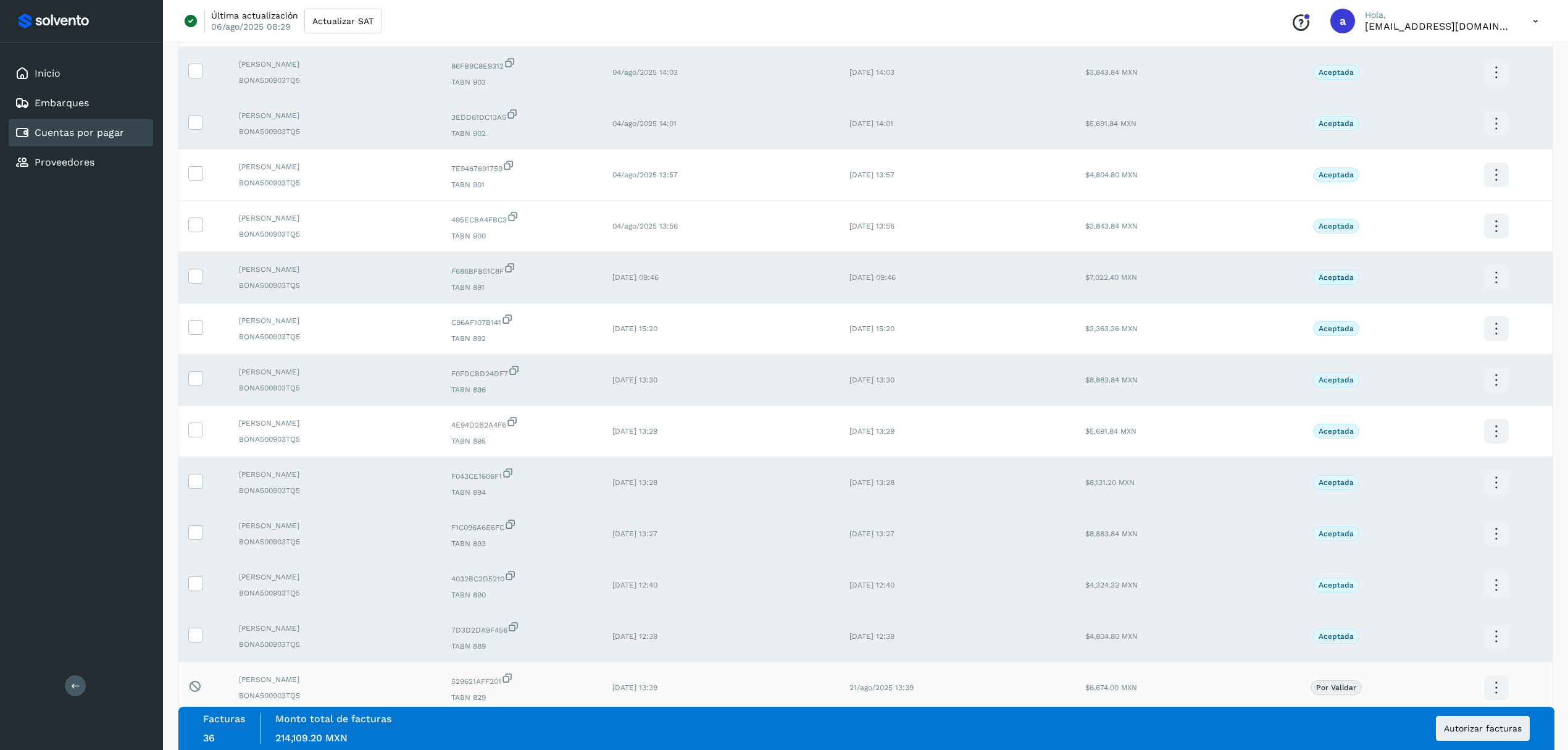
scroll to position [1792, 0]
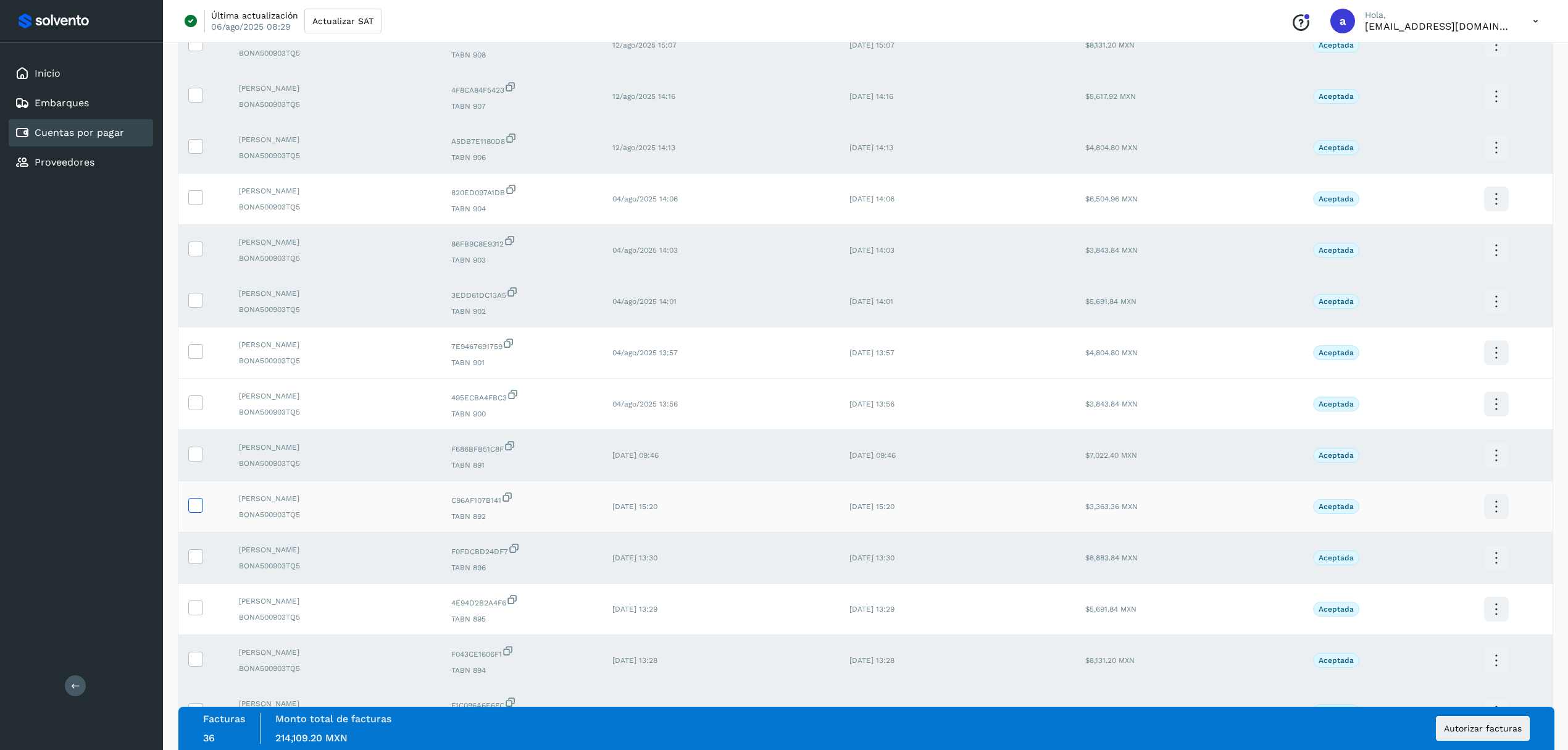
click at [195, 511] on icon at bounding box center [195, 504] width 13 height 13
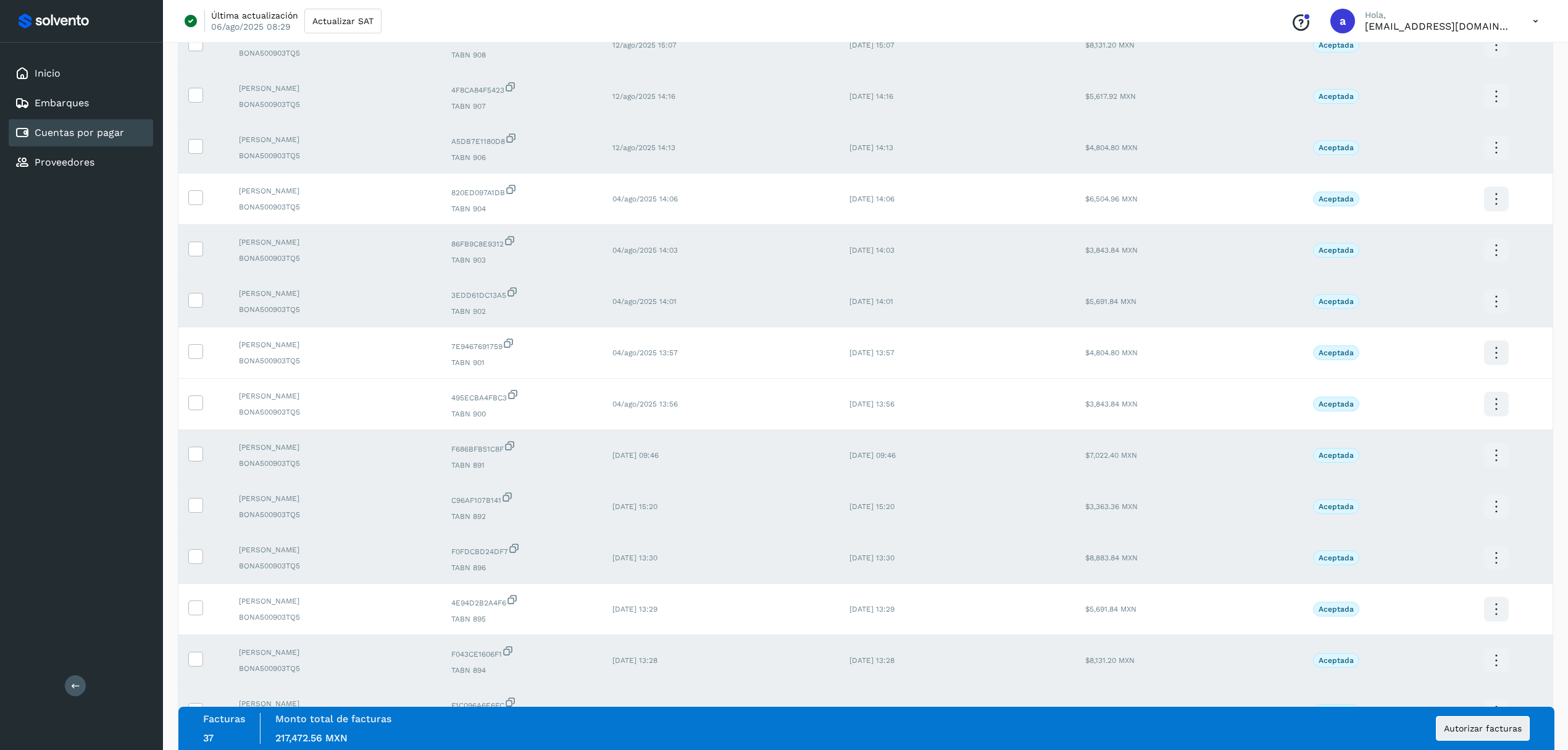
scroll to position [1875, 0]
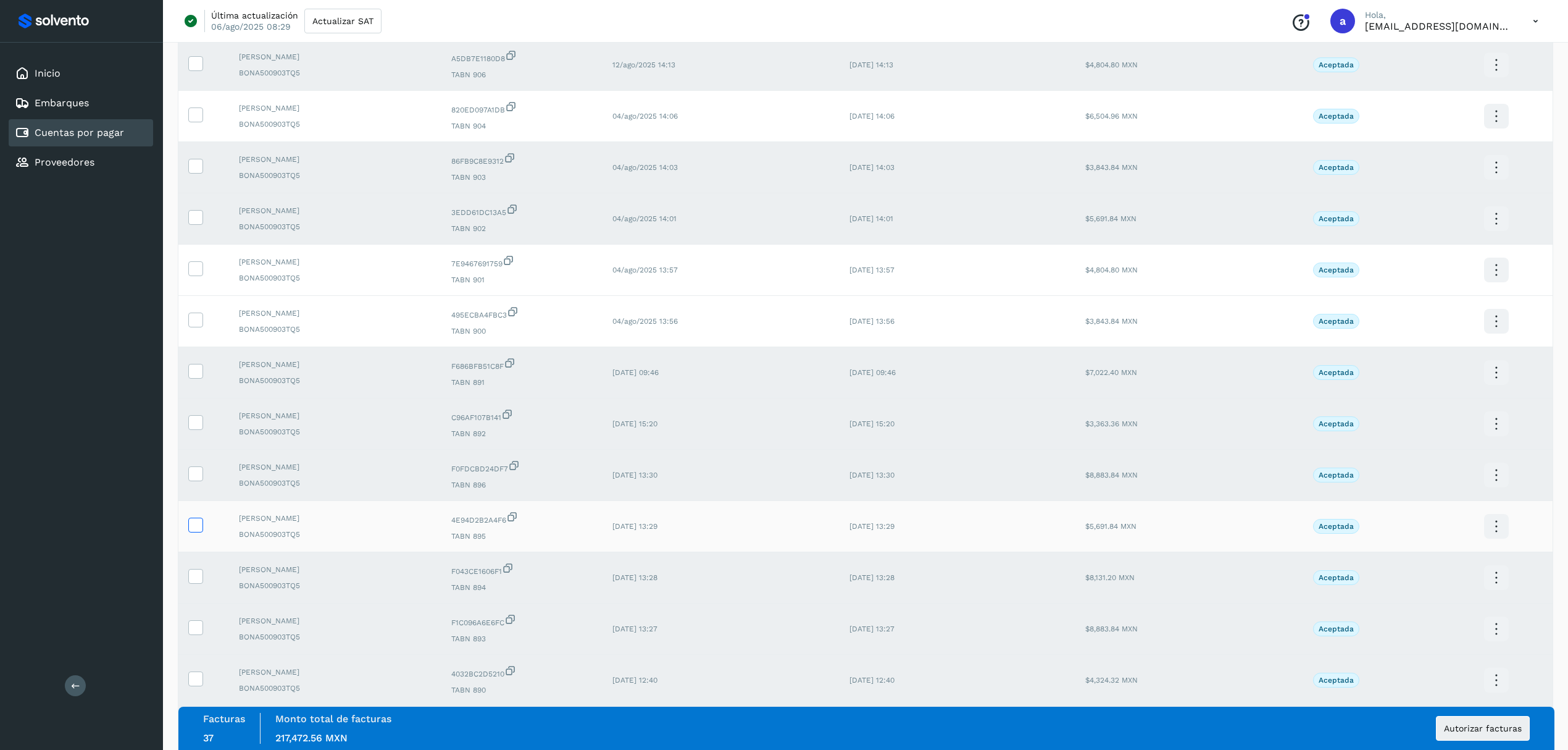
click at [197, 530] on icon at bounding box center [195, 524] width 13 height 13
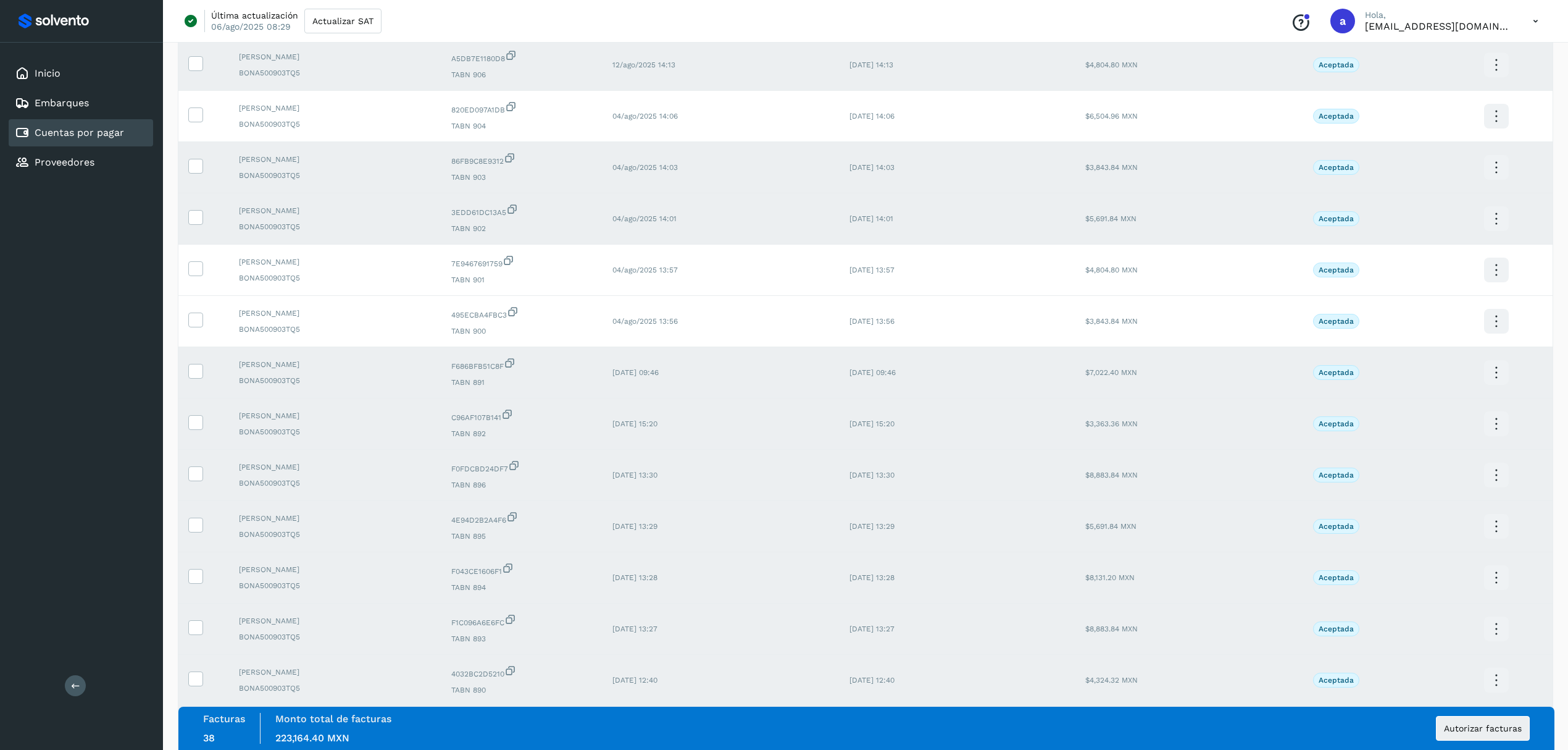
scroll to position [2121, 0]
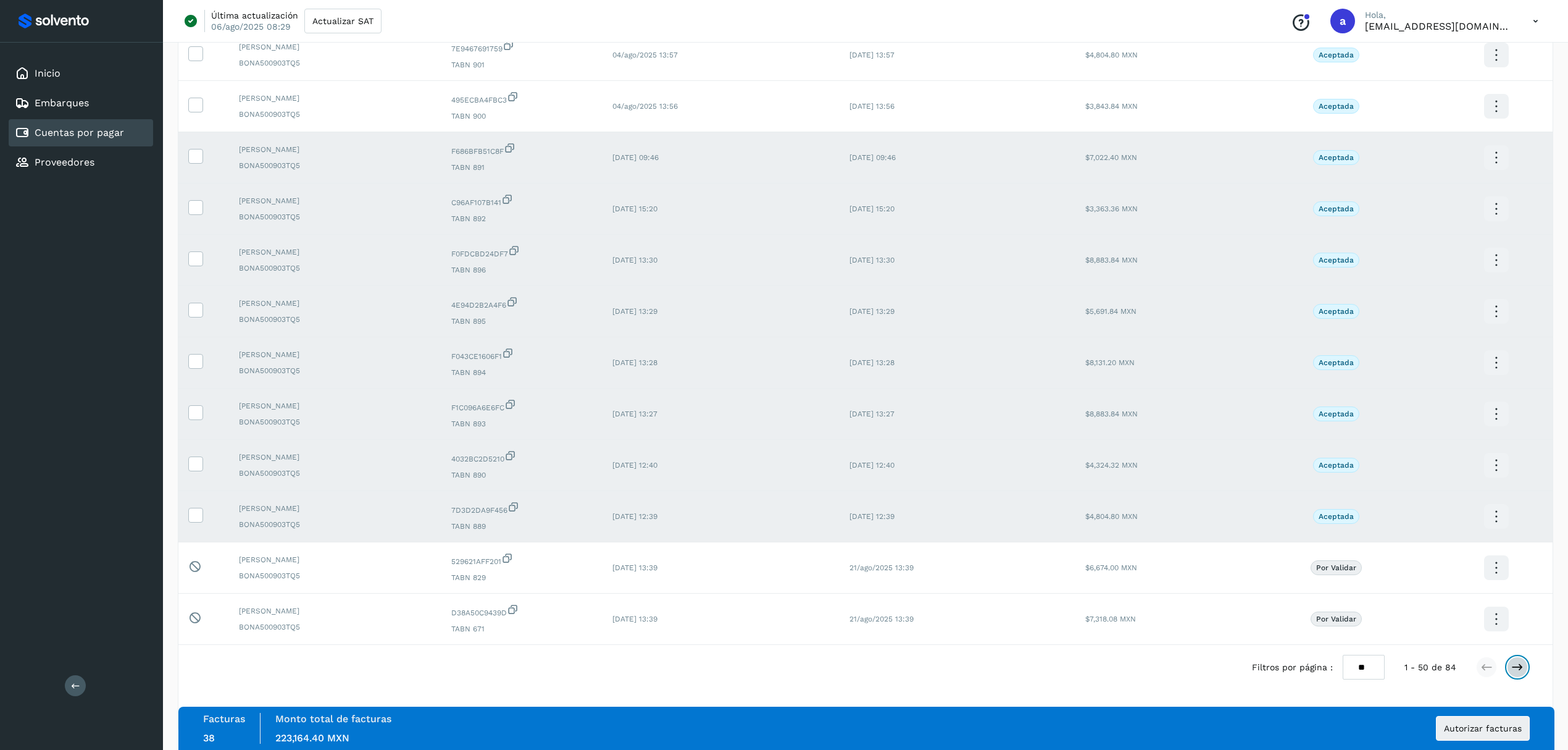
click at [1514, 664] on icon at bounding box center [1516, 666] width 12 height 12
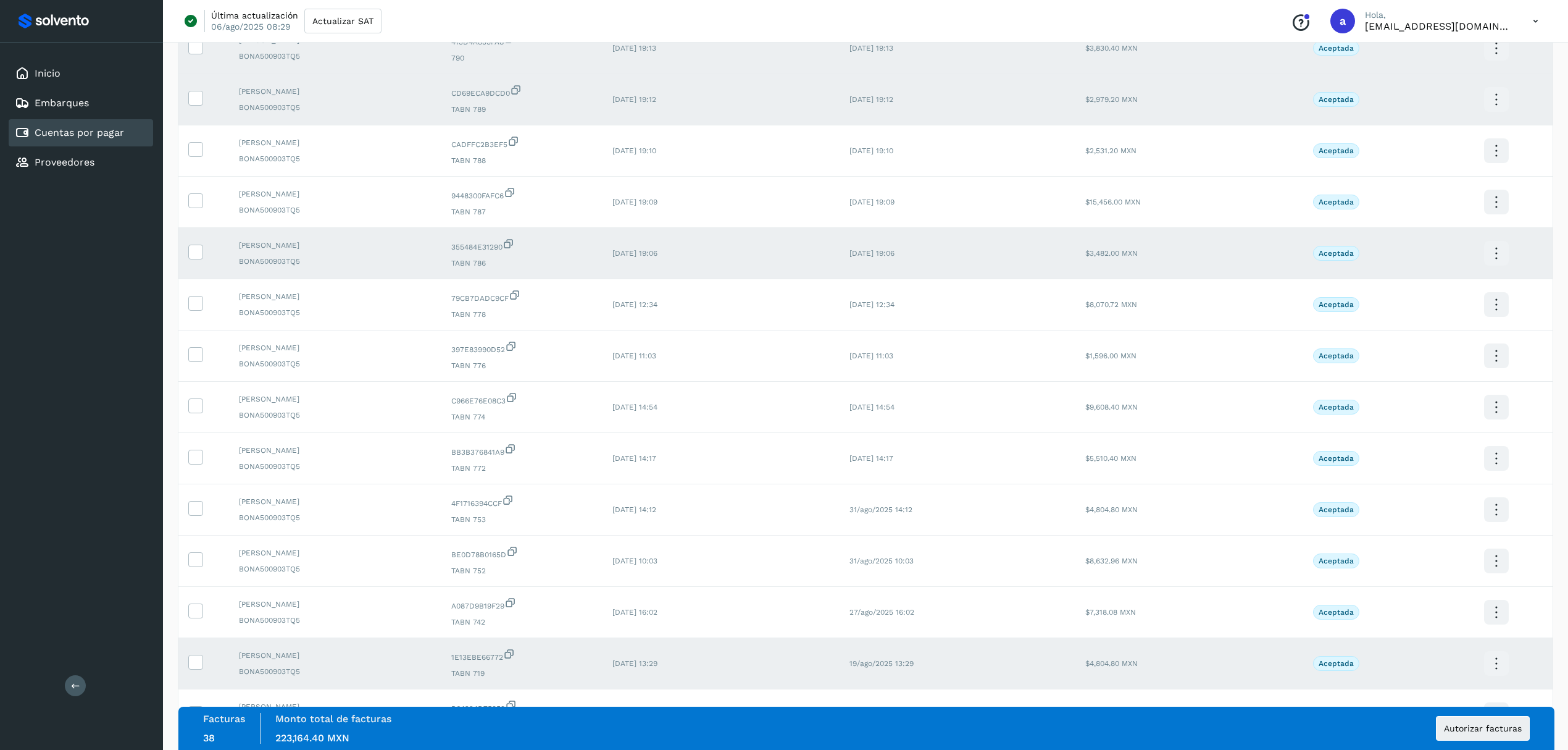
scroll to position [1070, 0]
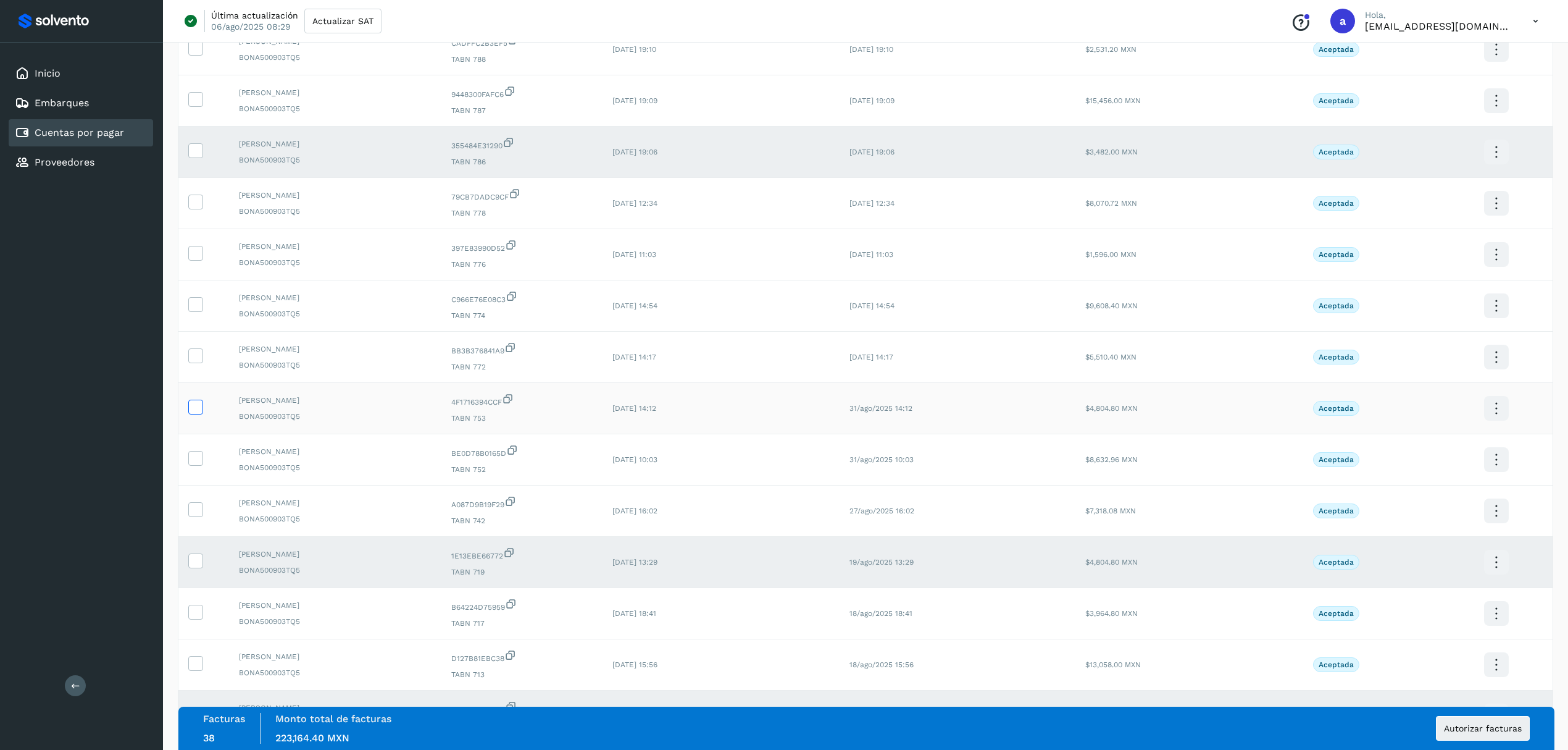
click at [195, 413] on icon at bounding box center [195, 406] width 13 height 13
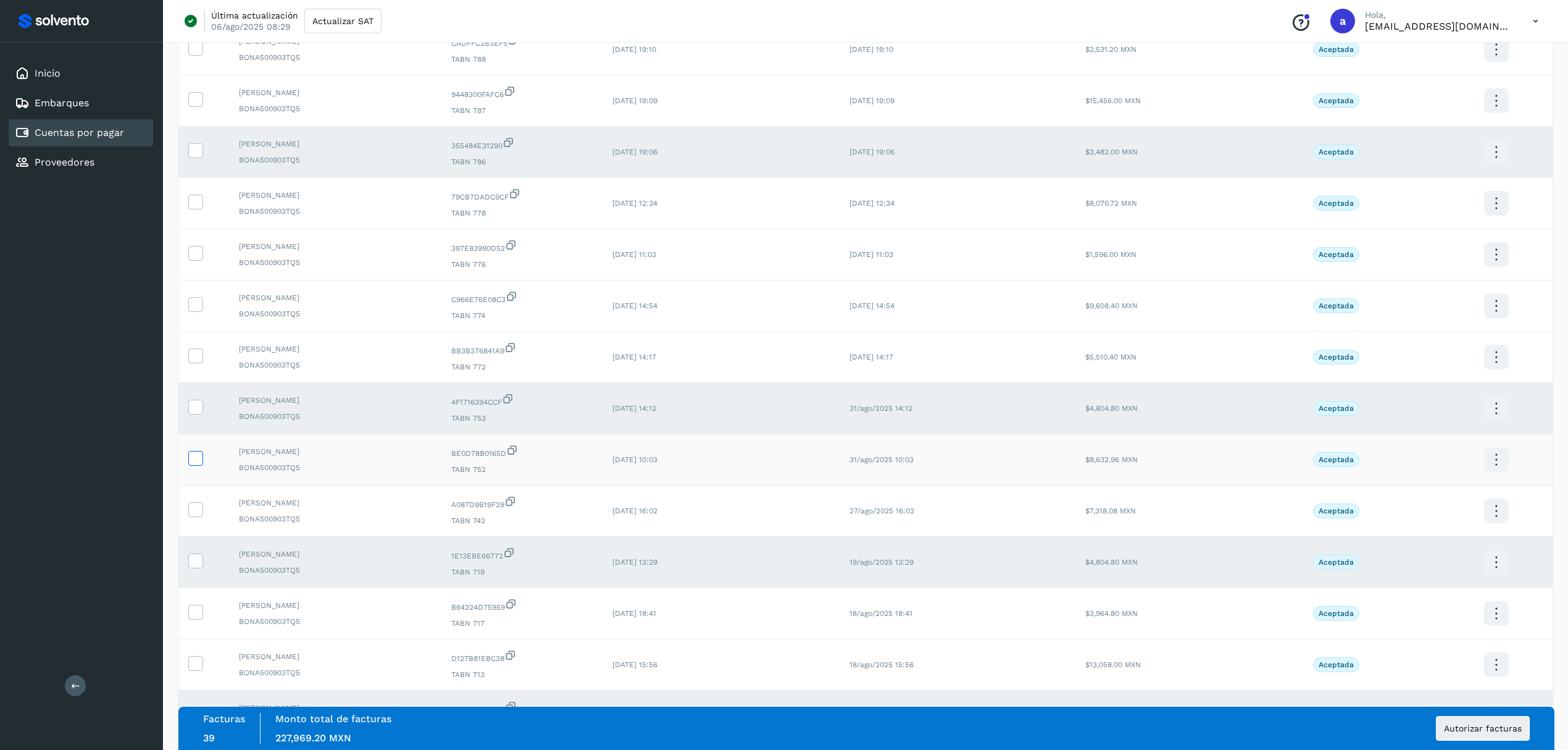
click at [191, 464] on icon at bounding box center [195, 457] width 13 height 13
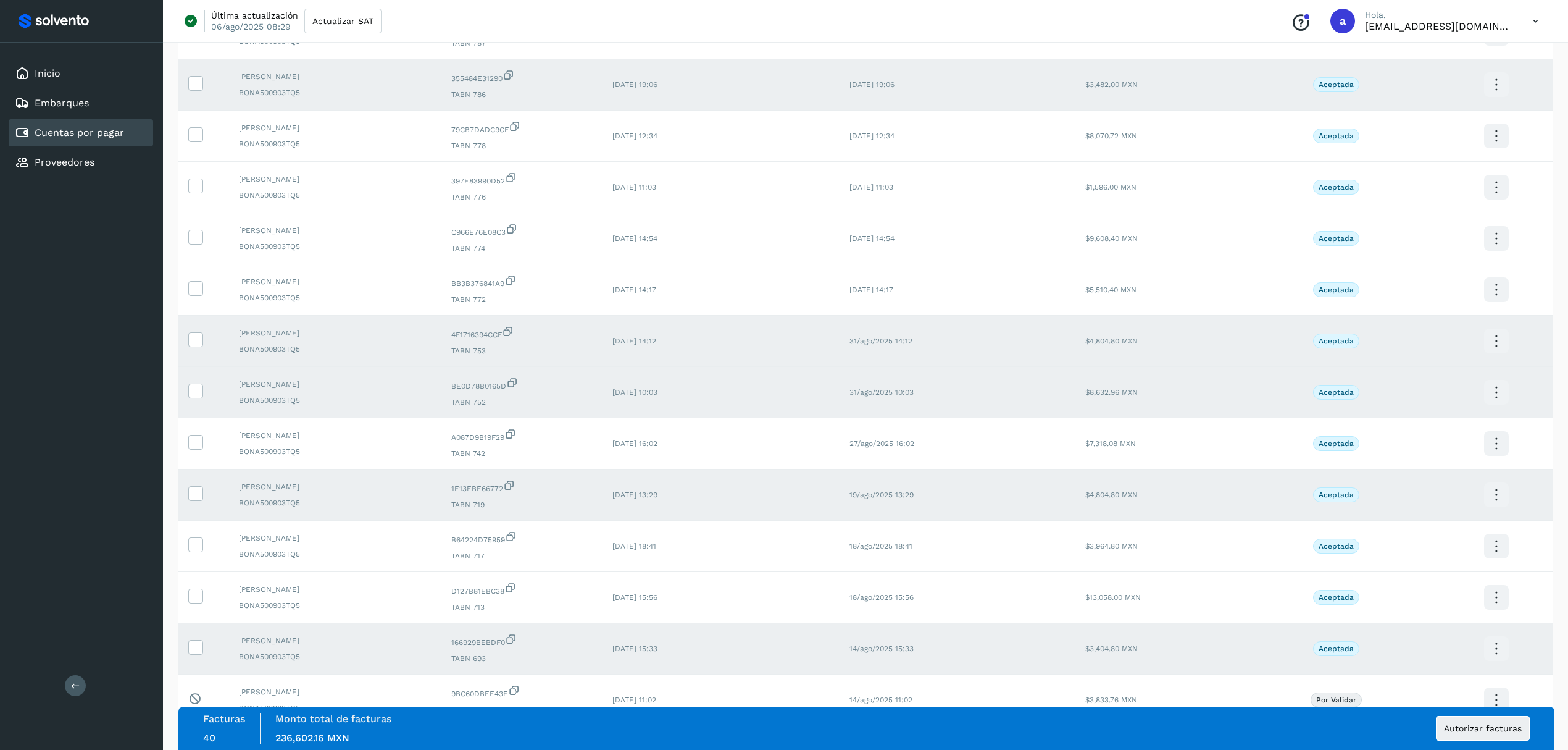
scroll to position [1127, 0]
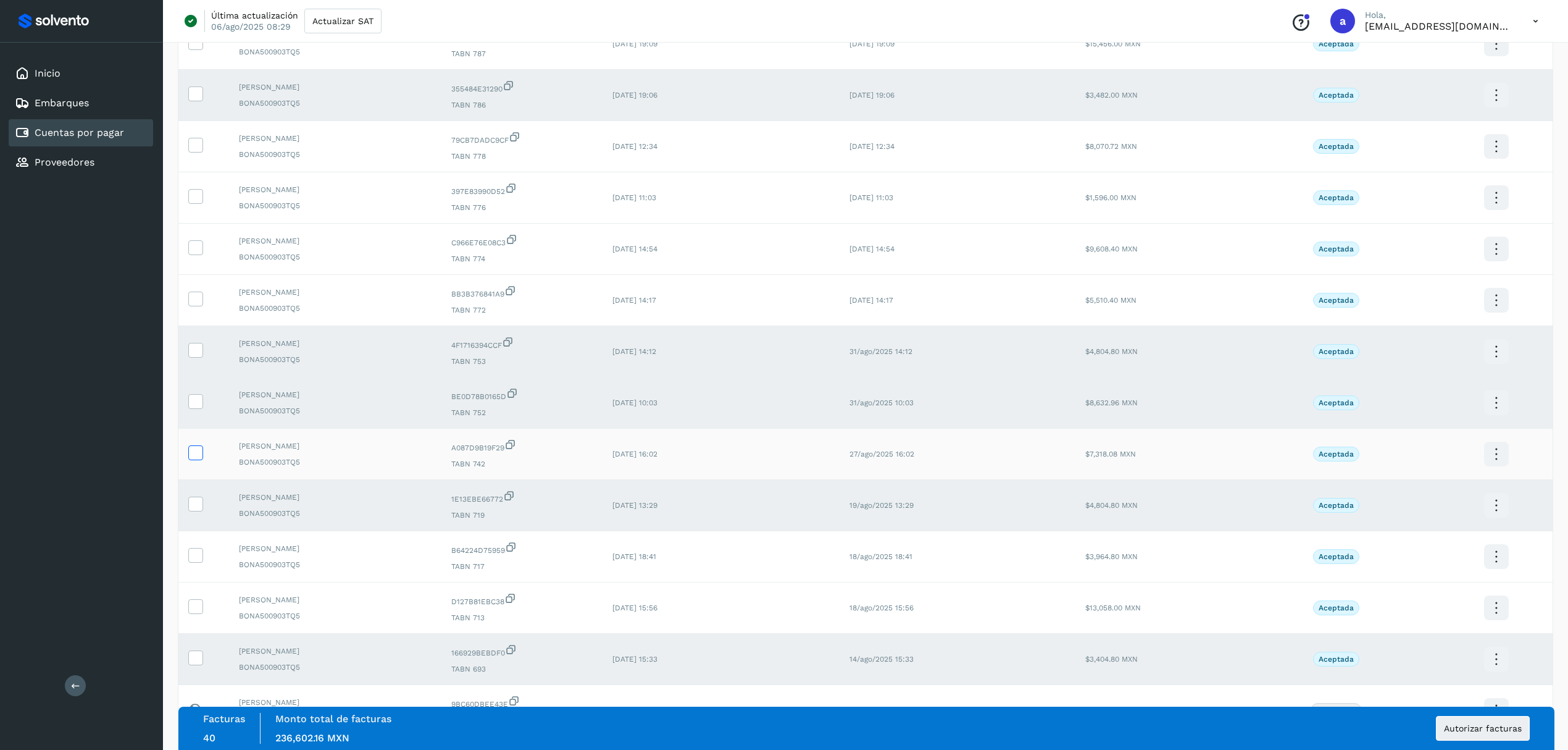
click at [193, 458] on icon at bounding box center [195, 452] width 13 height 13
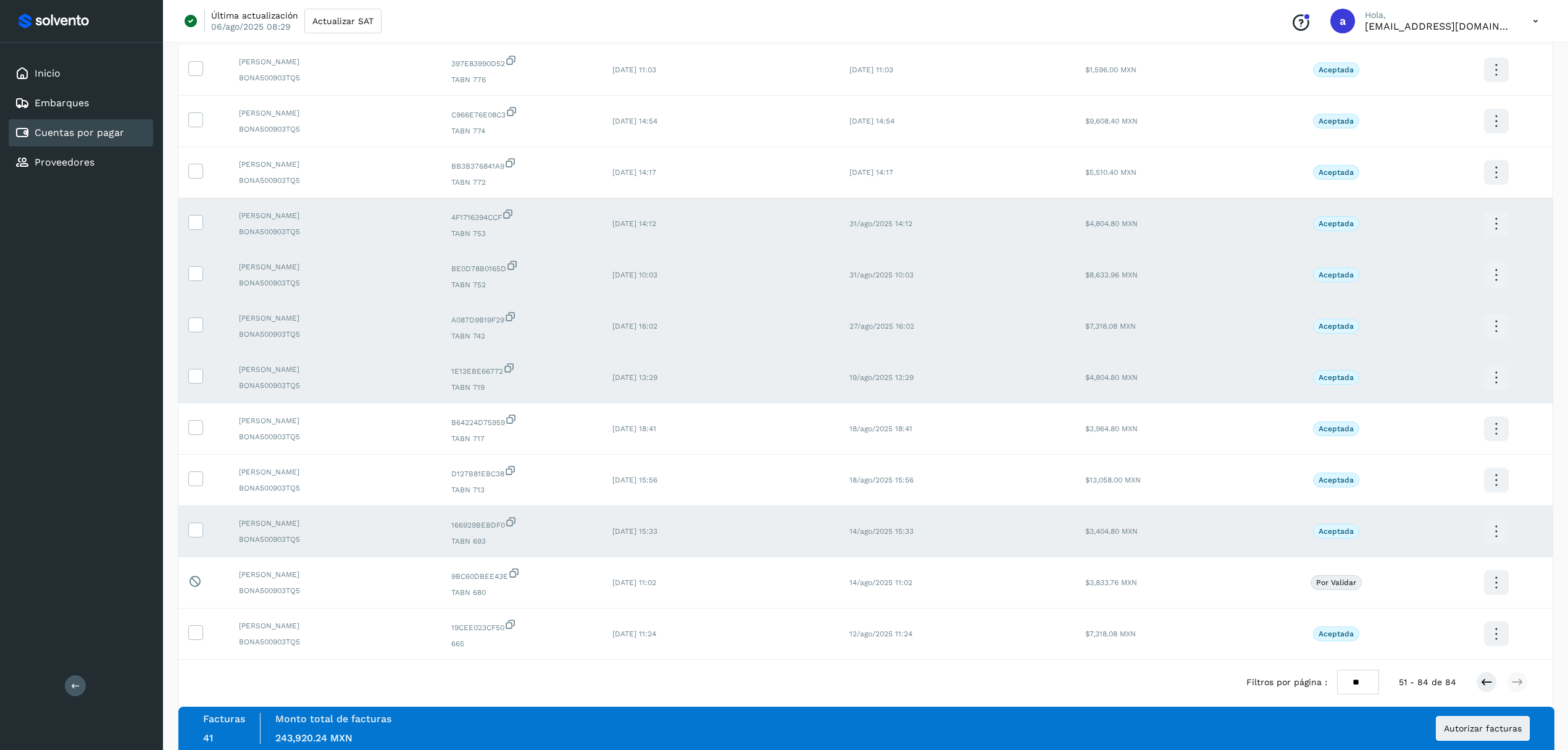
scroll to position [1292, 0]
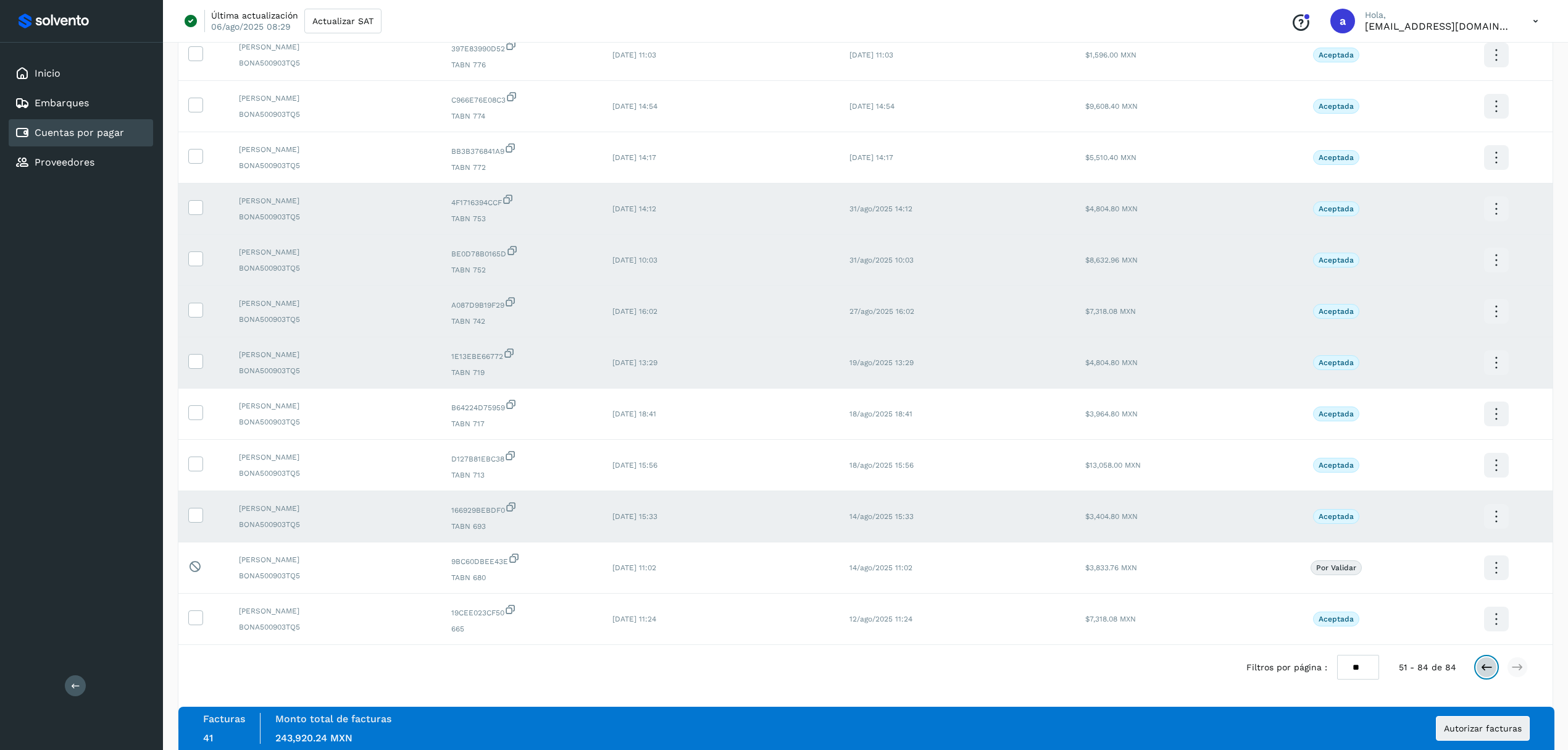
click at [1480, 670] on icon at bounding box center [1486, 666] width 12 height 12
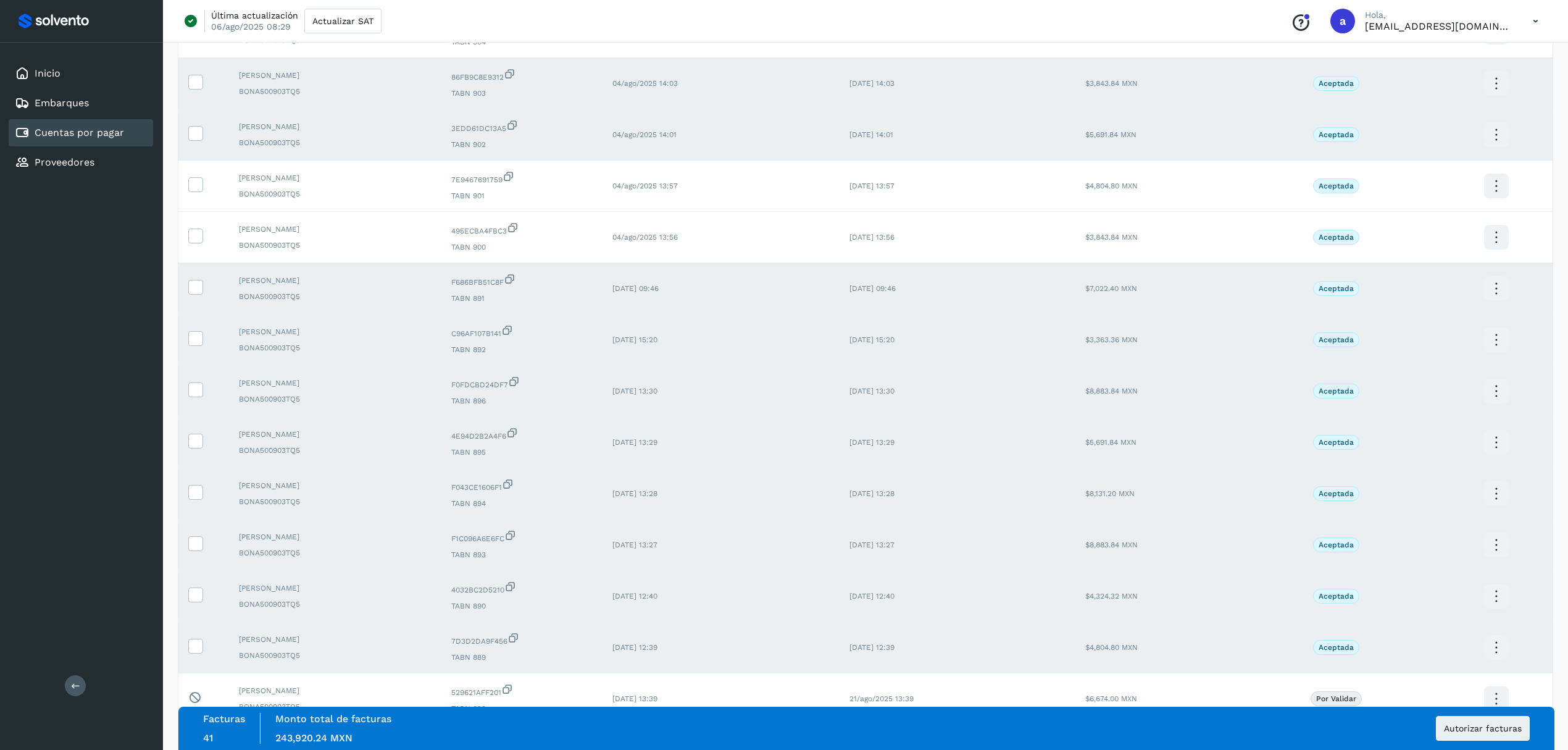
scroll to position [1957, 0]
click at [193, 192] on icon at bounding box center [195, 186] width 13 height 13
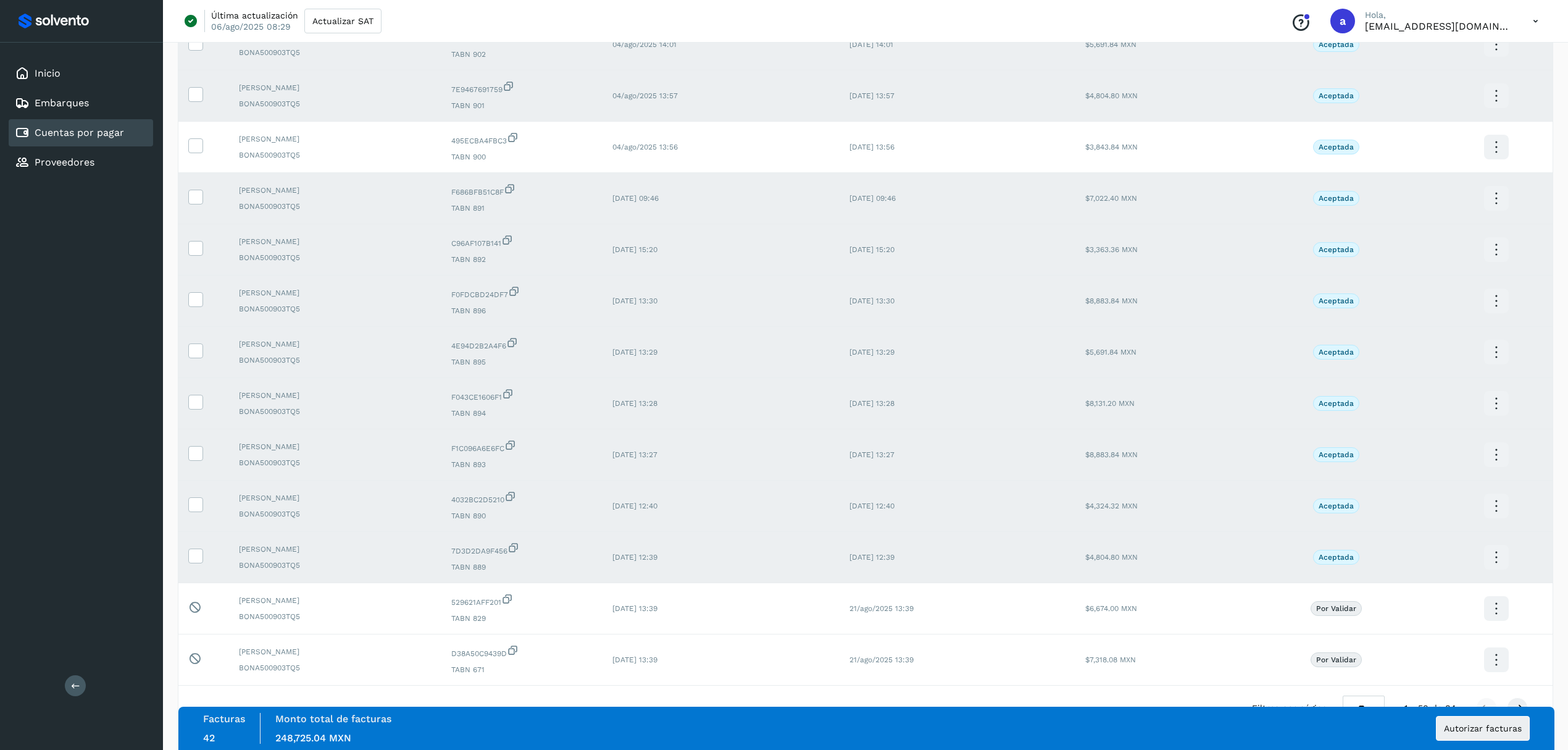
scroll to position [2121, 0]
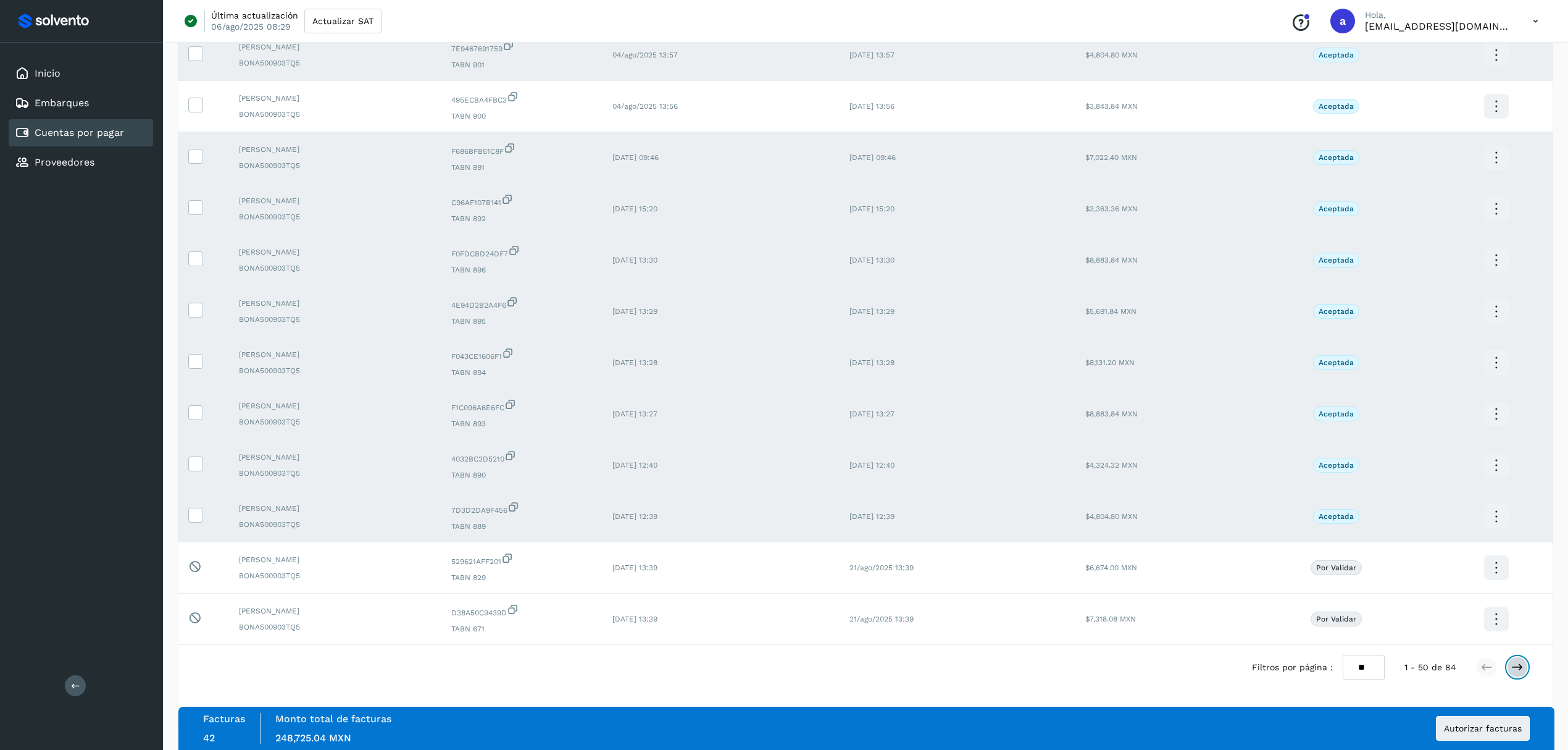
click at [1516, 670] on icon at bounding box center [1516, 666] width 12 height 12
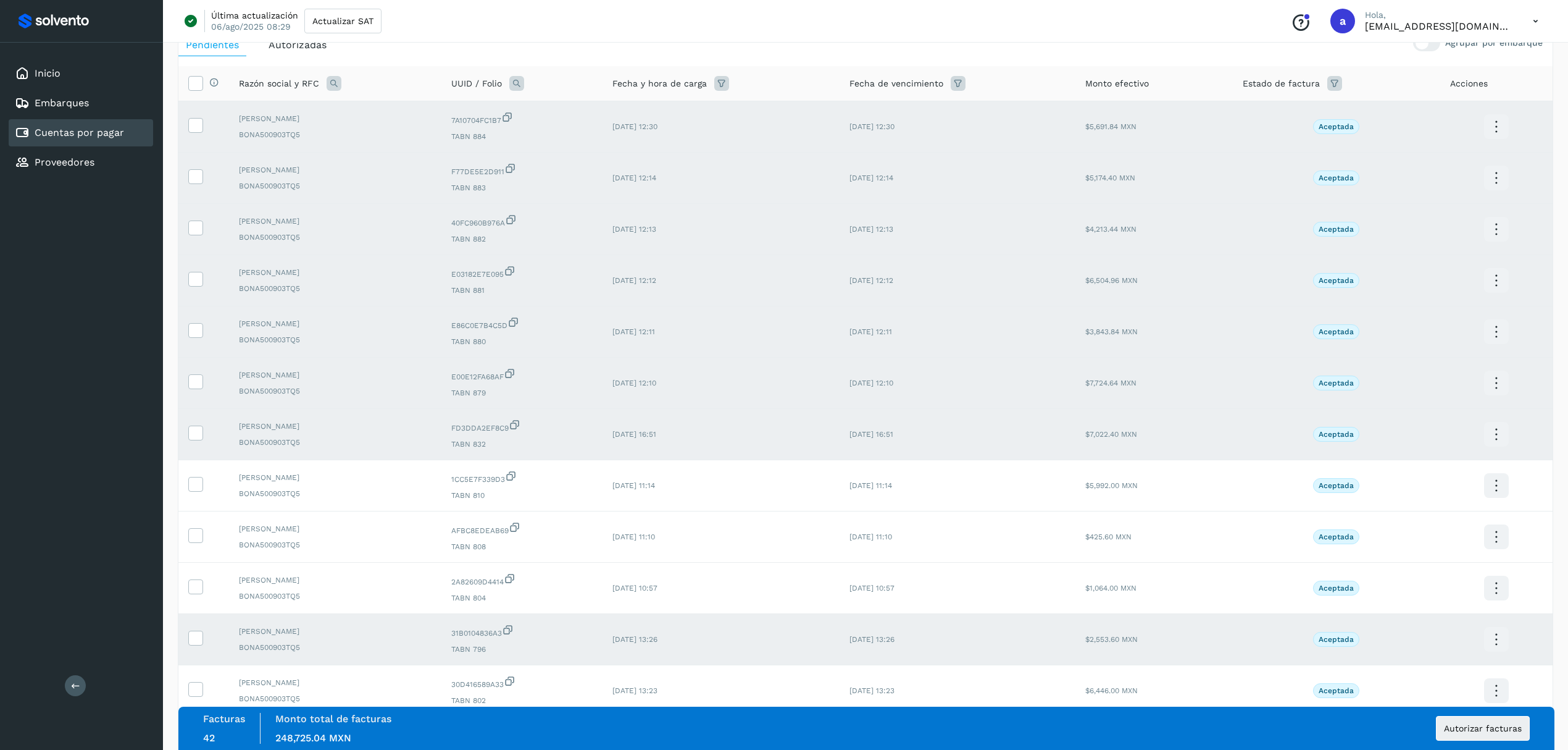
scroll to position [0, 0]
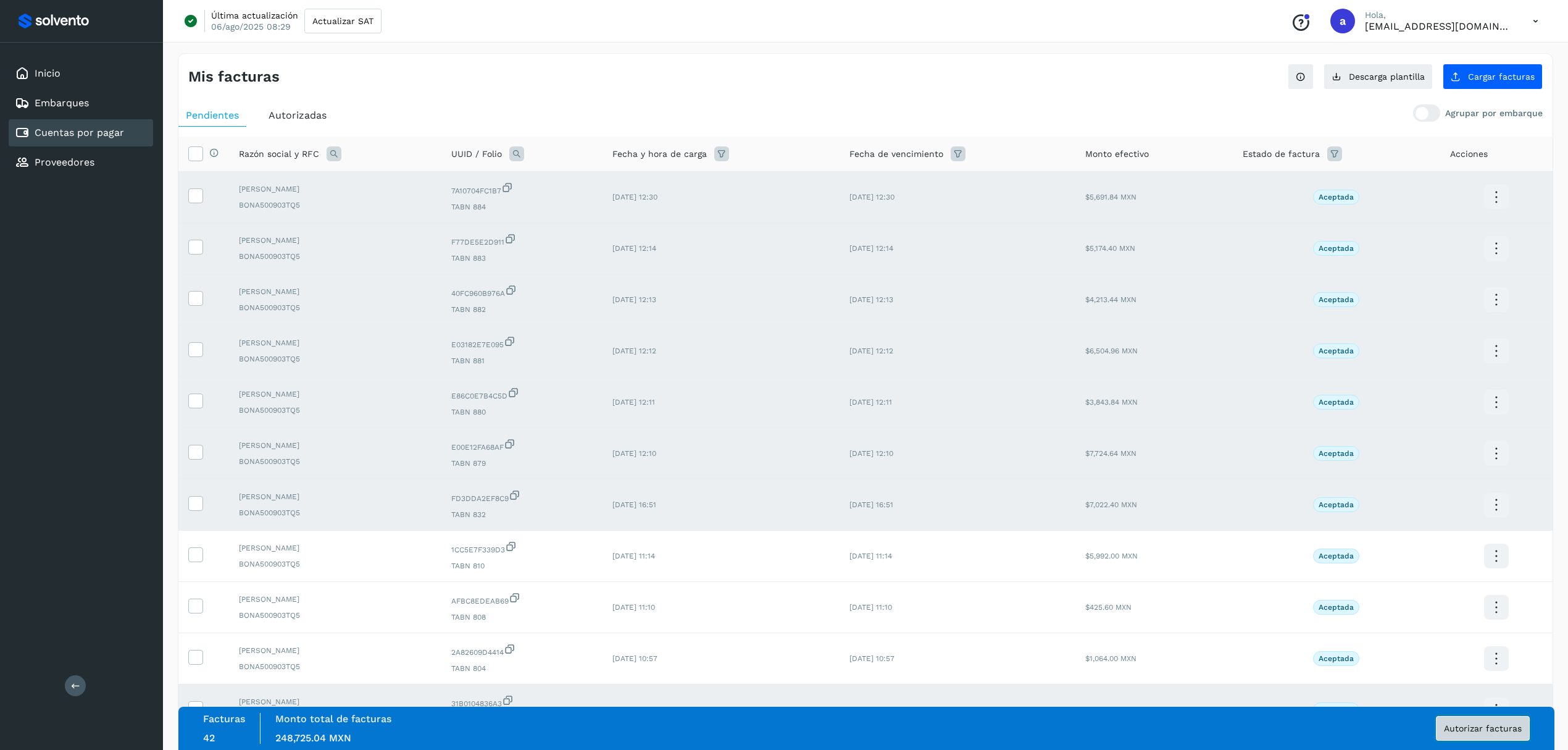
click at [1502, 732] on button "Autorizar facturas" at bounding box center [1482, 728] width 94 height 25
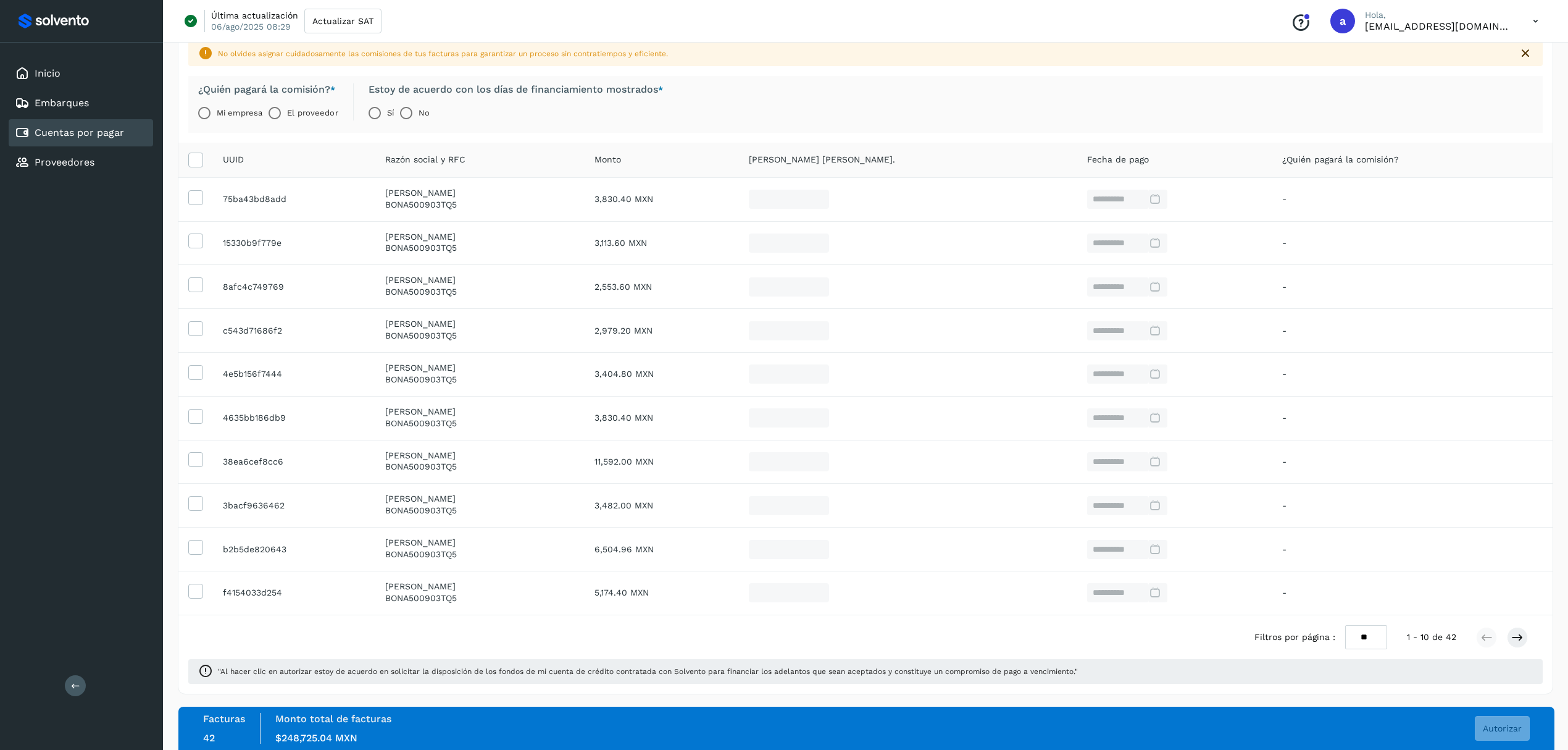
scroll to position [87, 0]
click at [1366, 644] on select "** ** **" at bounding box center [1366, 637] width 42 height 25
select select "**"
click at [1345, 649] on select "** ** **" at bounding box center [1366, 637] width 42 height 25
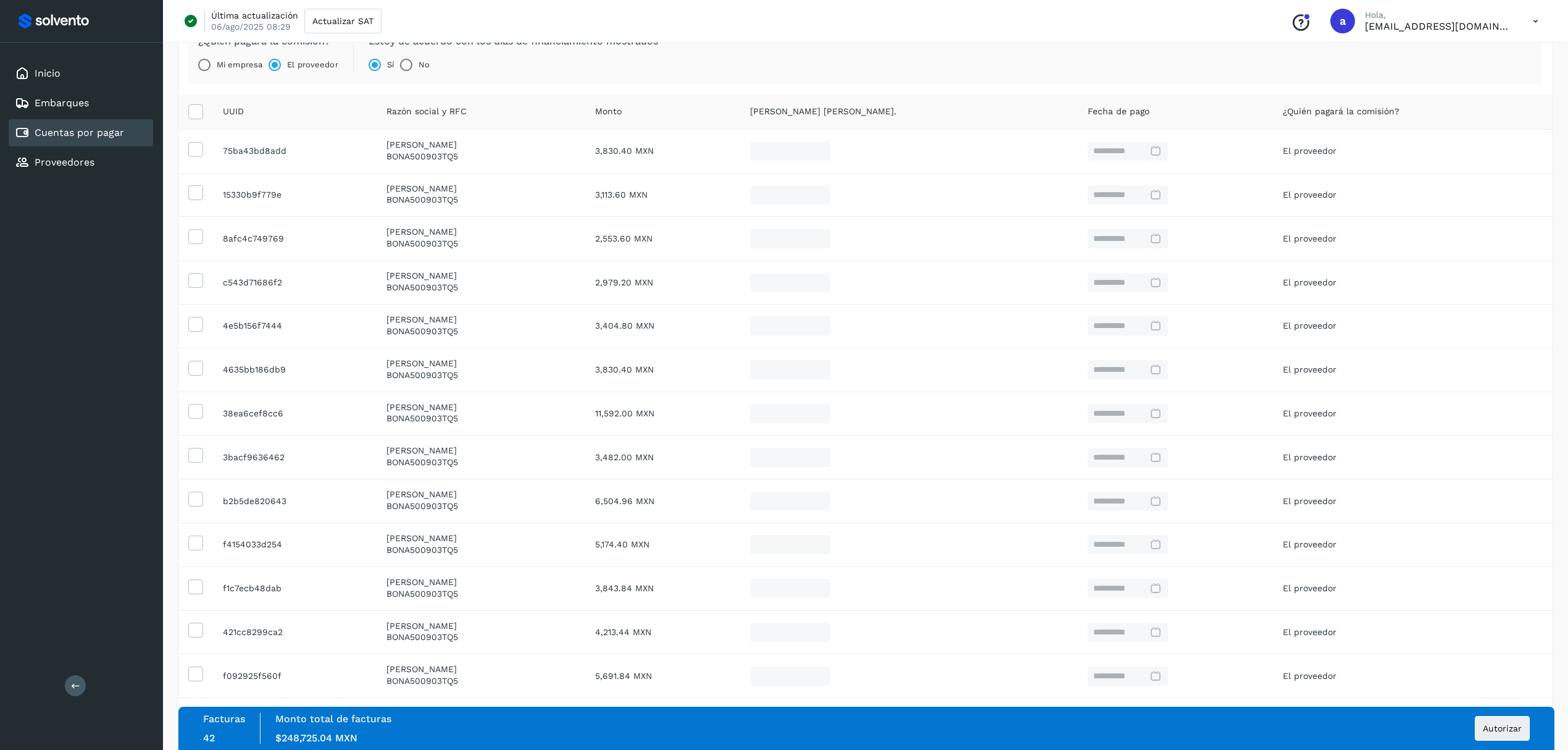
scroll to position [175, 0]
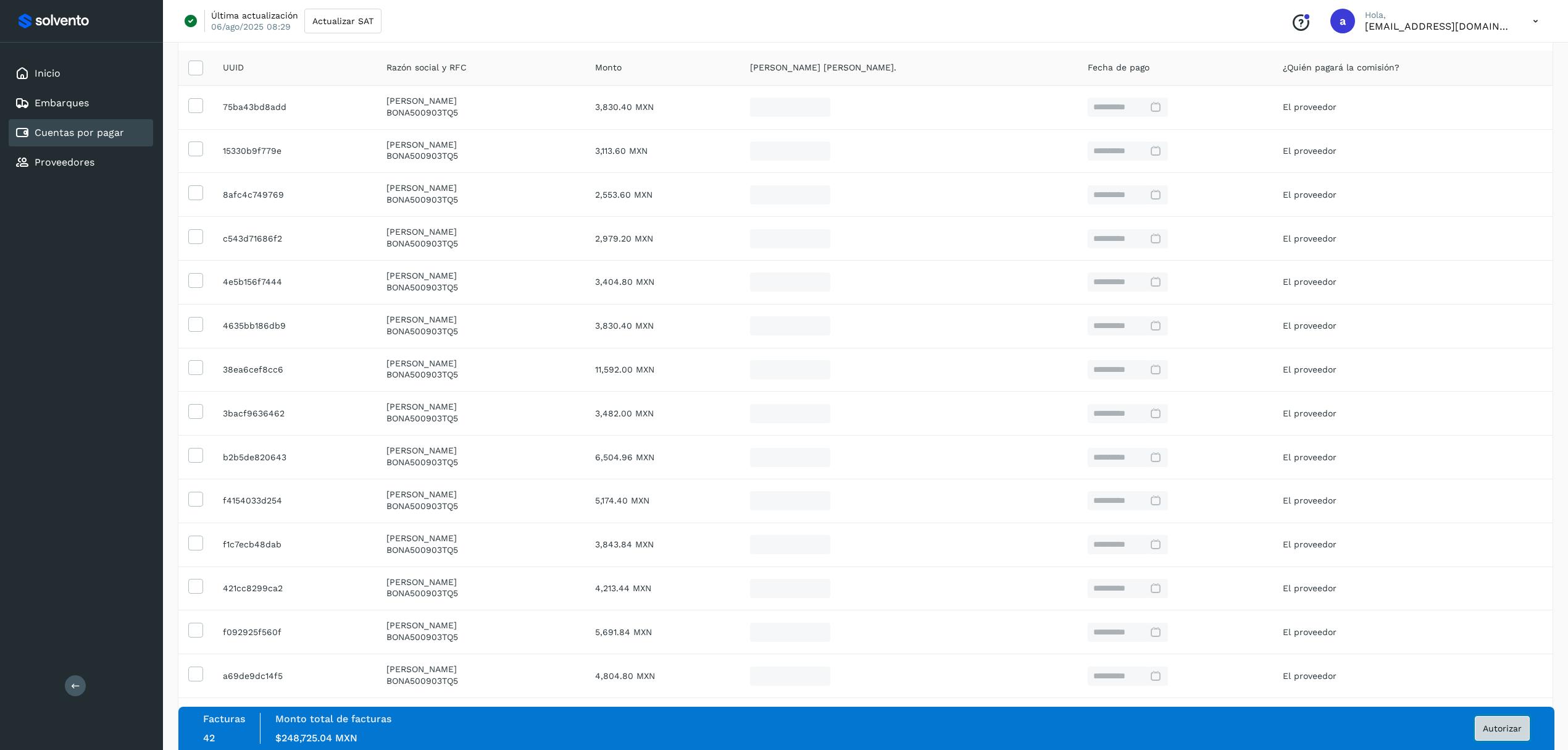
click at [1512, 726] on span "Autorizar" at bounding box center [1502, 728] width 39 height 9
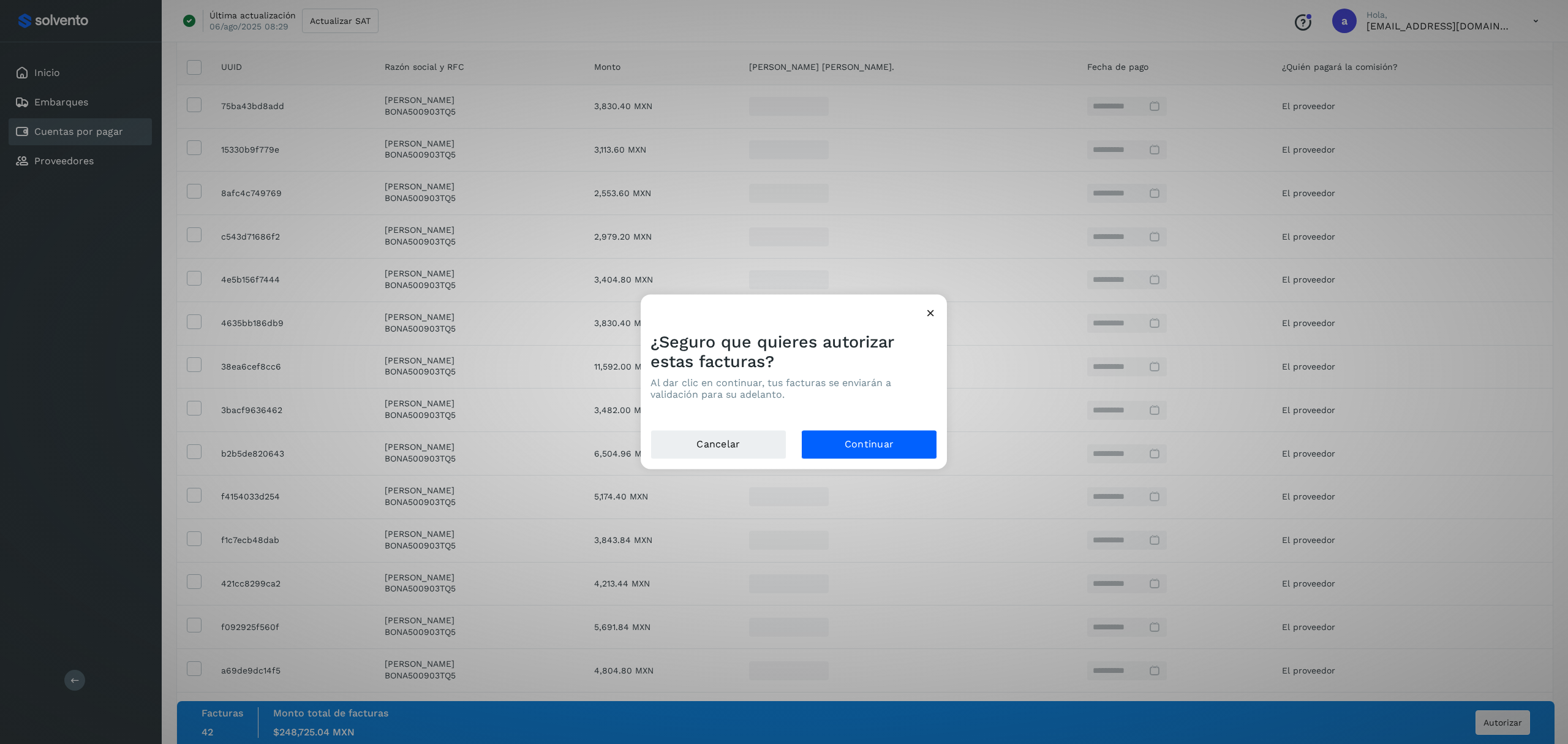
click at [925, 313] on icon at bounding box center [930, 313] width 13 height 13
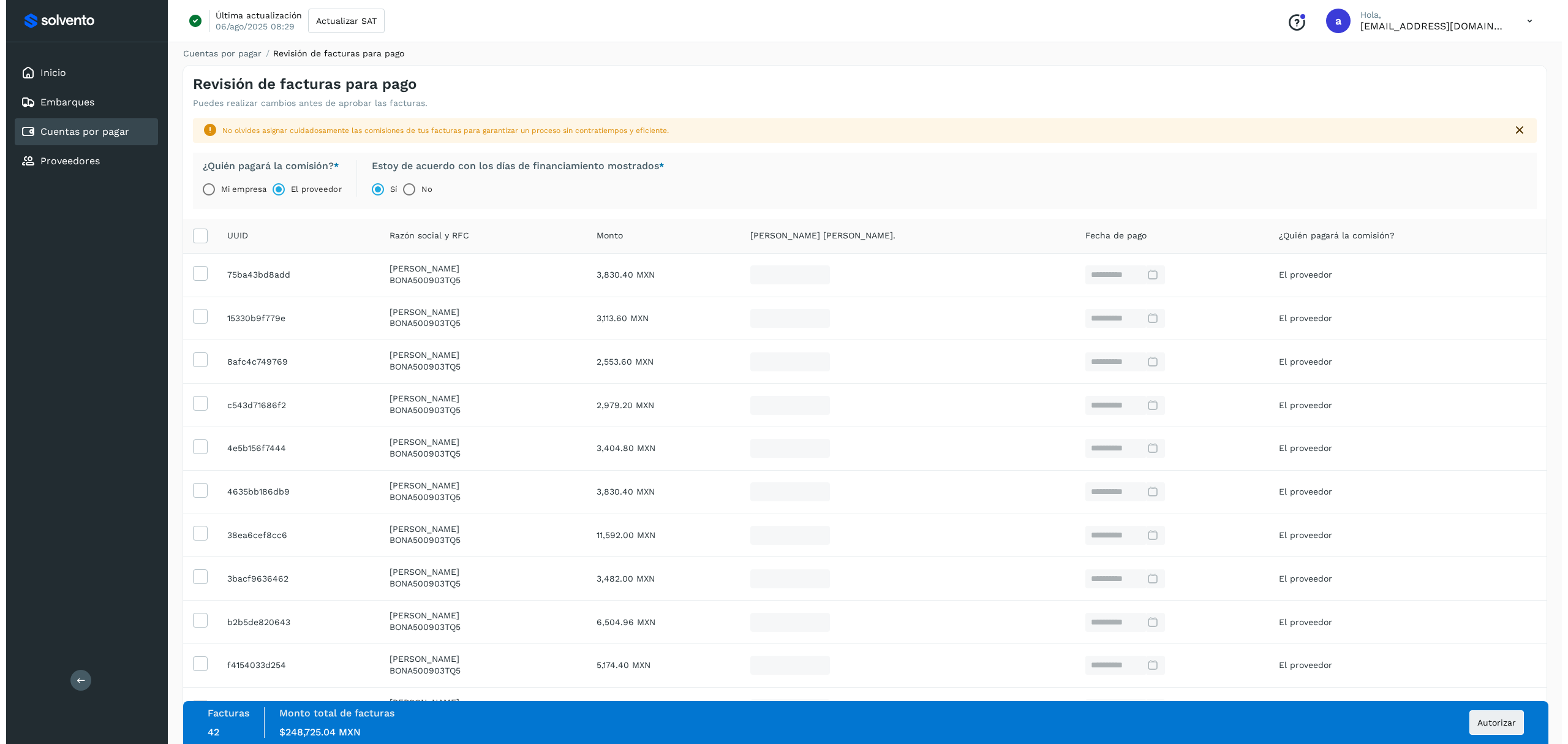
scroll to position [0, 0]
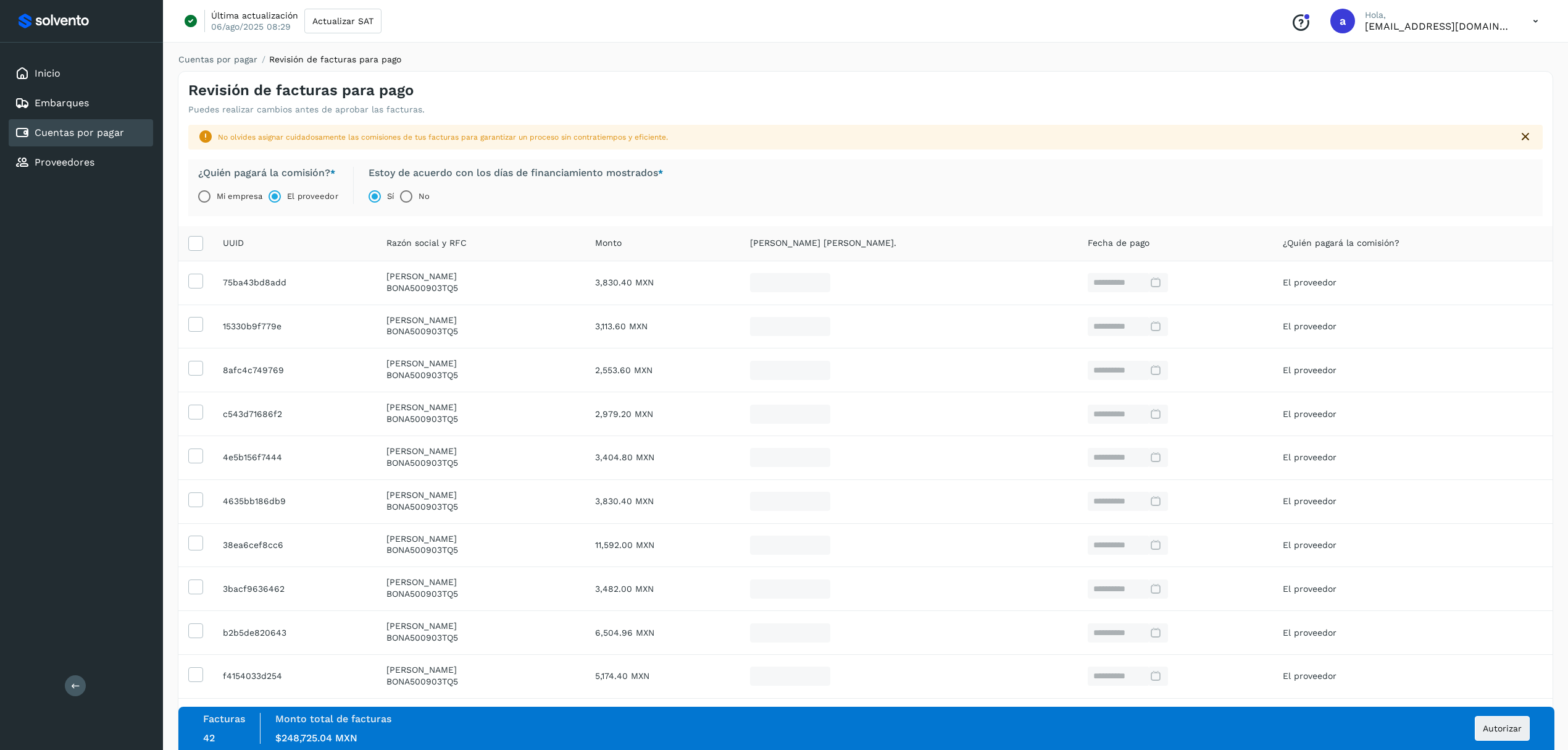
click at [1129, 717] on div "Facturas 42 Monto total de facturas Monto $248,725.04 MXN Autorizar" at bounding box center [866, 728] width 1327 height 31
click at [1498, 732] on button "Autorizar" at bounding box center [1502, 728] width 55 height 25
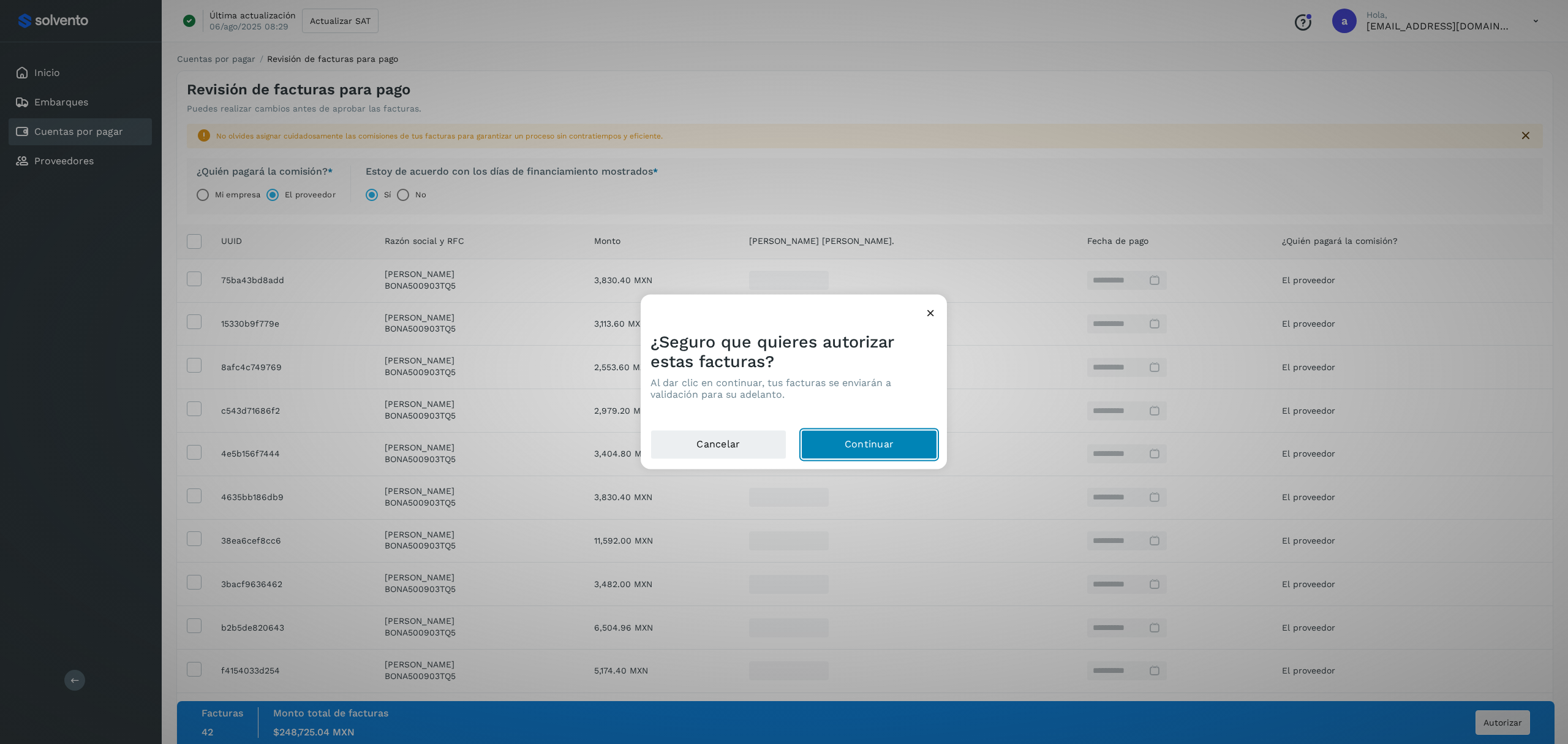
click at [875, 453] on button "Continuar" at bounding box center [868, 444] width 136 height 29
